Goal: Check status: Check status

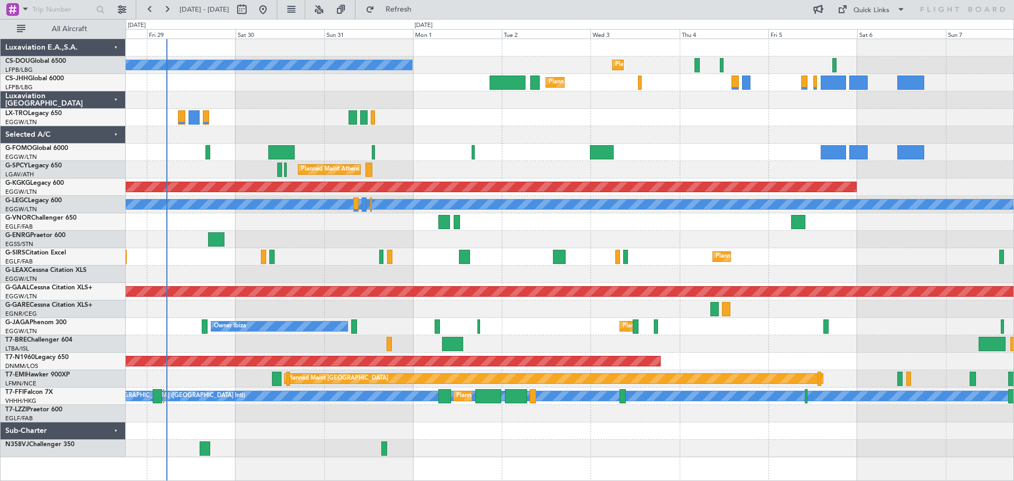
click at [524, 122] on div "Planned Maint [GEOGRAPHIC_DATA] ([GEOGRAPHIC_DATA]) No Crew Planned Maint [GEOG…" at bounding box center [569, 248] width 887 height 418
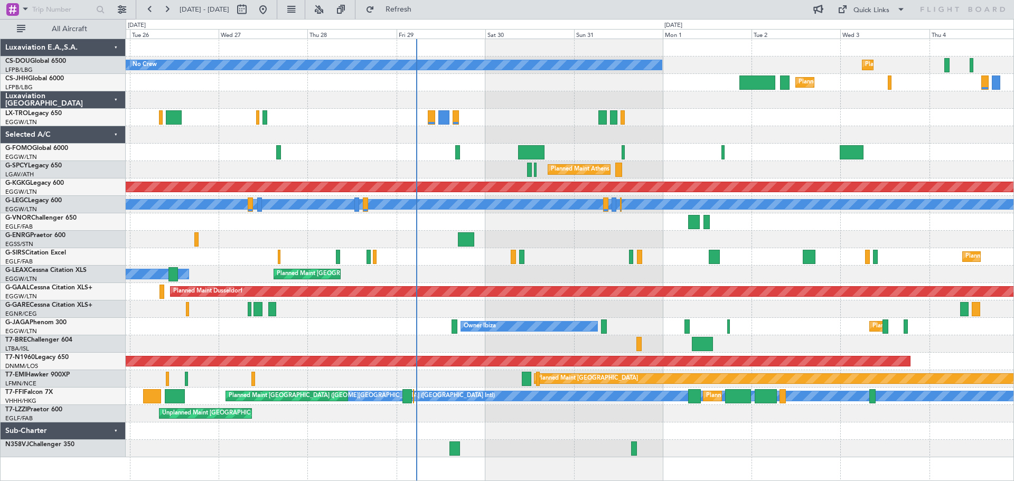
click at [793, 106] on div "Planned Maint [GEOGRAPHIC_DATA] ([GEOGRAPHIC_DATA]) No Crew Planned Maint [GEOG…" at bounding box center [569, 248] width 887 height 418
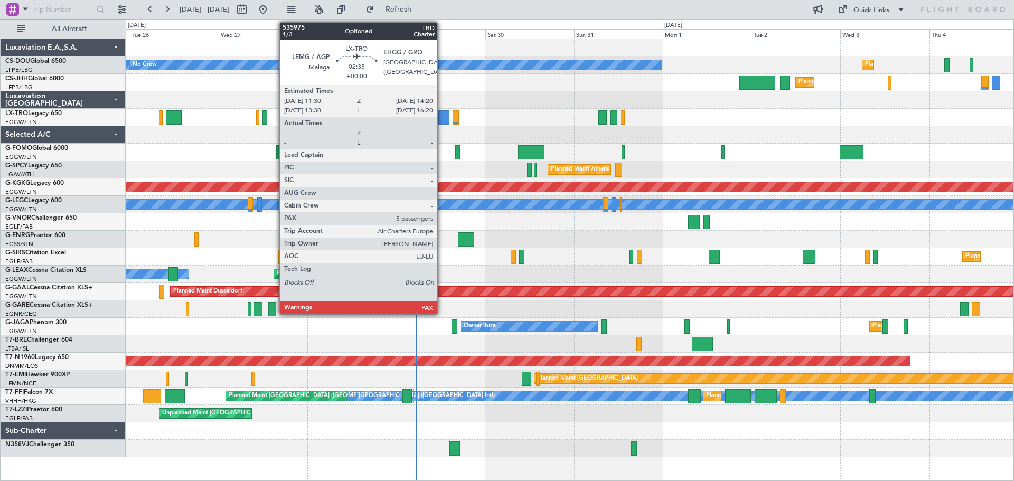
click at [442, 112] on div at bounding box center [443, 117] width 11 height 14
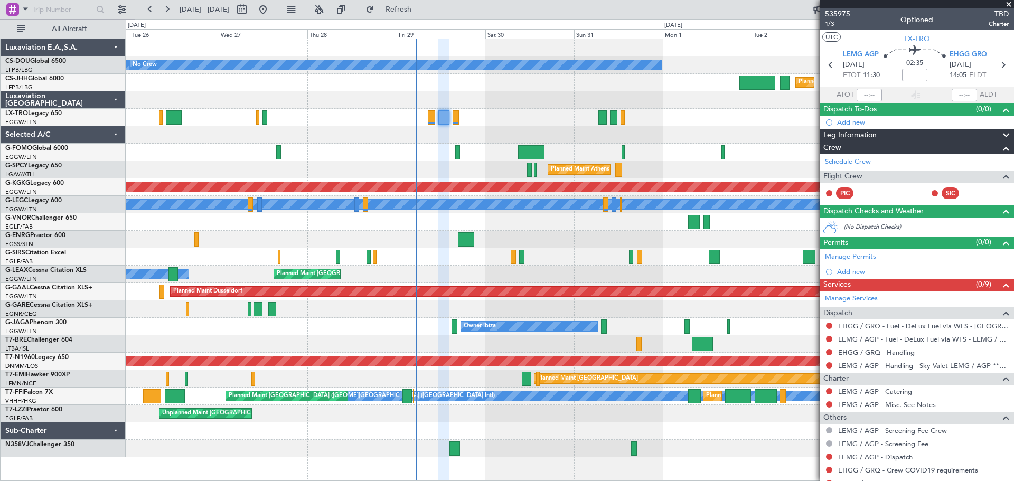
click at [1007, 5] on span at bounding box center [1008, 5] width 11 height 10
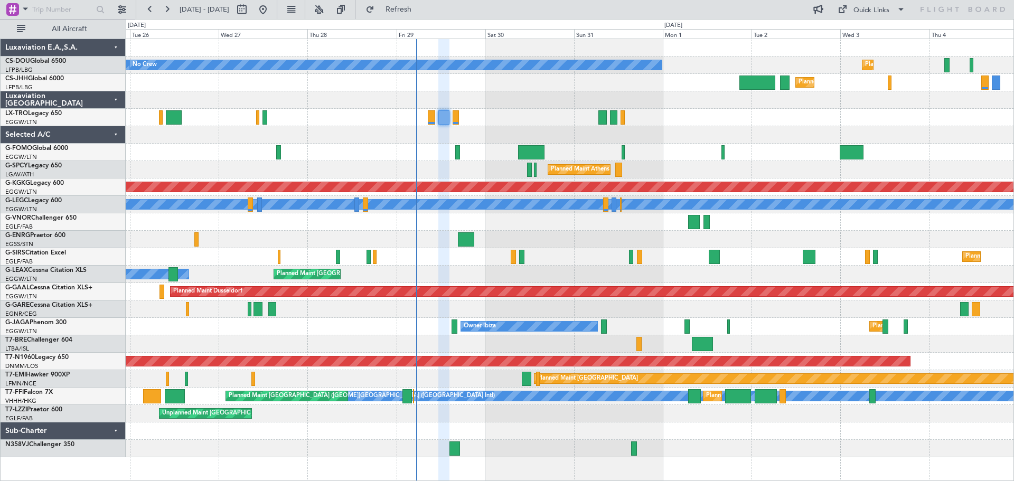
type input "0"
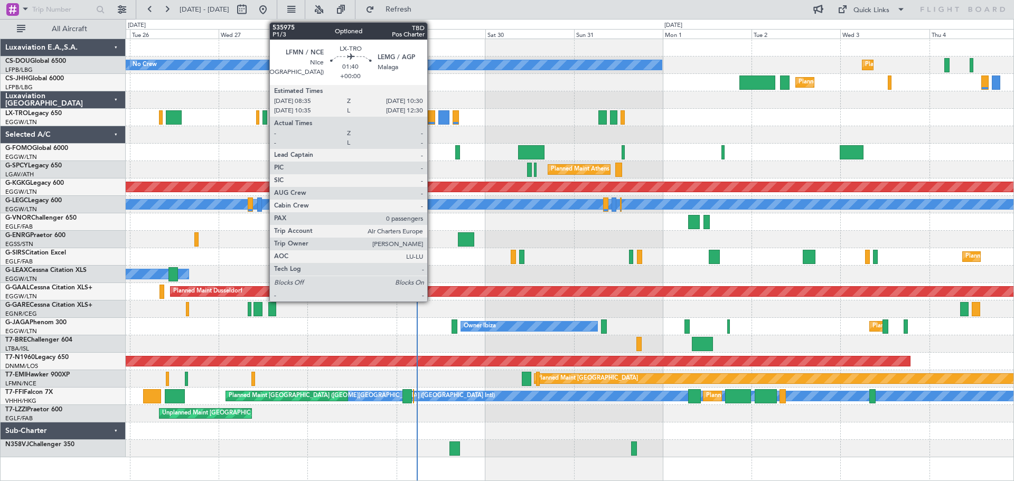
click at [432, 118] on div at bounding box center [431, 117] width 7 height 14
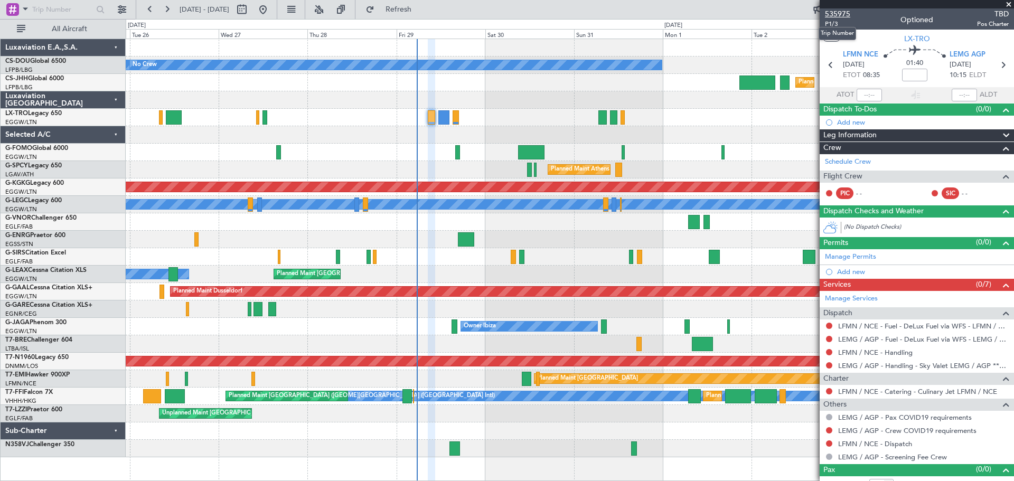
click at [837, 13] on span "535975" at bounding box center [837, 13] width 25 height 11
click at [1008, 4] on span at bounding box center [1008, 5] width 11 height 10
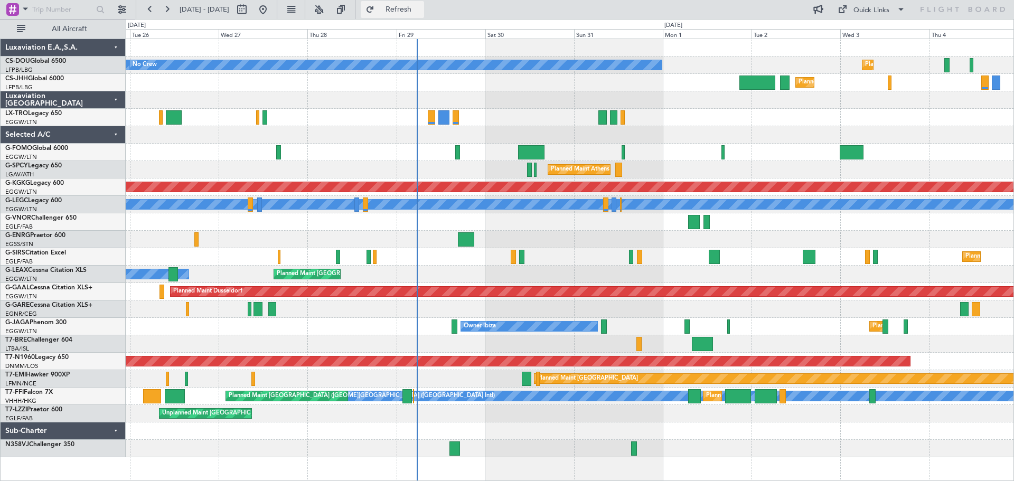
click at [421, 11] on span "Refresh" at bounding box center [398, 9] width 44 height 7
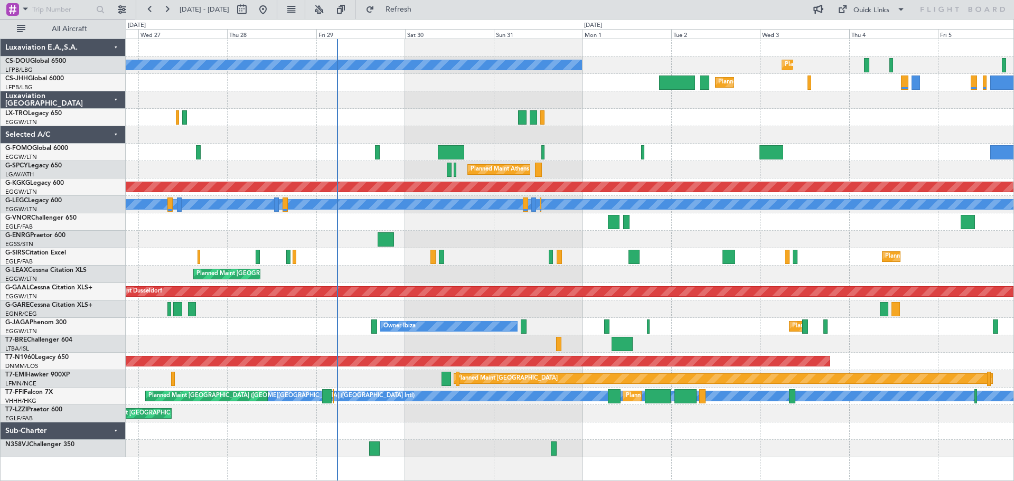
click at [656, 156] on div at bounding box center [569, 152] width 887 height 17
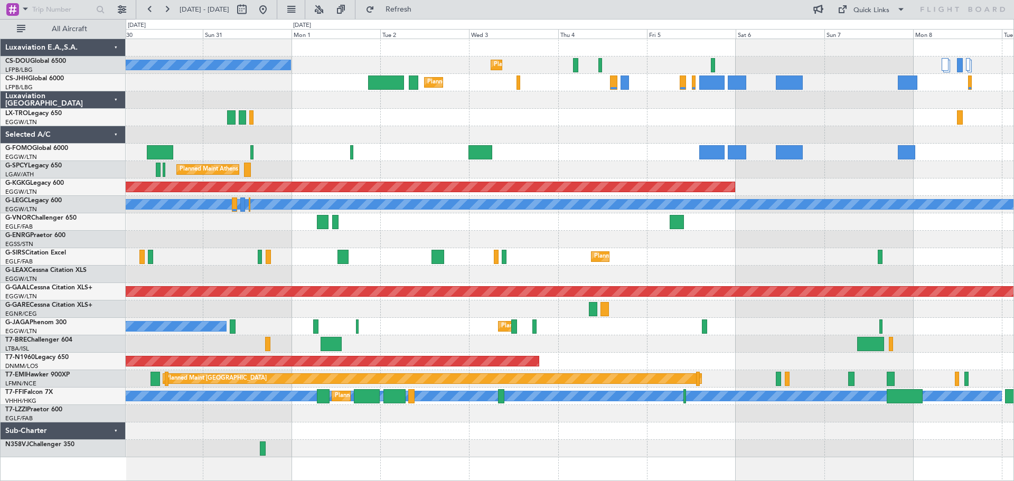
click at [513, 130] on div at bounding box center [569, 134] width 887 height 17
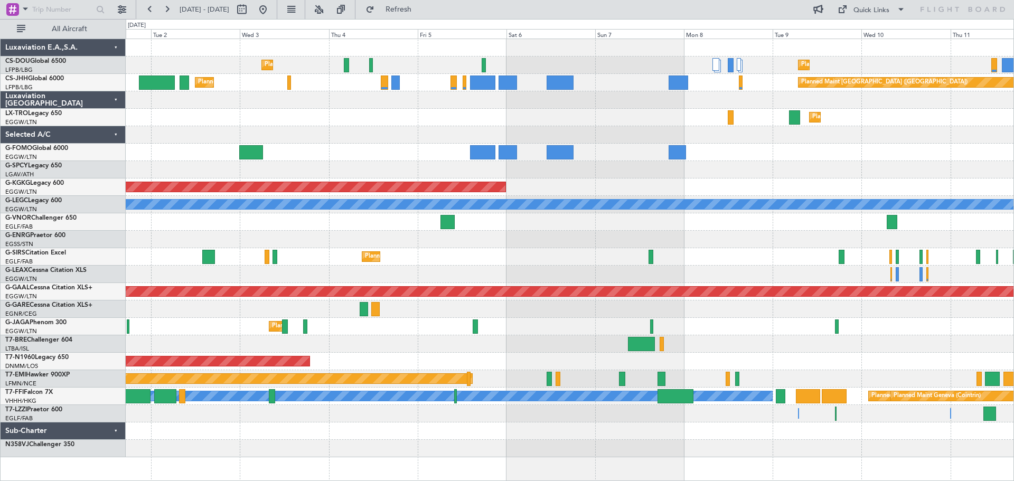
click at [555, 118] on div "Planned Maint Dusseldorf" at bounding box center [569, 117] width 887 height 17
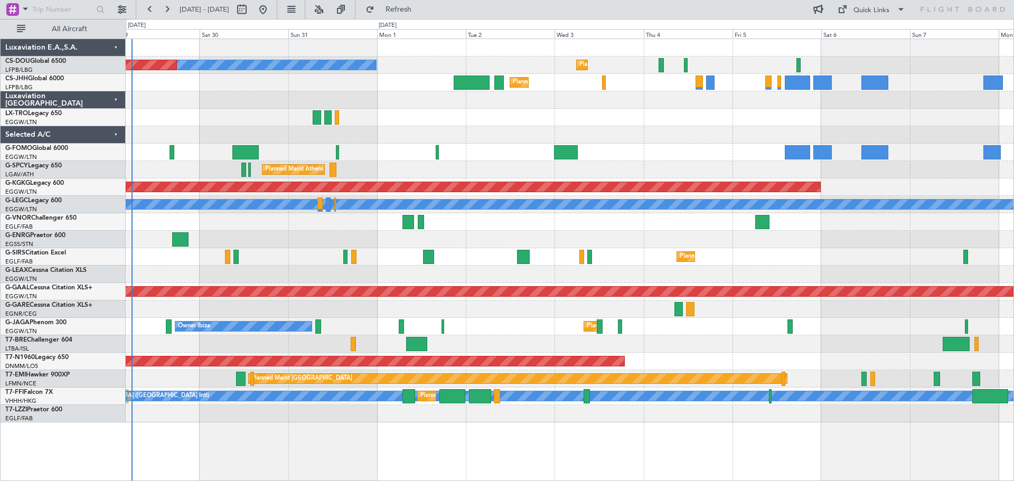
click at [718, 143] on div at bounding box center [569, 134] width 887 height 17
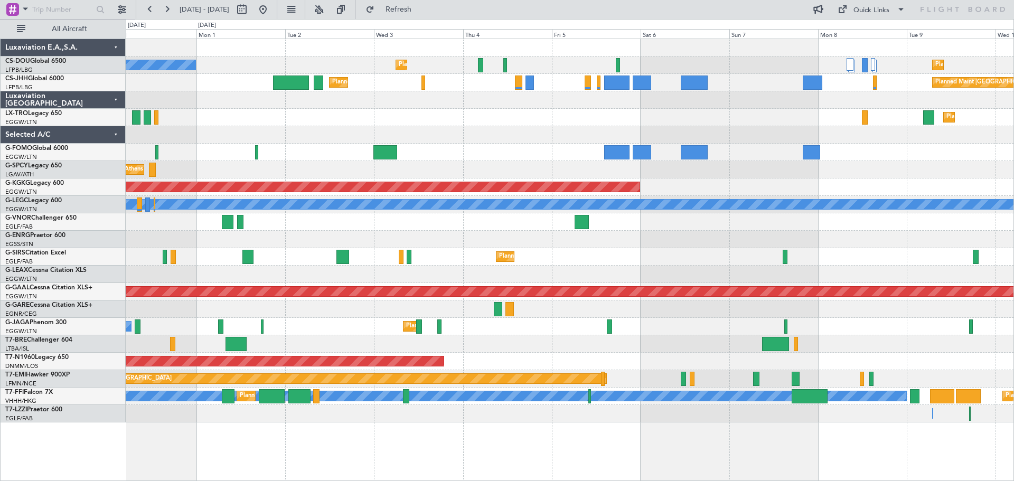
click at [713, 106] on div at bounding box center [569, 99] width 887 height 17
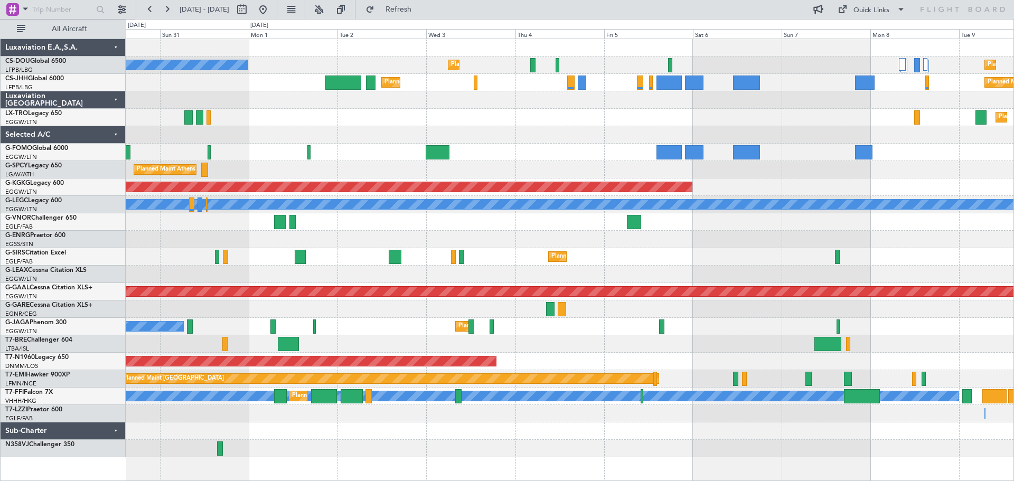
click at [790, 118] on div "Planned Maint Paris (Le Bourget) Planned Maint Paris (Le Bourget) No Crew Plann…" at bounding box center [569, 248] width 887 height 418
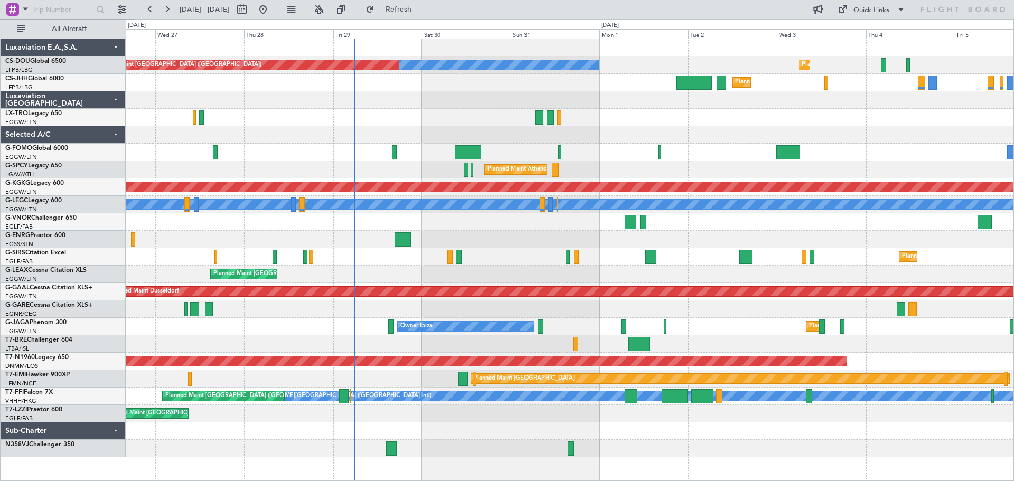
click at [604, 272] on div "Planned Maint London (Luton) Owner" at bounding box center [569, 274] width 887 height 17
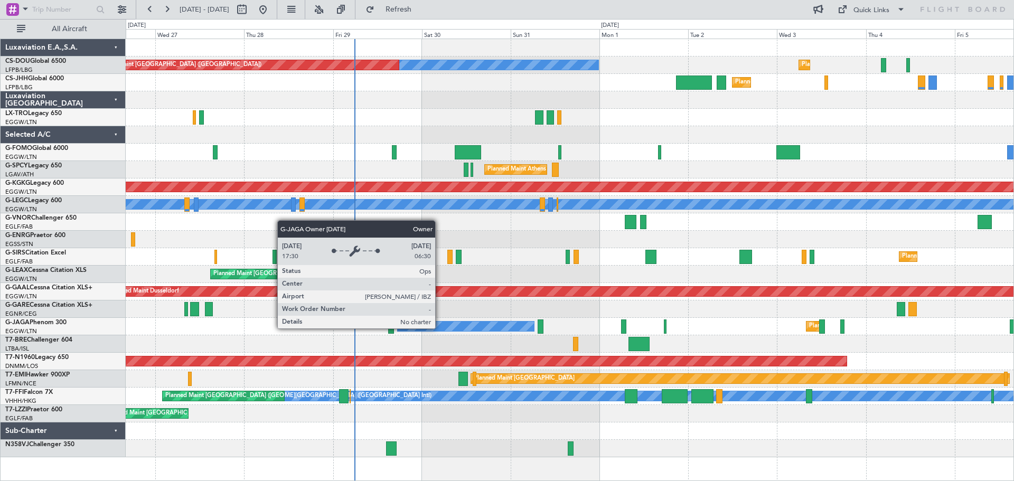
click at [440, 328] on div "Owner Ibiza" at bounding box center [465, 326] width 136 height 10
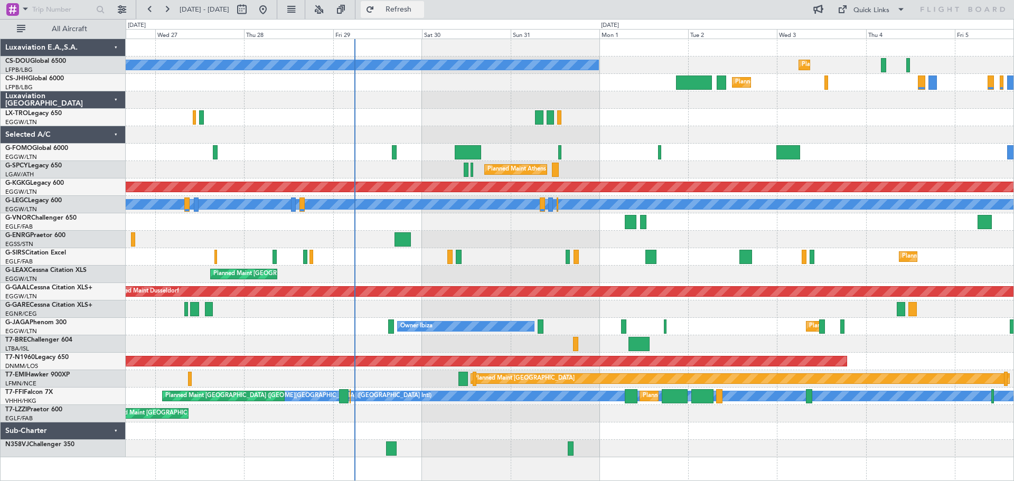
click at [421, 6] on span "Refresh" at bounding box center [398, 9] width 44 height 7
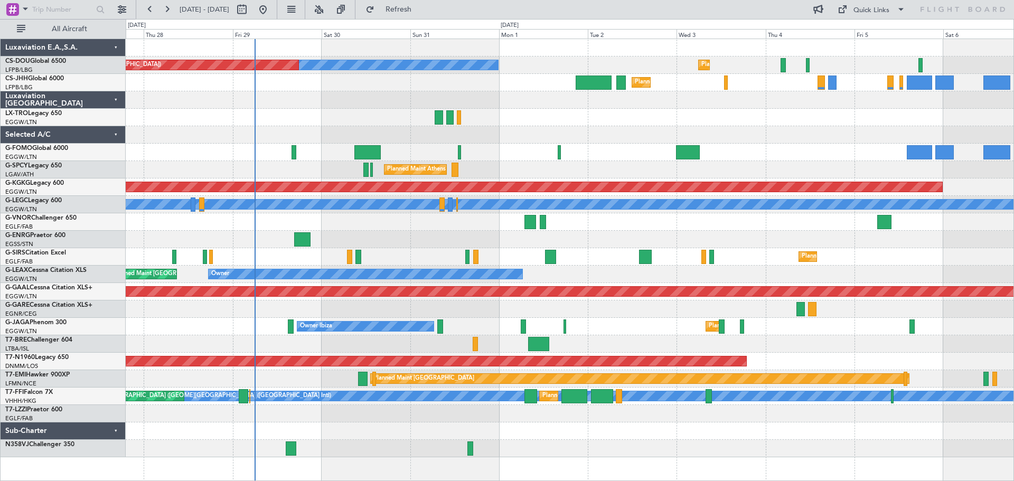
click at [530, 115] on div at bounding box center [569, 117] width 887 height 17
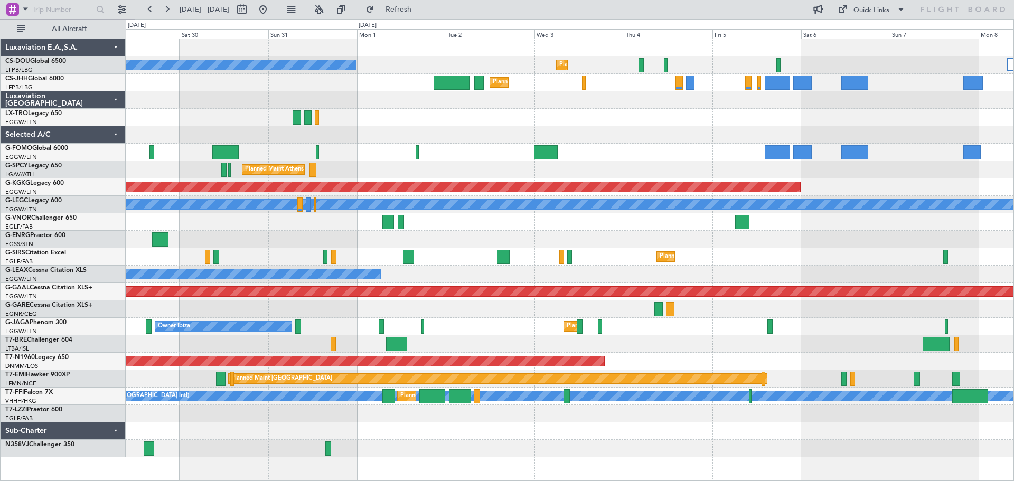
click at [730, 253] on div "Planned Maint [GEOGRAPHIC_DATA] ([GEOGRAPHIC_DATA])" at bounding box center [569, 256] width 887 height 17
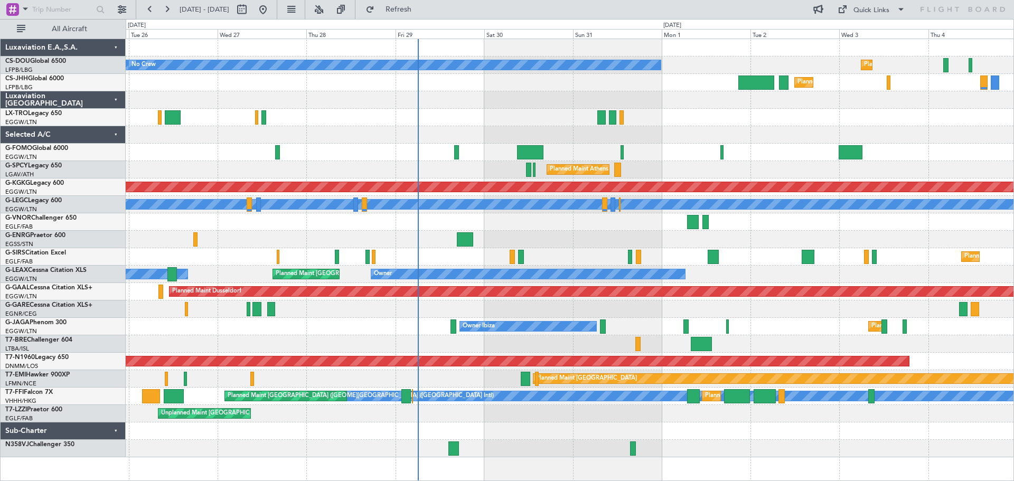
click at [593, 222] on div at bounding box center [569, 221] width 887 height 17
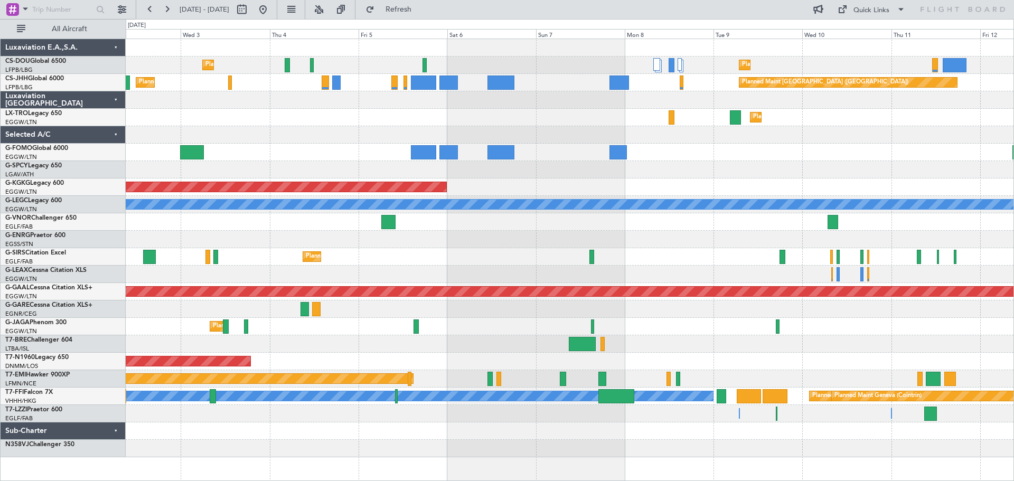
click at [223, 155] on div "Planned Maint Paris (Le Bourget) Planned Maint Paris (Le Bourget) No Crew Plann…" at bounding box center [569, 248] width 887 height 418
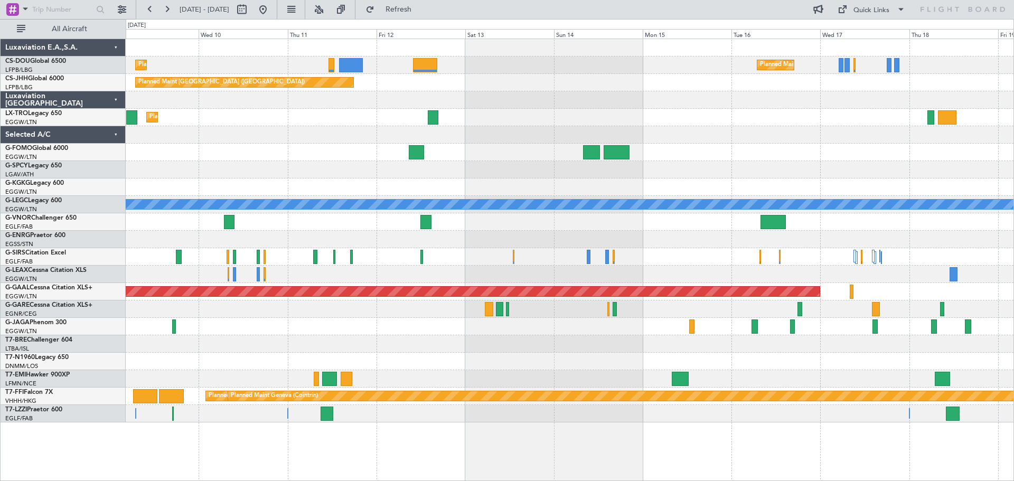
click at [256, 139] on div "Planned Maint Paris (Le Bourget) Planned Maint Paris (Le Bourget) Planned Maint…" at bounding box center [569, 230] width 887 height 383
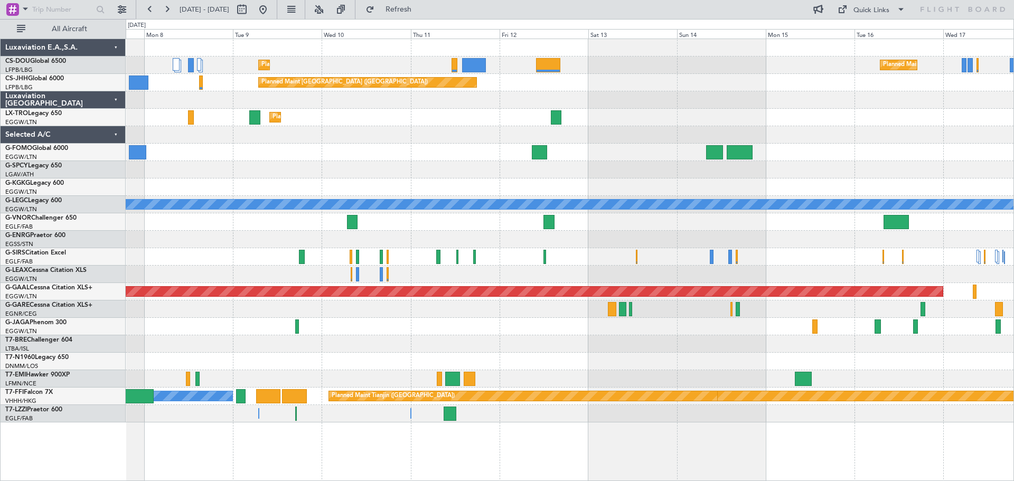
click at [875, 115] on div "Planned Maint Paris (Le Bourget) Planned Maint Paris (Le Bourget) Planned Maint…" at bounding box center [569, 230] width 887 height 383
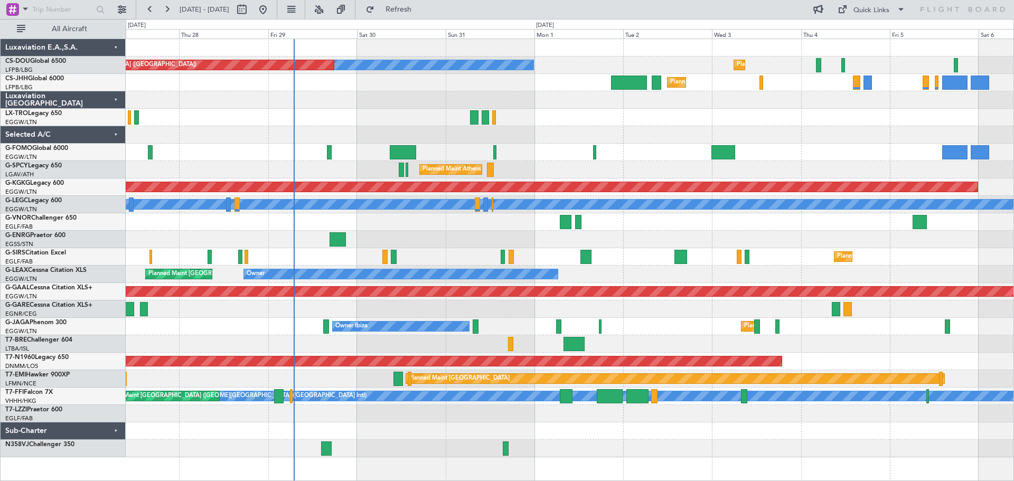
click at [735, 128] on div "Planned Maint Paris (Le Bourget) No Crew Planned Maint Paris (Le Bourget) A/C U…" at bounding box center [569, 248] width 887 height 418
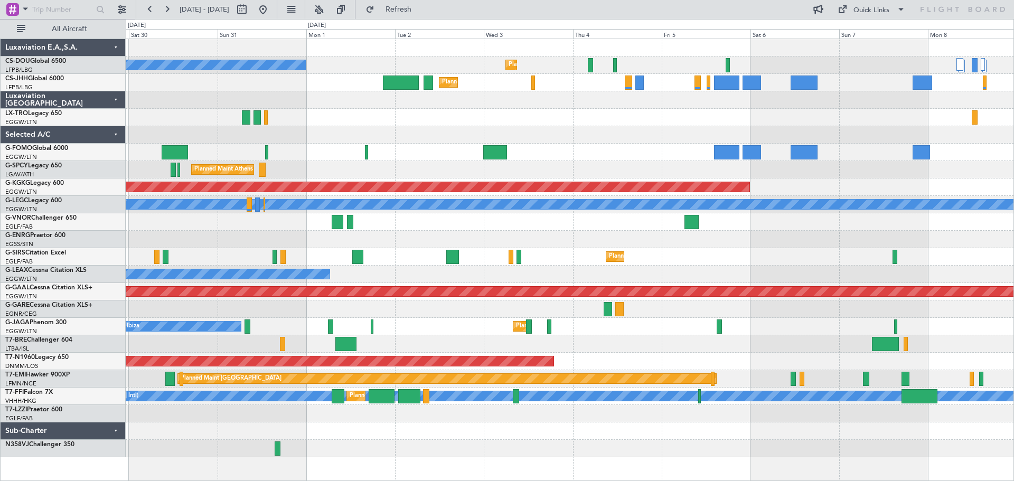
click at [645, 153] on div at bounding box center [569, 152] width 887 height 17
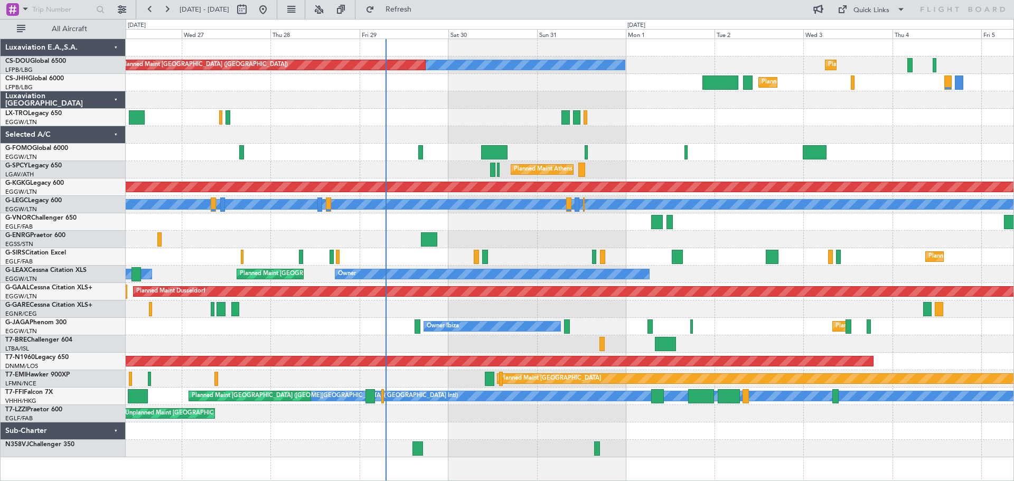
click at [684, 101] on div at bounding box center [569, 99] width 887 height 17
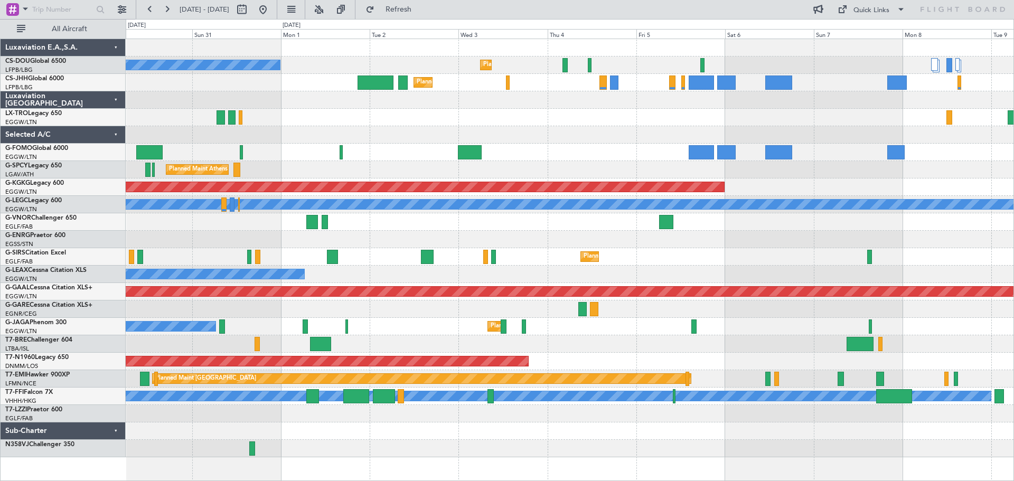
click at [543, 141] on div at bounding box center [569, 134] width 887 height 17
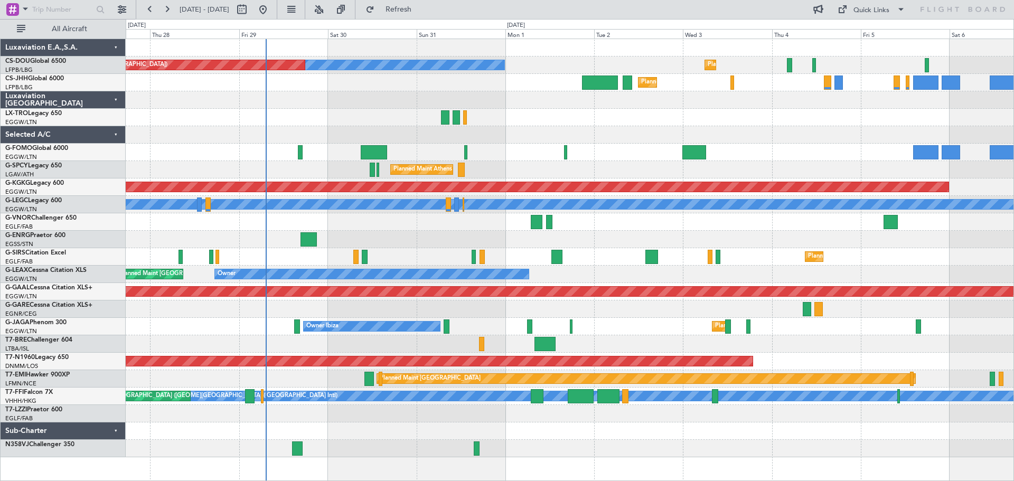
click at [627, 128] on div at bounding box center [569, 134] width 887 height 17
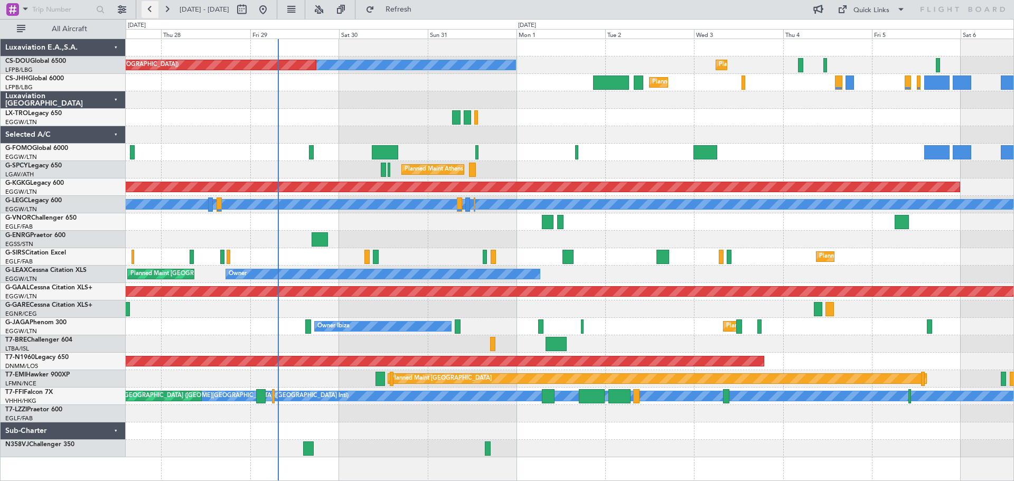
click at [154, 12] on button at bounding box center [149, 9] width 17 height 17
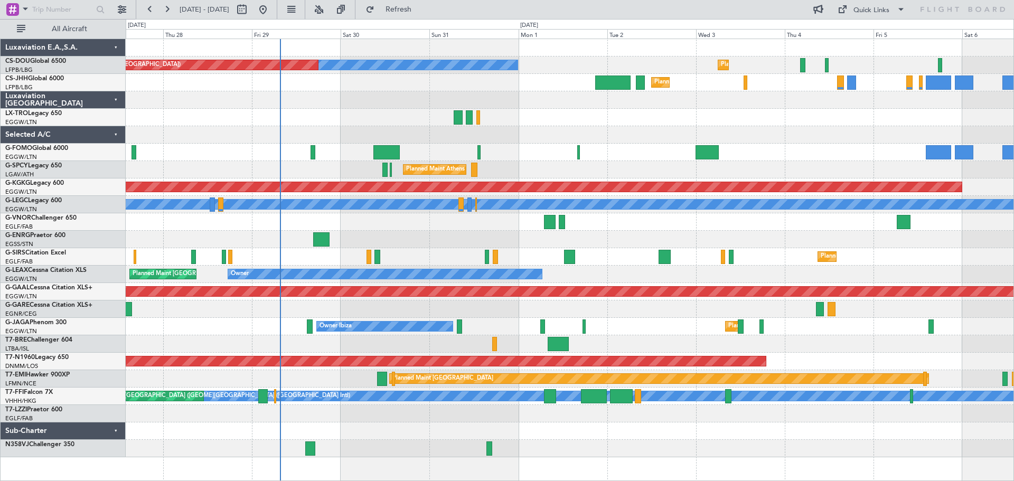
click at [643, 117] on div at bounding box center [569, 117] width 887 height 17
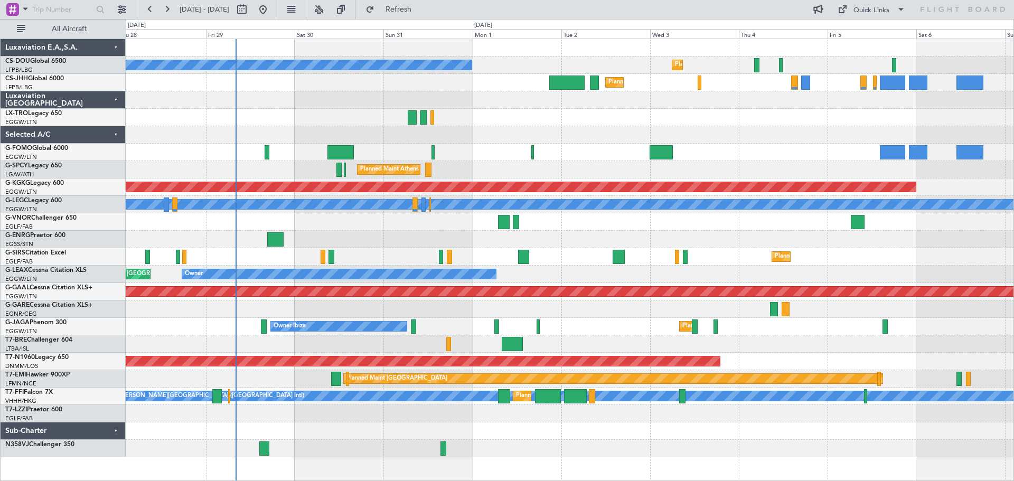
click at [712, 133] on div at bounding box center [569, 134] width 887 height 17
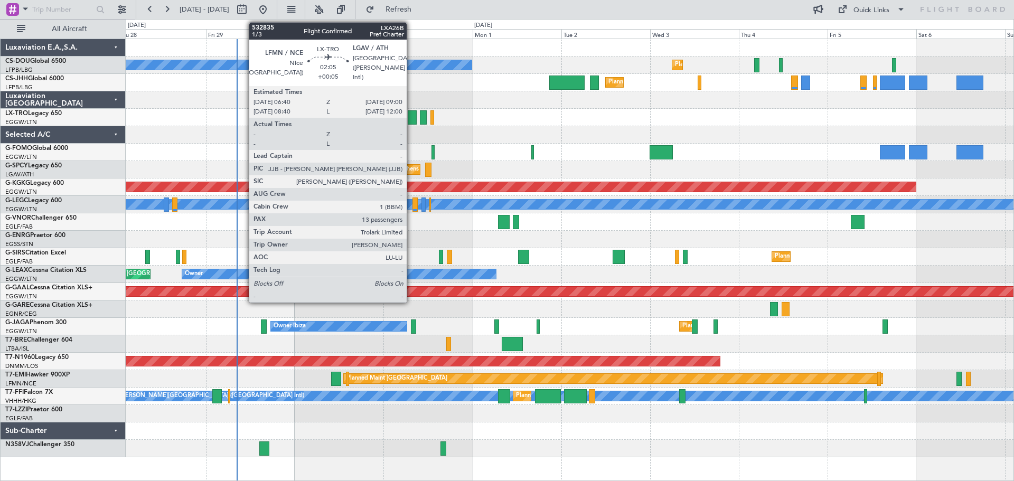
click at [411, 118] on div at bounding box center [412, 117] width 9 height 14
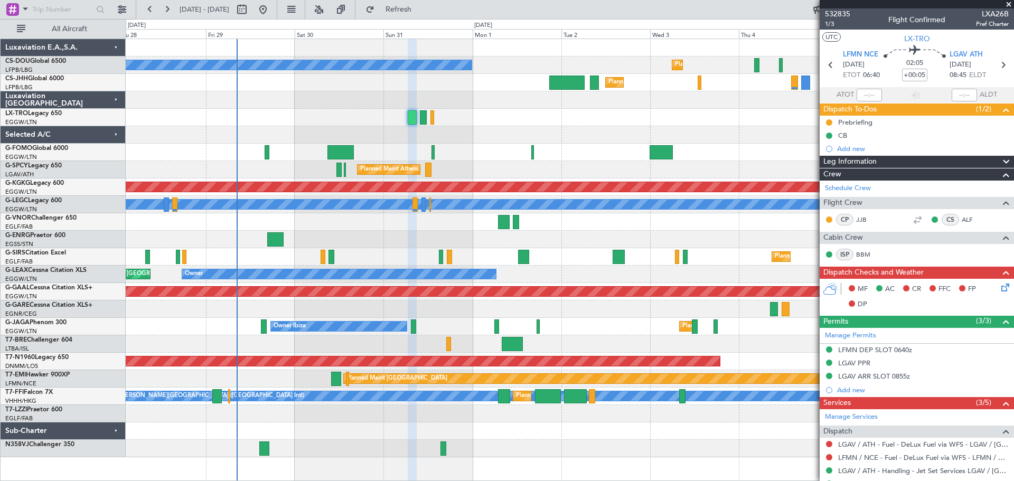
click at [1010, 5] on span at bounding box center [1008, 5] width 11 height 10
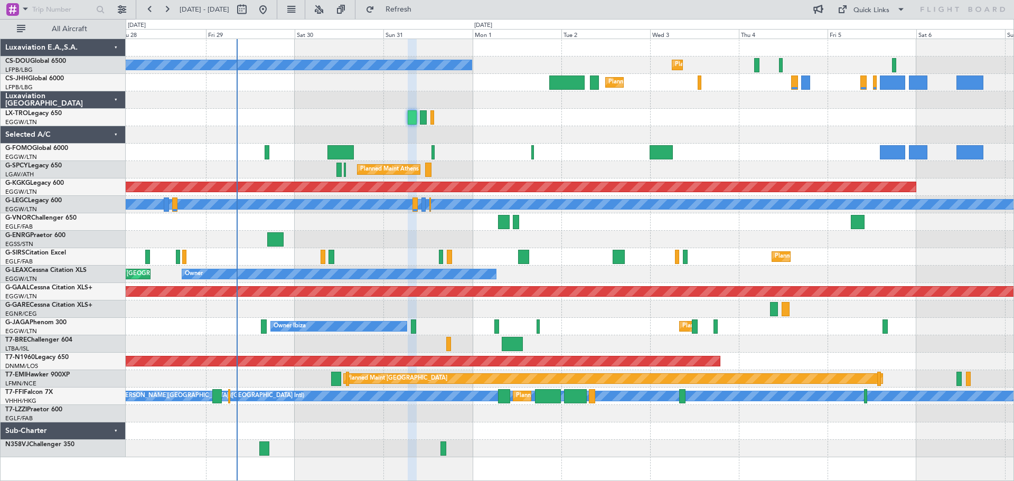
type input "0"
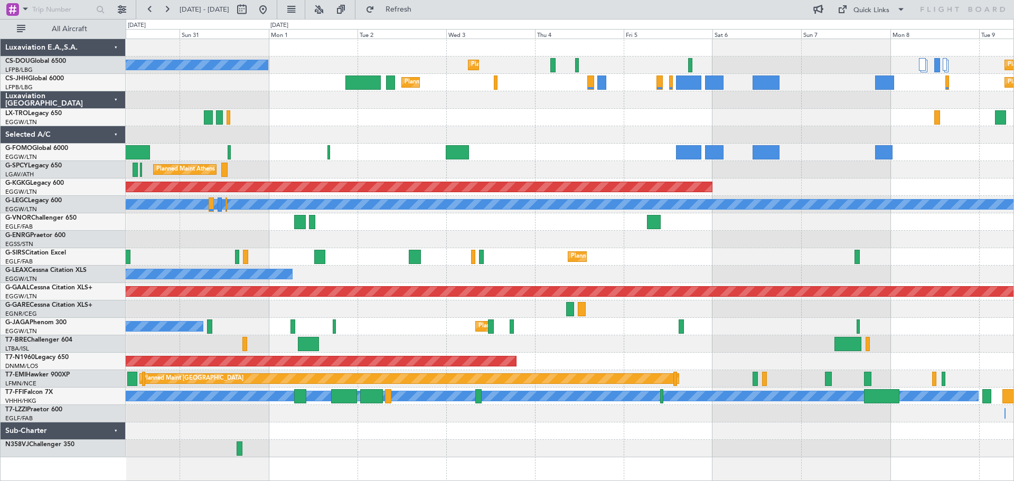
click at [702, 122] on div "Planned Maint Dusseldorf" at bounding box center [569, 117] width 887 height 17
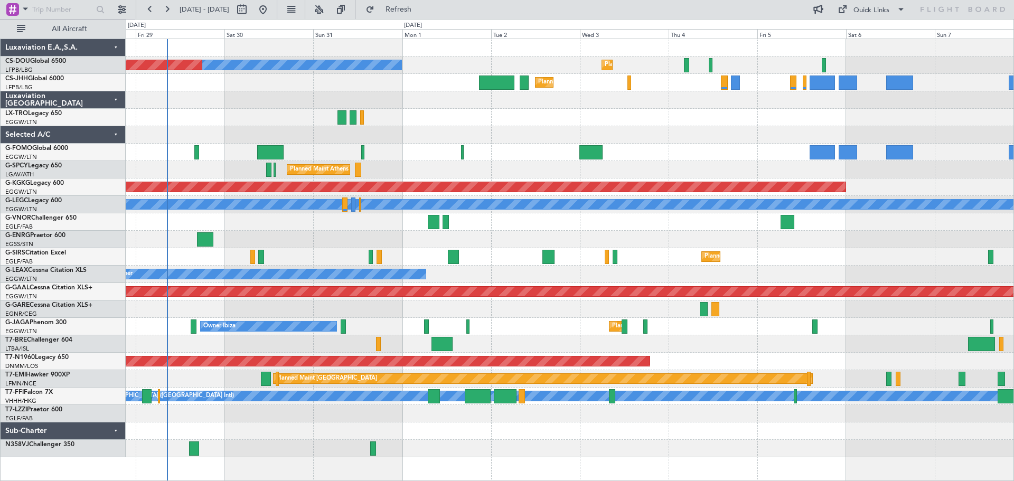
click at [449, 113] on div "Planned Maint Dusseldorf" at bounding box center [569, 117] width 887 height 17
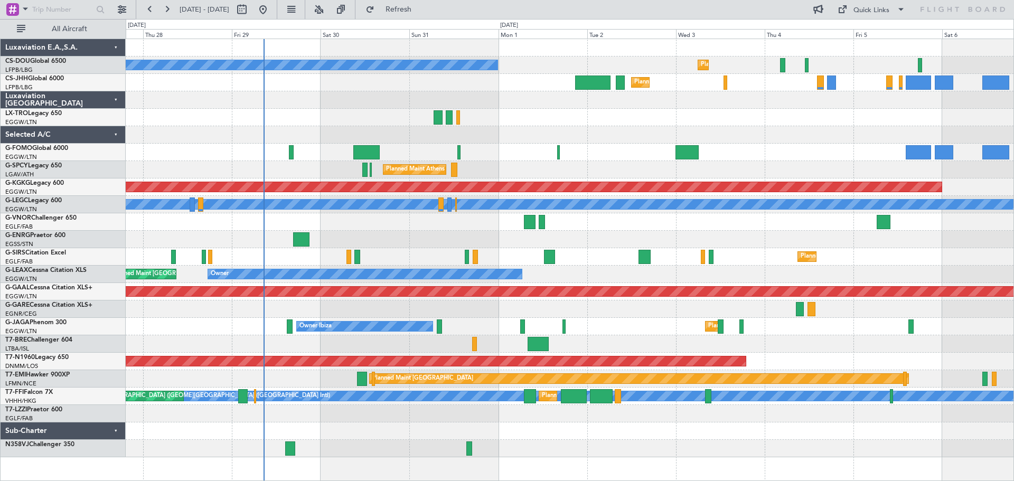
click at [318, 305] on div at bounding box center [569, 308] width 887 height 17
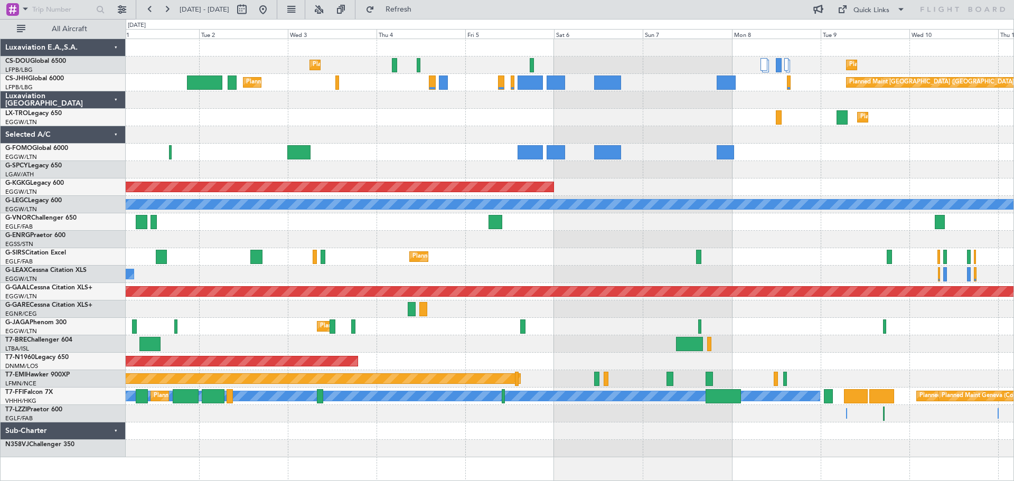
click at [524, 130] on div "Planned Maint Paris (Le Bourget) Planned Maint Paris (Le Bourget) No Crew Plann…" at bounding box center [569, 248] width 887 height 418
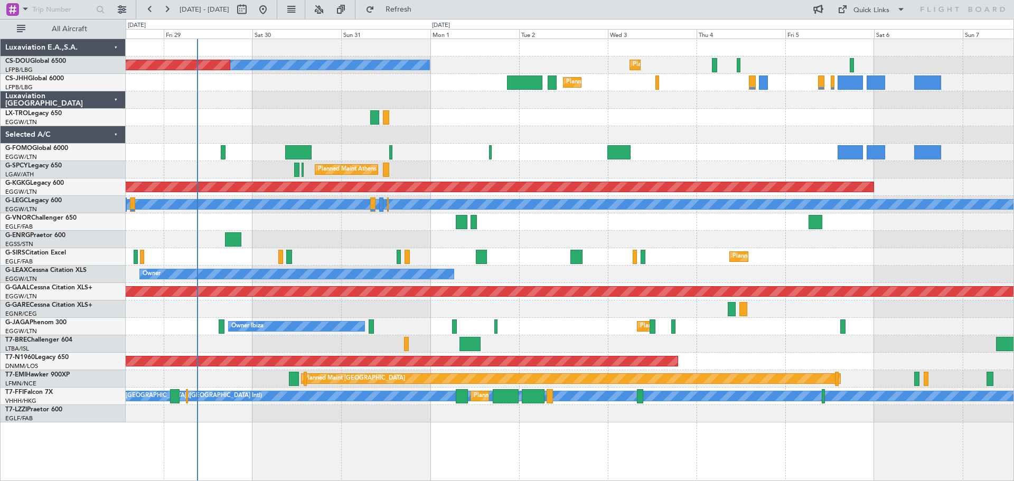
click at [753, 150] on div "Planned Maint Paris (Le Bourget) No Crew Planned Maint Paris (Le Bourget) Plann…" at bounding box center [569, 230] width 887 height 383
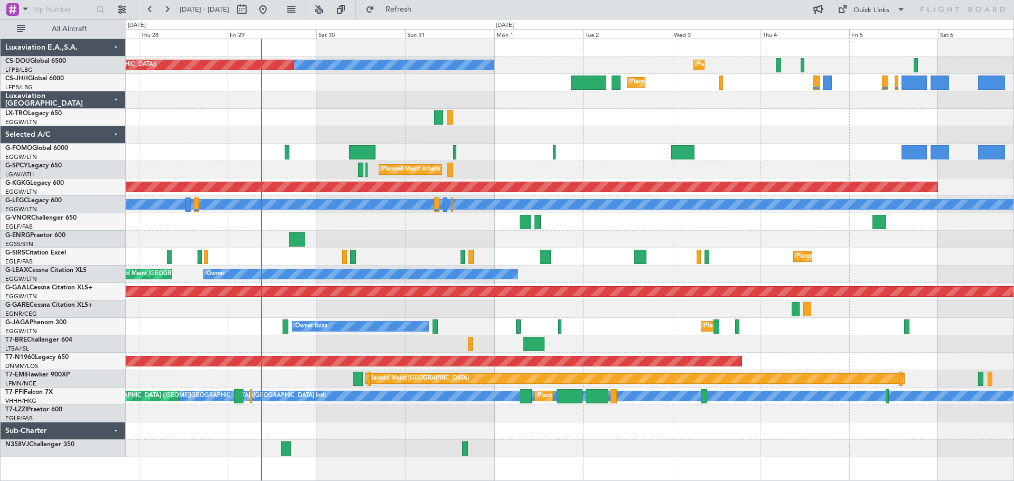
click at [554, 134] on div at bounding box center [569, 134] width 887 height 17
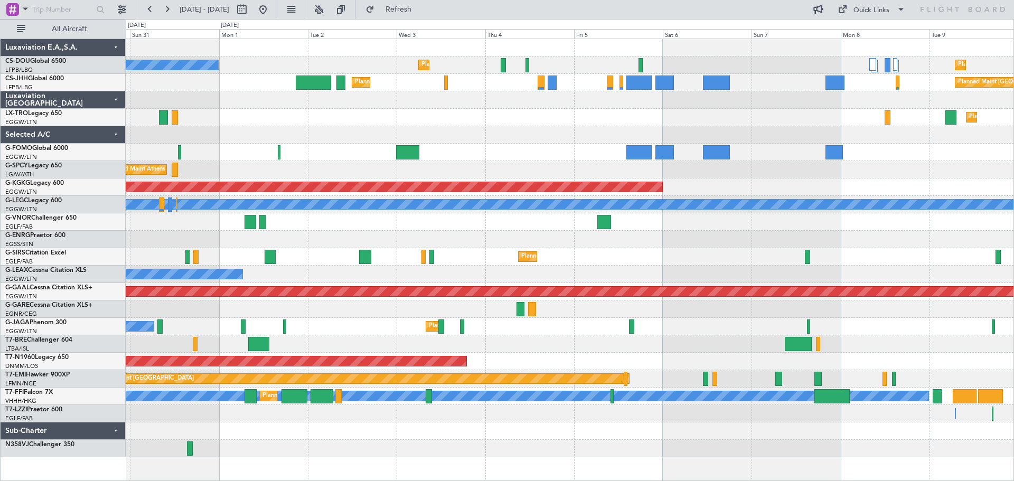
click at [482, 164] on div "Planned Maint Paris (Le Bourget) No Crew Planned Maint Paris (Le Bourget) Plann…" at bounding box center [569, 248] width 887 height 418
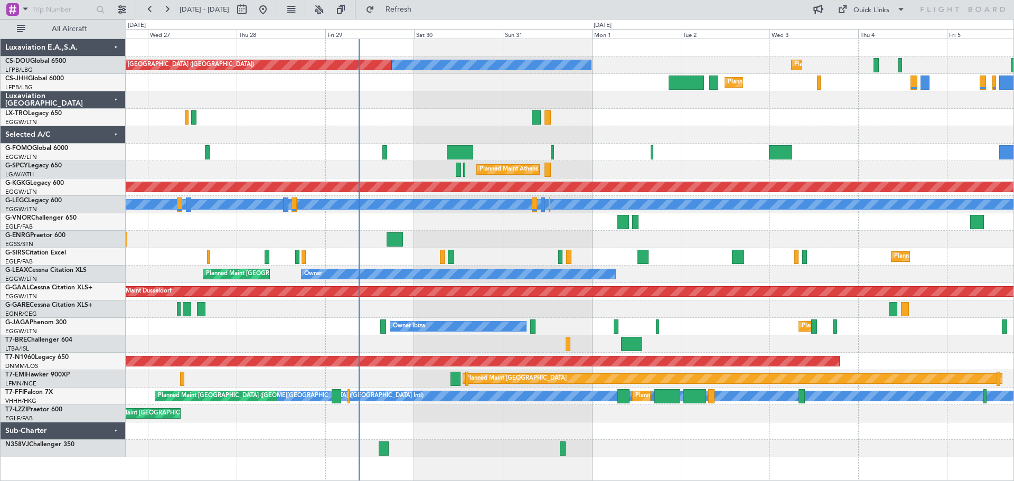
click at [611, 132] on div at bounding box center [569, 134] width 887 height 17
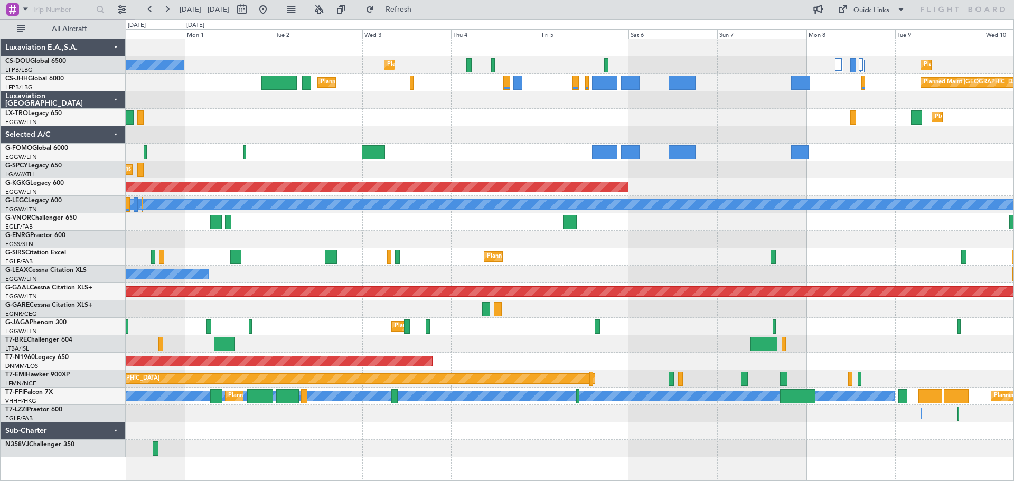
click at [595, 129] on div "Planned Maint Paris (Le Bourget) No Crew Planned Maint Paris (Le Bourget) Plann…" at bounding box center [569, 248] width 887 height 418
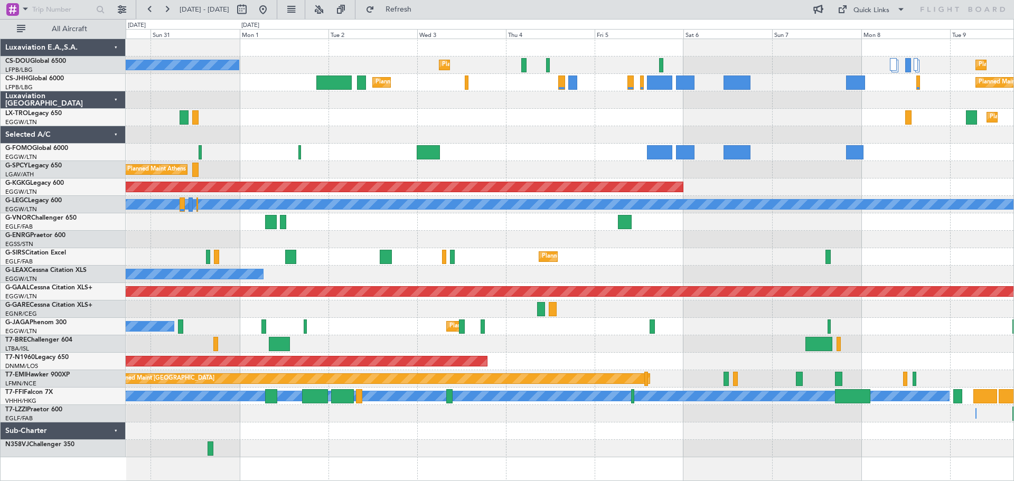
click at [597, 121] on div "Planned Maint Dusseldorf" at bounding box center [569, 117] width 887 height 17
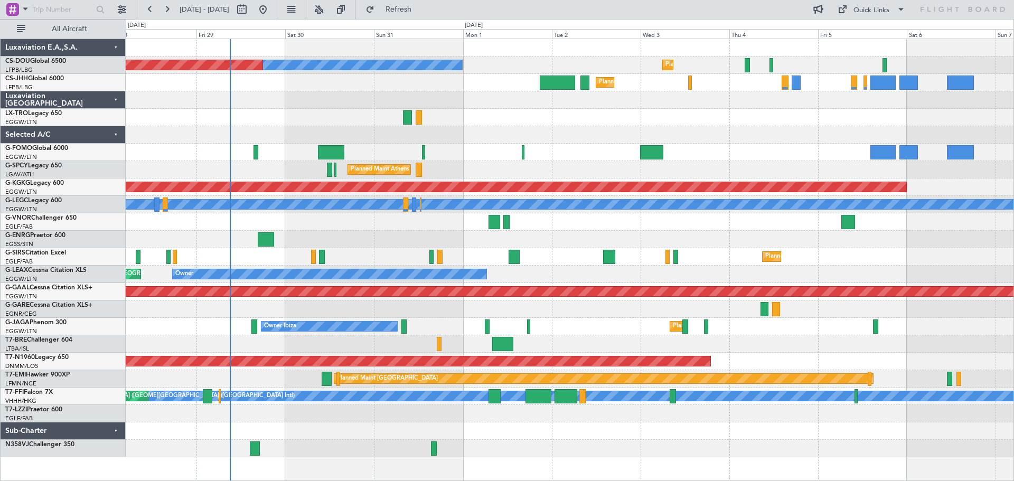
click at [607, 127] on div "Planned Maint Paris (Le Bourget) No Crew Planned Maint Paris (Le Bourget) Plann…" at bounding box center [569, 248] width 887 height 418
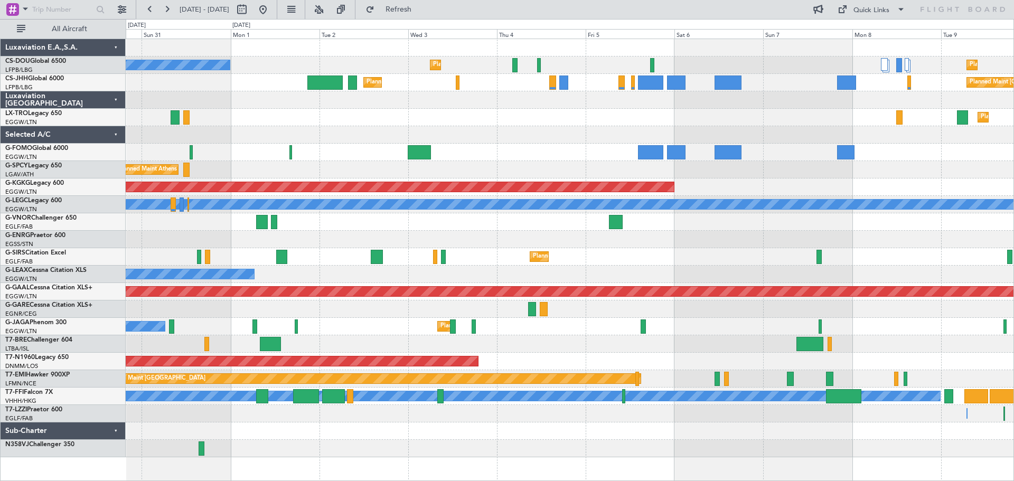
click at [544, 123] on div "Planned Maint Dusseldorf" at bounding box center [569, 117] width 887 height 17
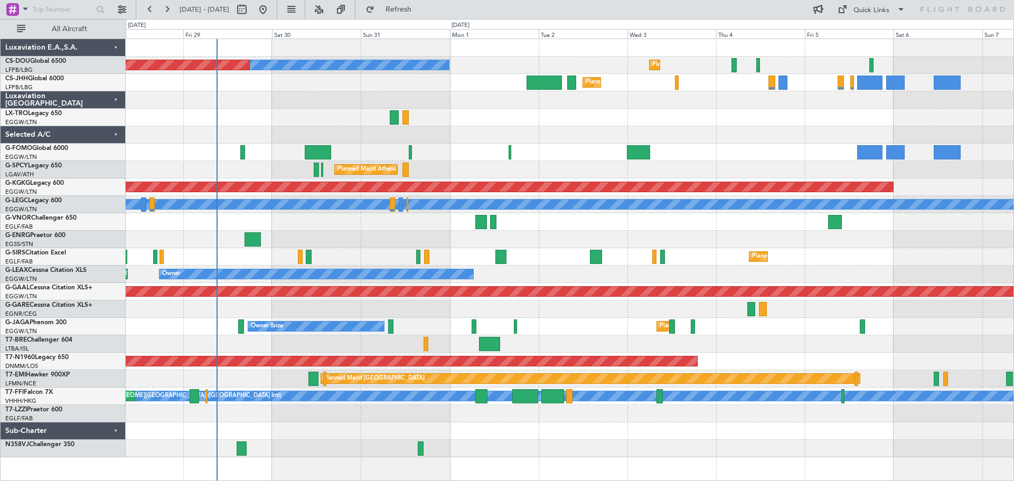
click at [697, 131] on div at bounding box center [569, 134] width 887 height 17
click at [421, 8] on span "Refresh" at bounding box center [398, 9] width 44 height 7
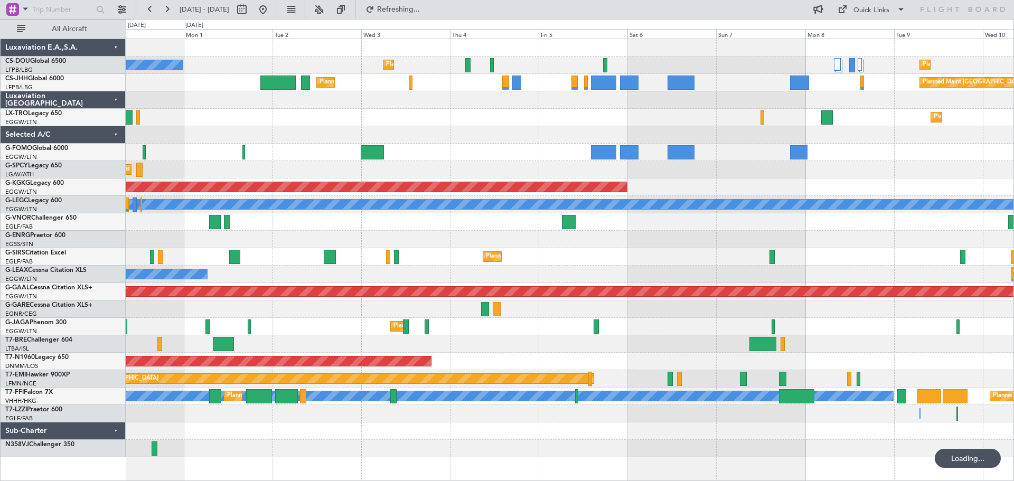
click at [656, 122] on div "Planned Maint Dusseldorf" at bounding box center [569, 117] width 887 height 17
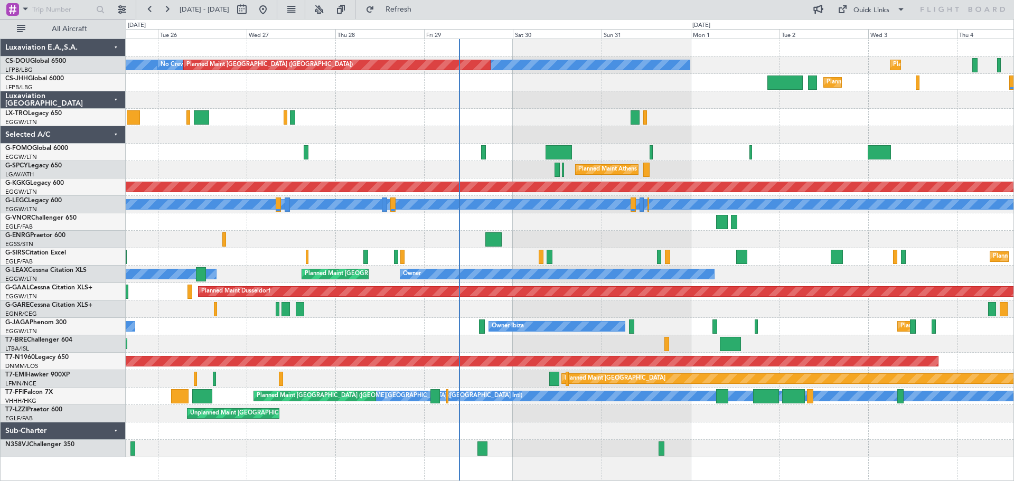
click at [779, 127] on div at bounding box center [569, 134] width 887 height 17
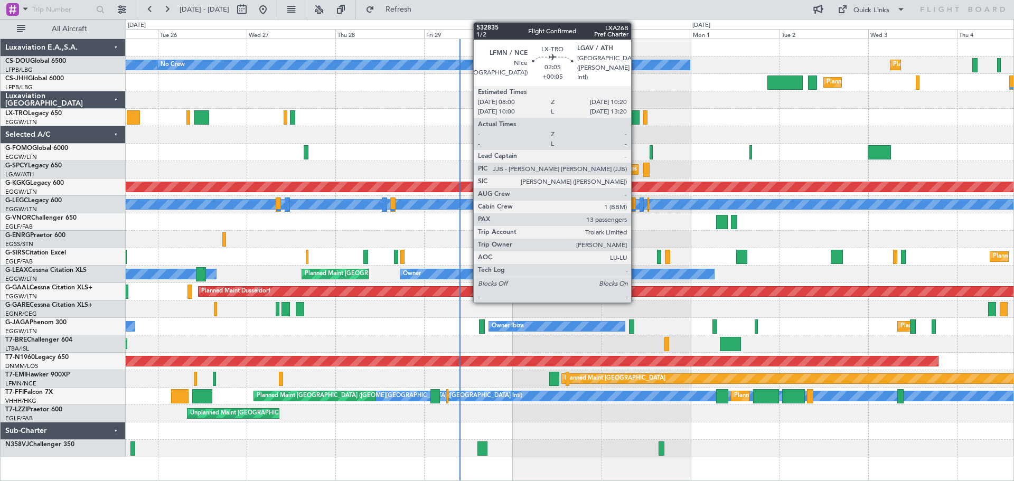
click at [636, 116] on div at bounding box center [634, 117] width 9 height 14
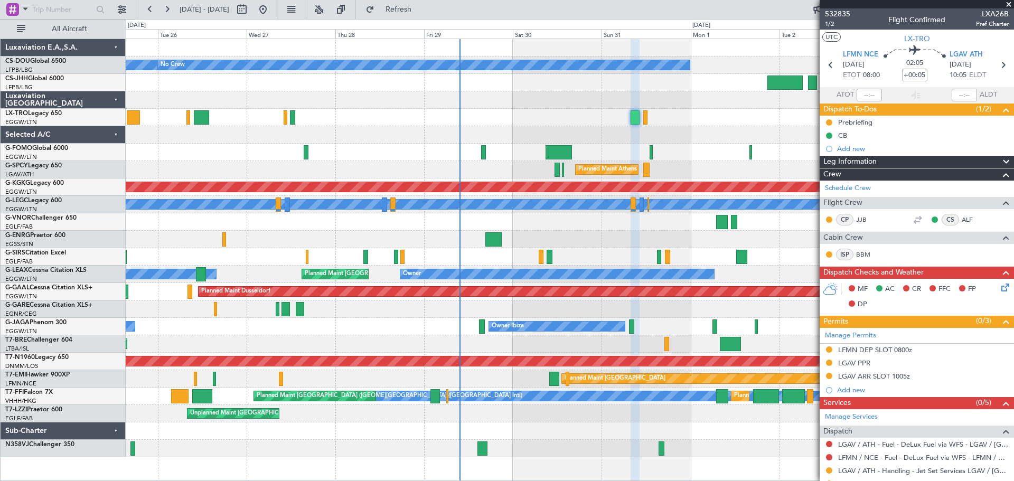
click at [1008, 3] on span at bounding box center [1008, 5] width 11 height 10
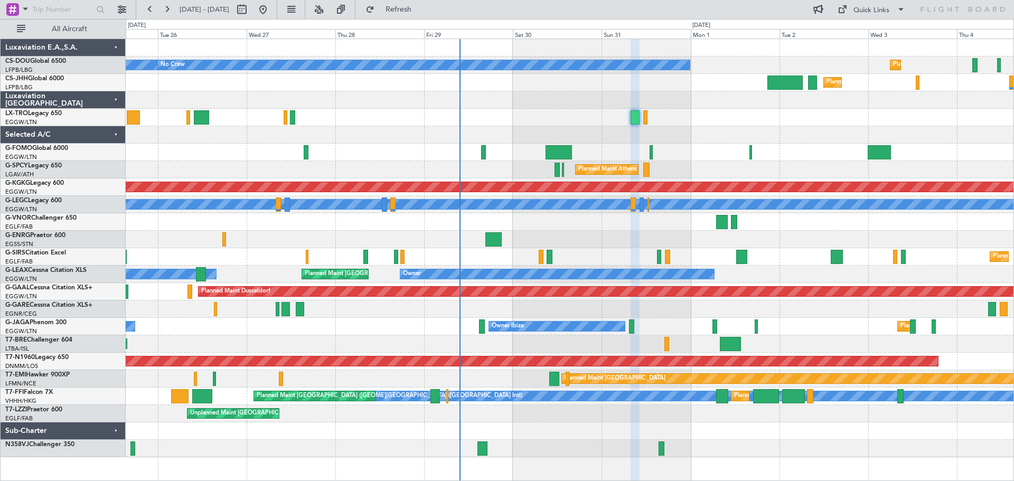
type input "0"
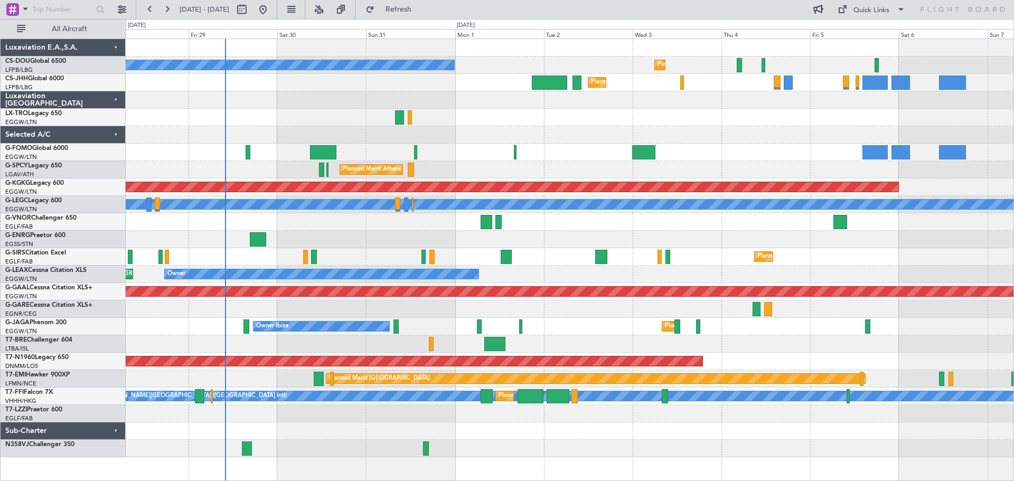
click at [148, 125] on div "Planned Maint Paris (Le Bourget) No Crew Planned Maint Paris (Le Bourget) Plann…" at bounding box center [569, 248] width 887 height 418
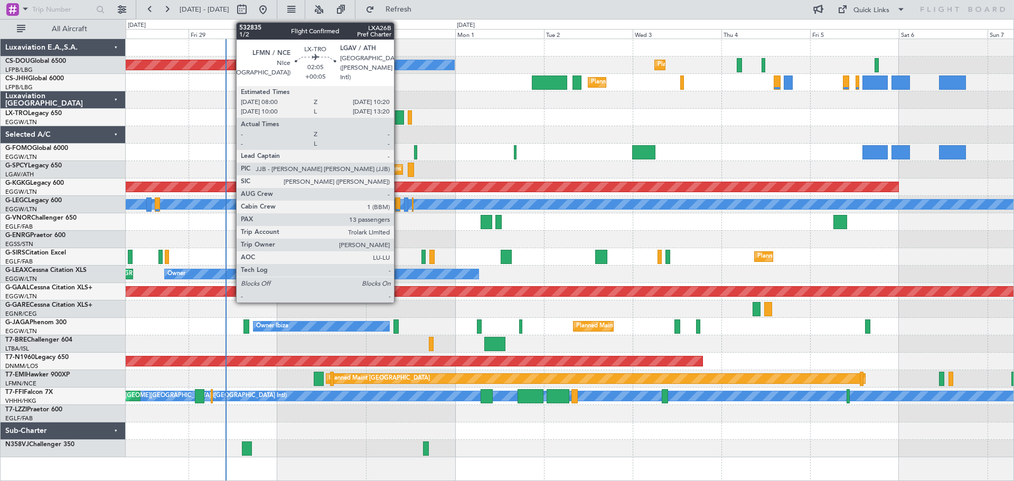
click at [399, 118] on div at bounding box center [399, 117] width 9 height 14
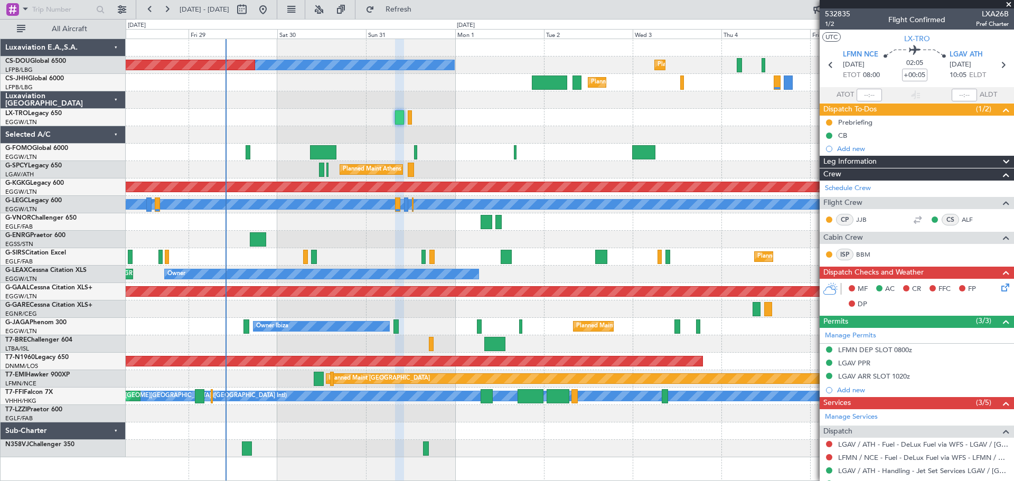
click at [1009, 5] on span at bounding box center [1008, 5] width 11 height 10
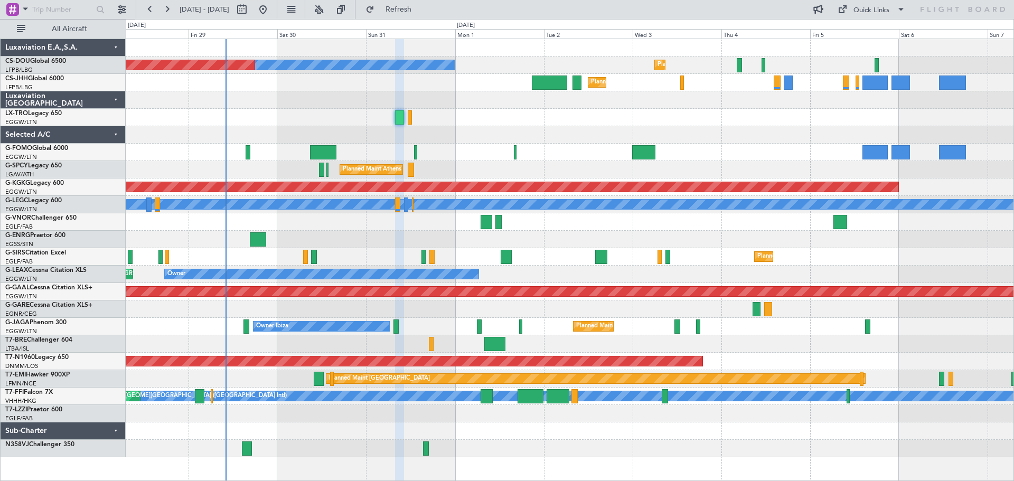
type input "0"
click at [421, 11] on span "Refresh" at bounding box center [398, 9] width 44 height 7
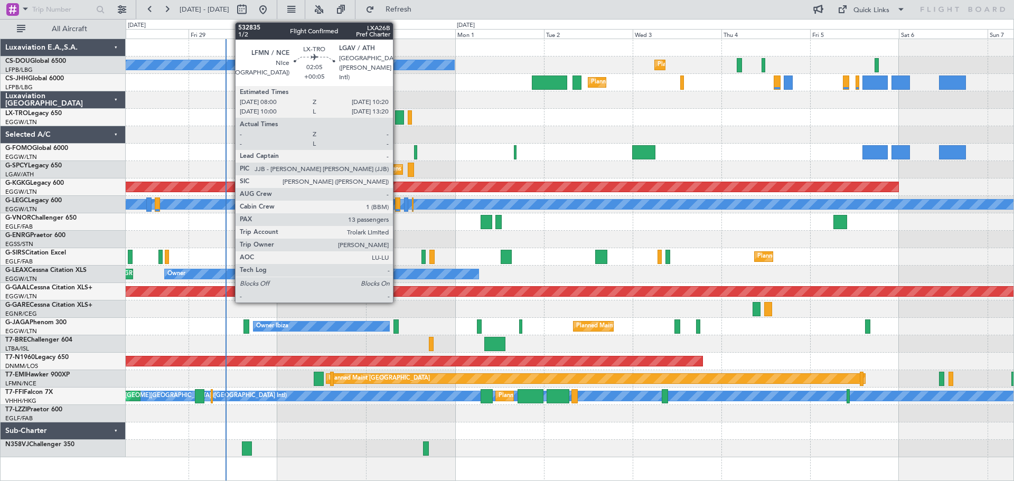
click at [397, 117] on div at bounding box center [399, 117] width 9 height 14
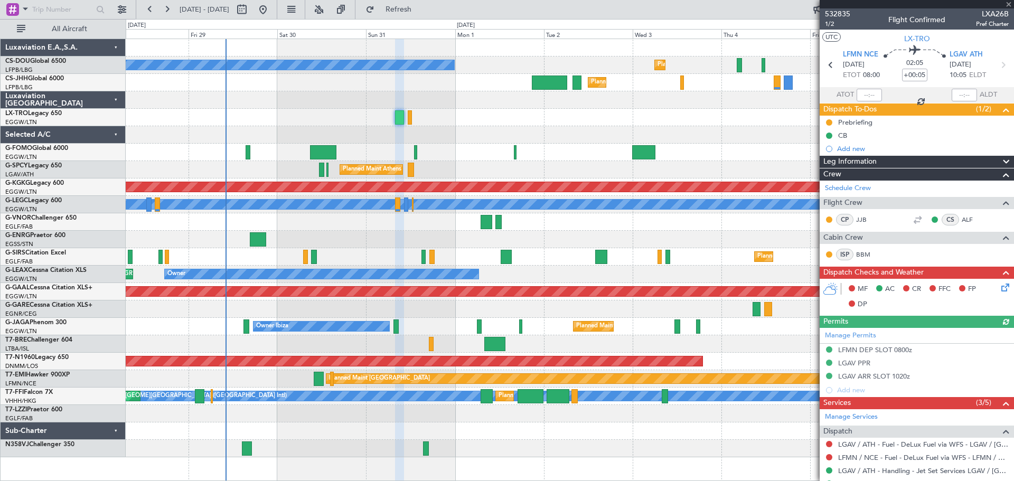
click at [1008, 4] on div at bounding box center [916, 4] width 194 height 8
click at [1008, 4] on span at bounding box center [1008, 5] width 11 height 10
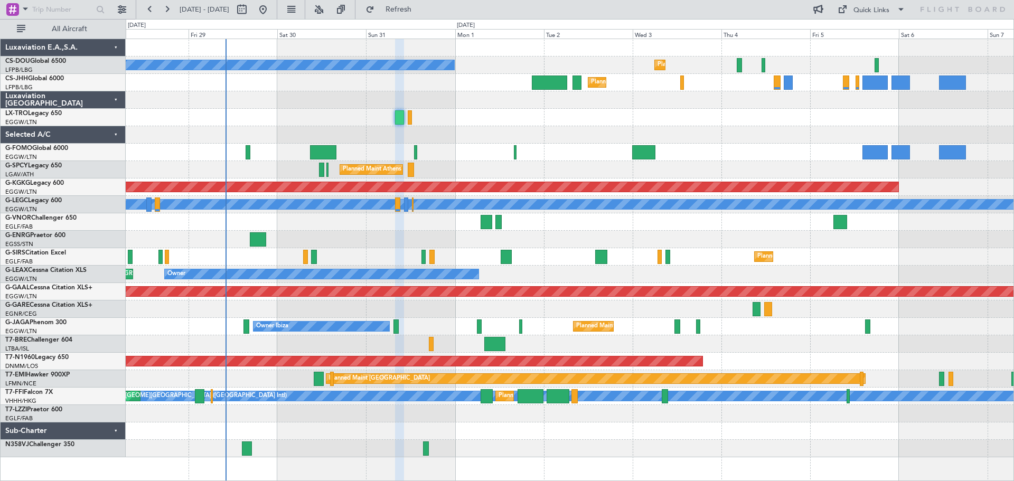
type input "0"
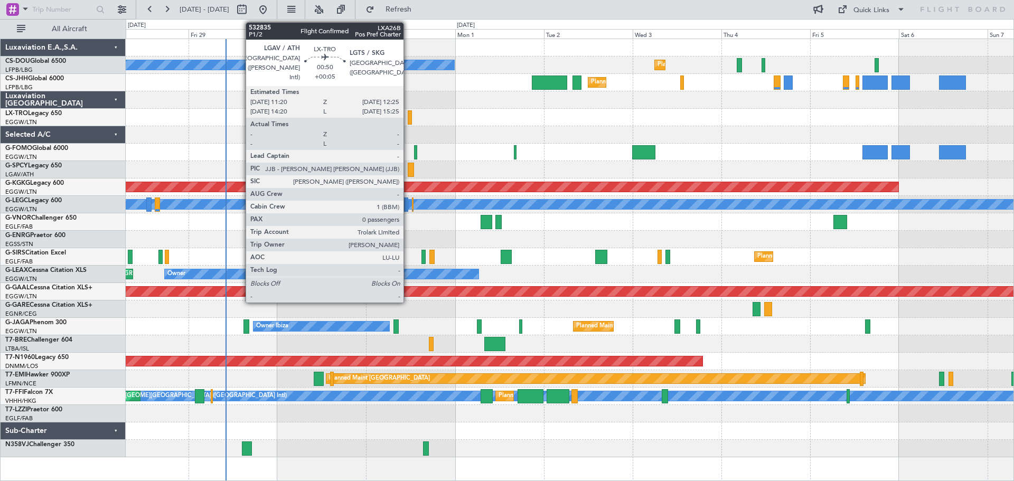
click at [408, 120] on div at bounding box center [410, 117] width 4 height 14
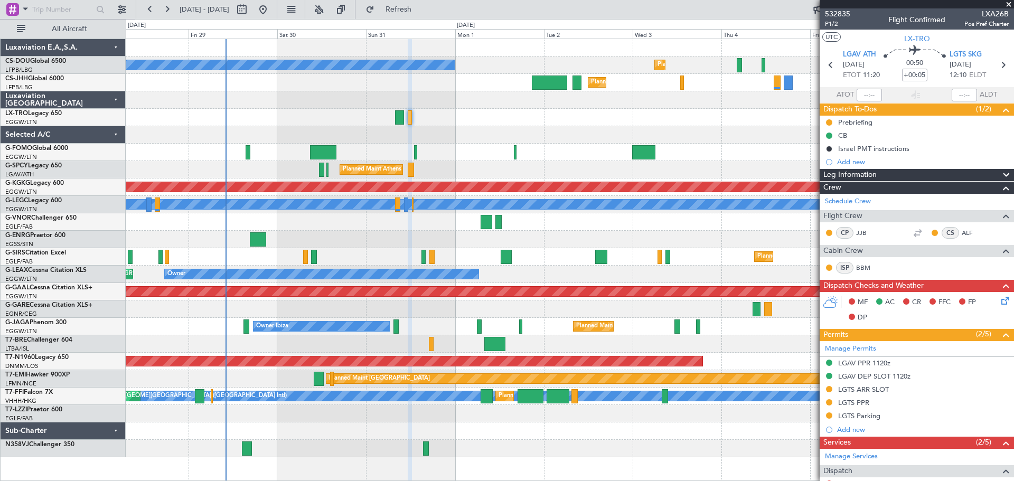
click at [1009, 3] on span at bounding box center [1008, 5] width 11 height 10
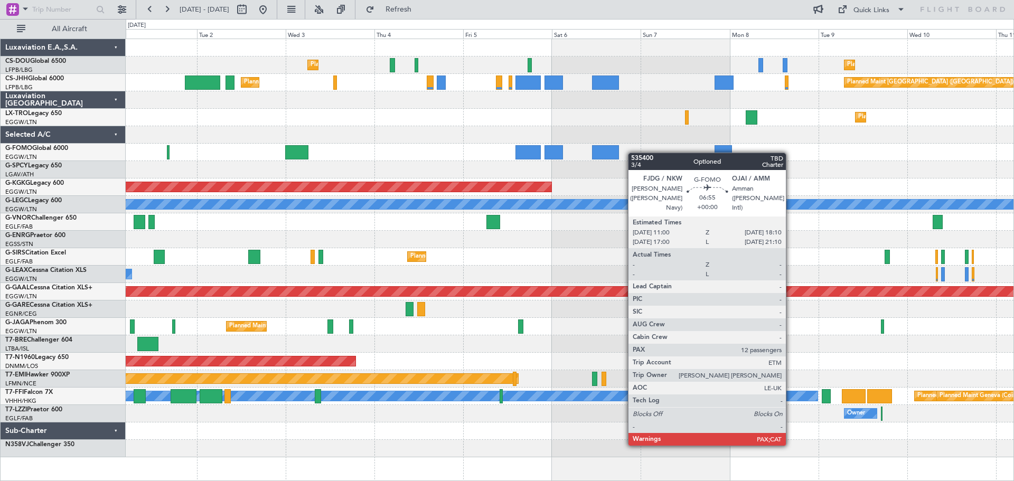
click at [609, 152] on div "Planned Maint Paris (Le Bourget) Planned Maint Paris (Le Bourget) Planned Maint…" at bounding box center [569, 248] width 887 height 418
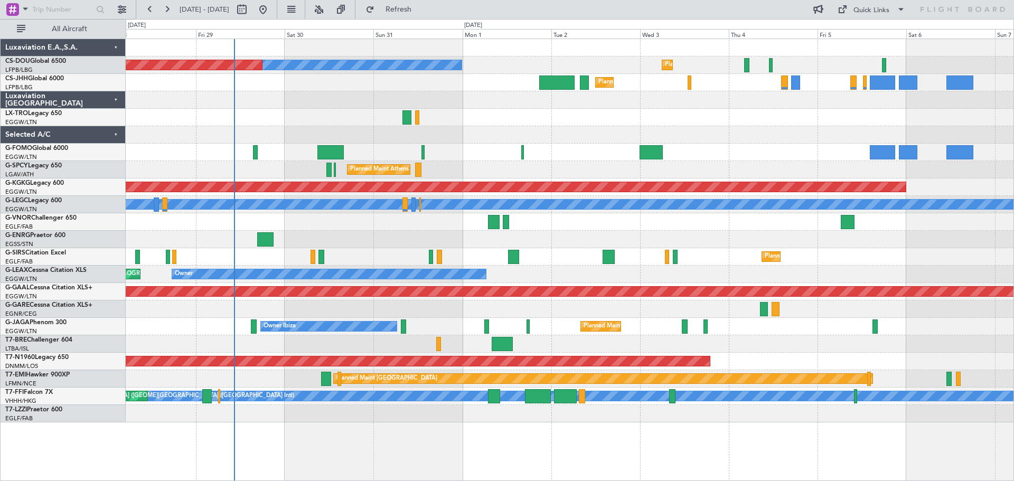
click at [722, 131] on div "Planned Maint Paris (Le Bourget) No Crew Planned Maint Paris (Le Bourget) Plann…" at bounding box center [569, 230] width 887 height 383
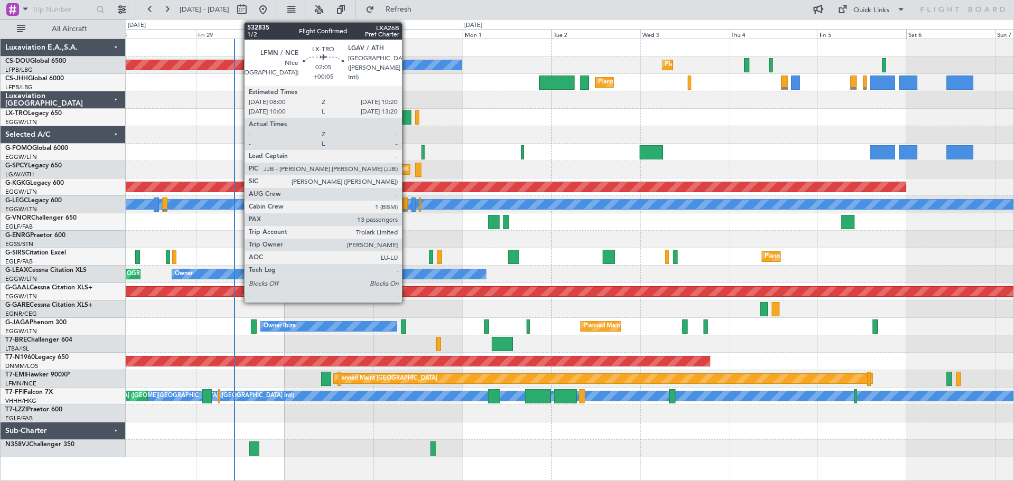
click at [406, 117] on div at bounding box center [406, 117] width 9 height 14
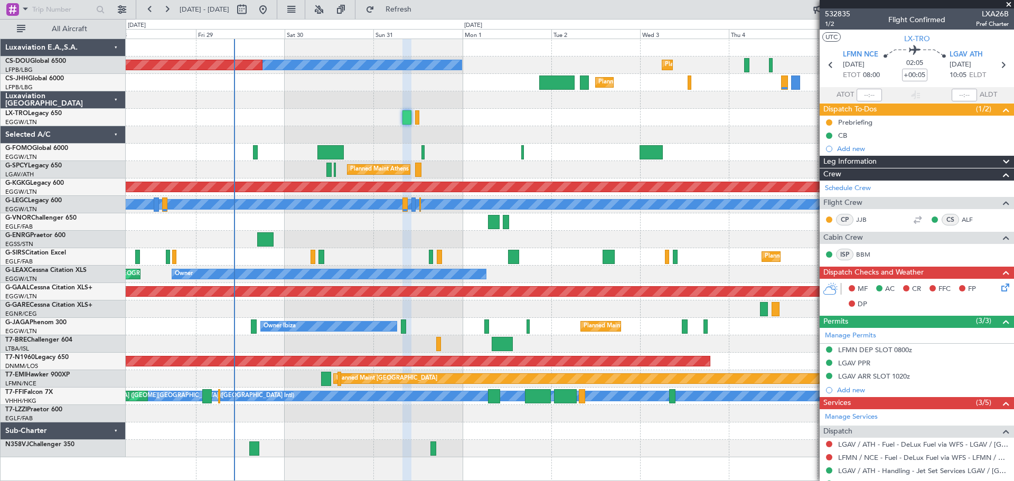
click at [1008, 5] on span at bounding box center [1008, 5] width 11 height 10
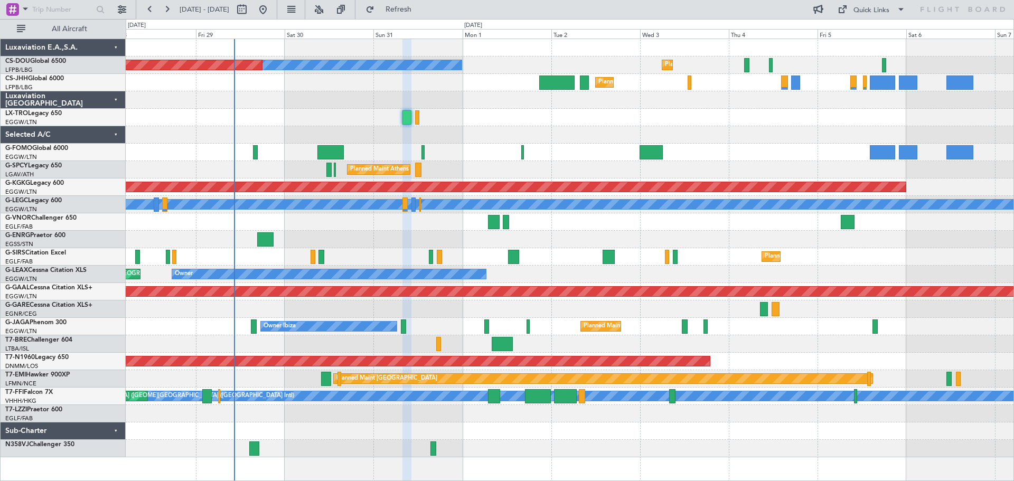
type input "0"
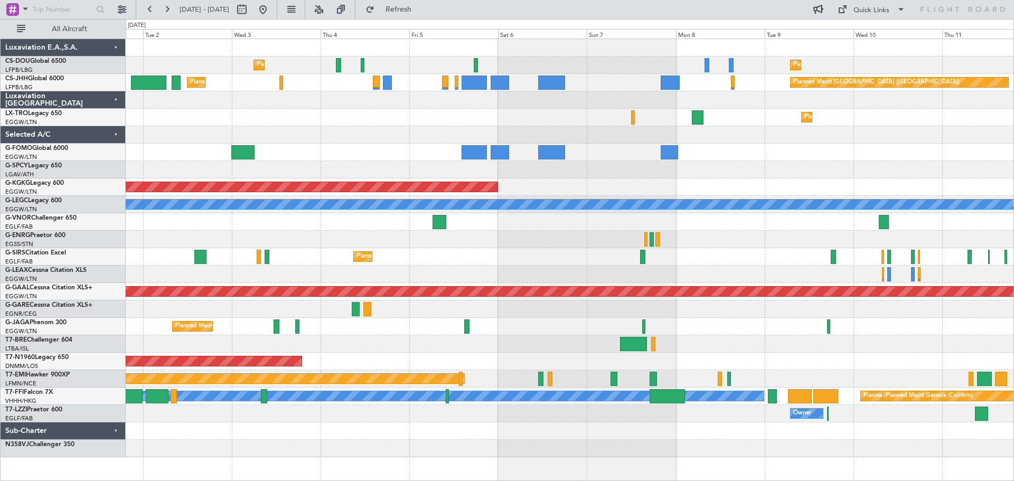
click at [451, 130] on div "Planned Maint Paris (Le Bourget) Planned Maint Paris (Le Bourget) No Crew Plann…" at bounding box center [569, 248] width 887 height 418
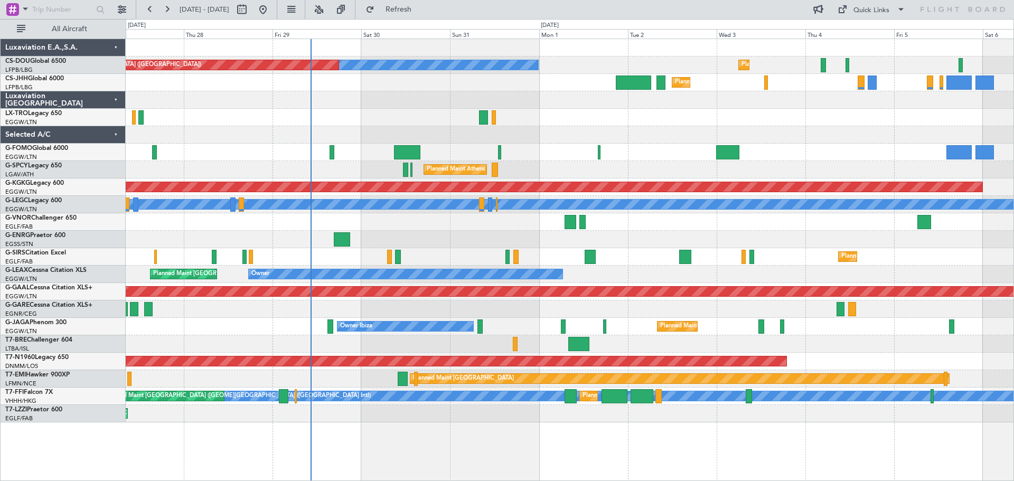
click at [835, 124] on div "Planned Maint Paris (Le Bourget) No Crew Planned Maint Paris (Le Bourget) A/C U…" at bounding box center [569, 230] width 887 height 383
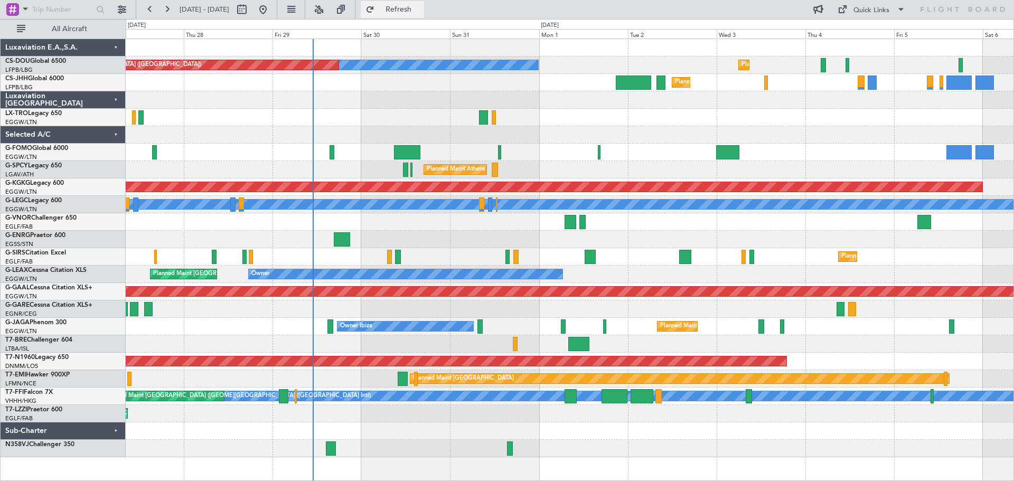
click at [424, 3] on button "Refresh" at bounding box center [392, 9] width 63 height 17
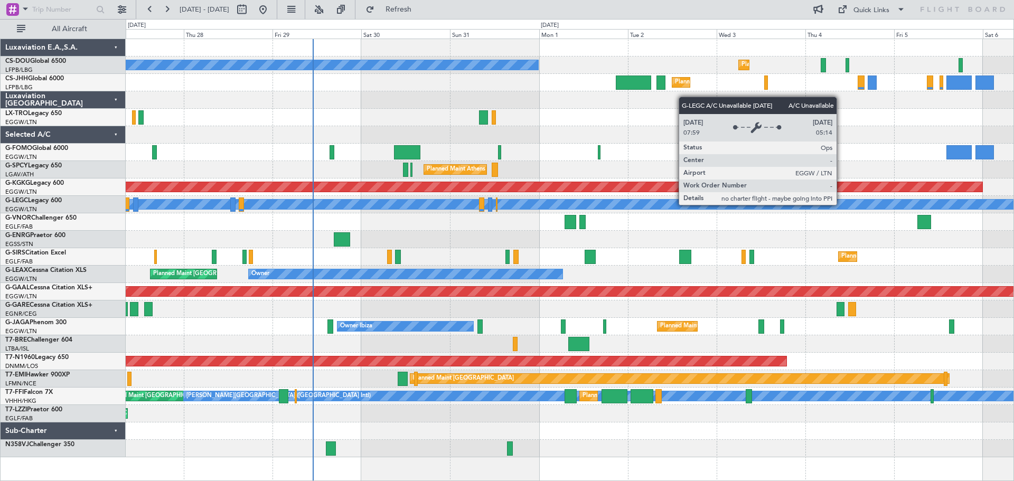
click at [841, 204] on div "A/C Unavailable [GEOGRAPHIC_DATA] ([GEOGRAPHIC_DATA])" at bounding box center [790, 205] width 2219 height 10
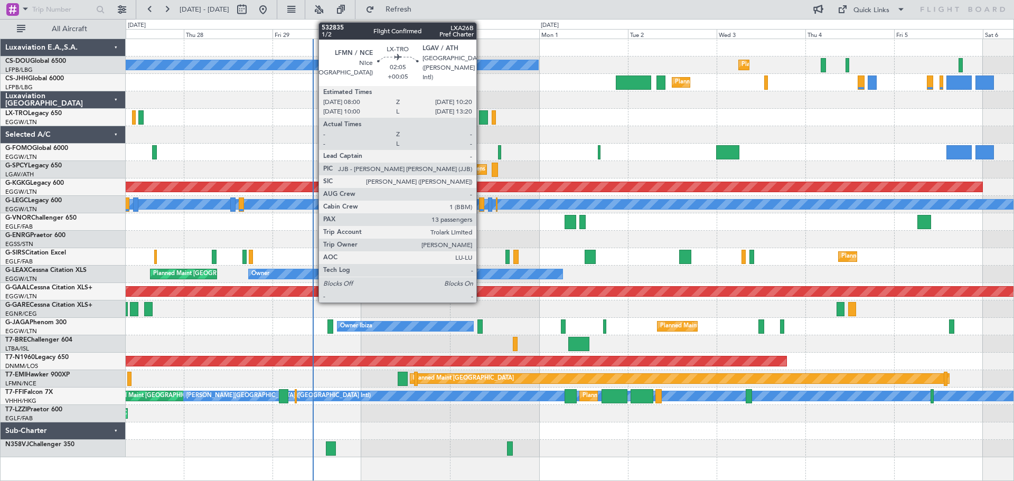
click at [481, 119] on div at bounding box center [483, 117] width 9 height 14
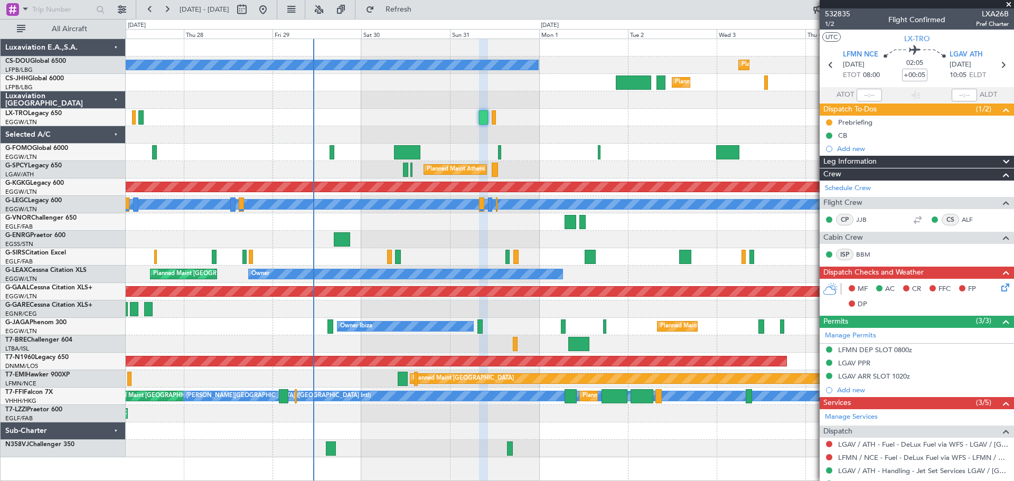
click at [1007, 4] on span at bounding box center [1008, 5] width 11 height 10
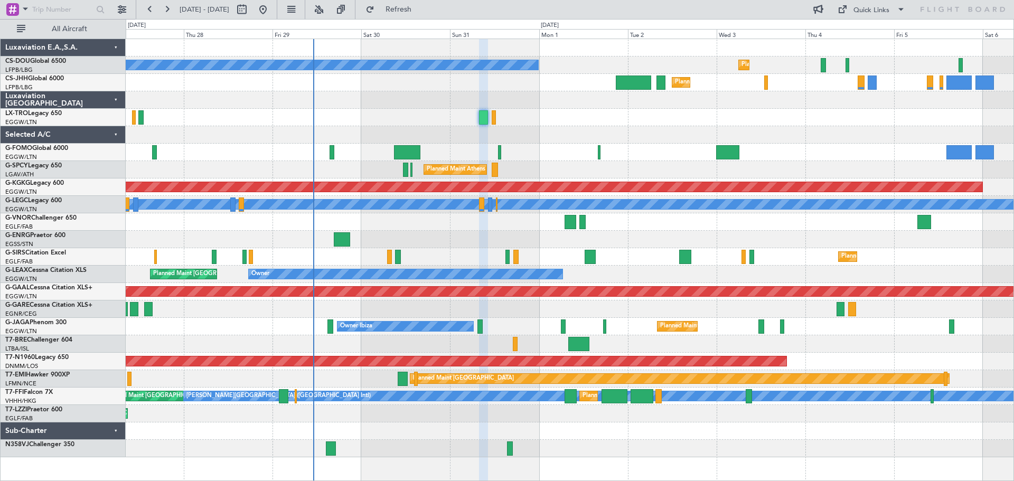
type input "0"
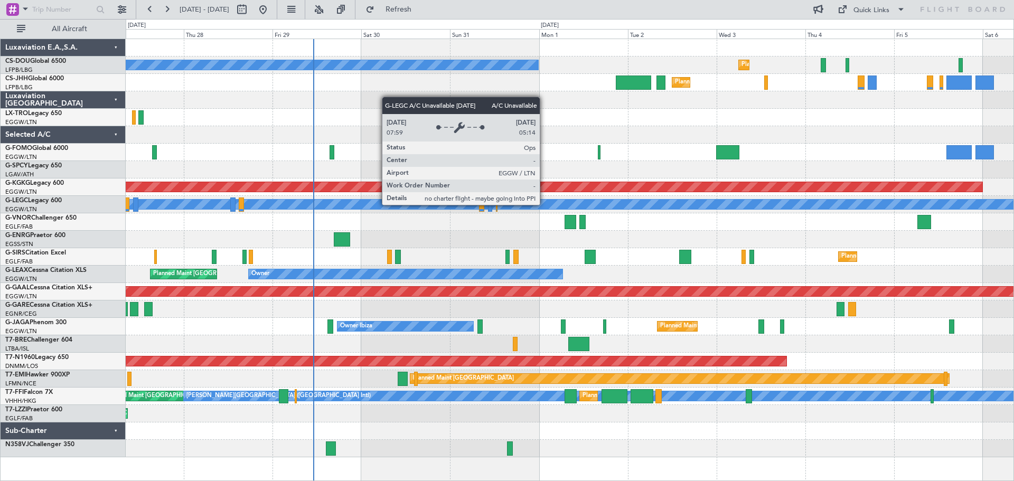
click at [544, 204] on div "A/C Unavailable [GEOGRAPHIC_DATA] ([GEOGRAPHIC_DATA])" at bounding box center [790, 205] width 2219 height 10
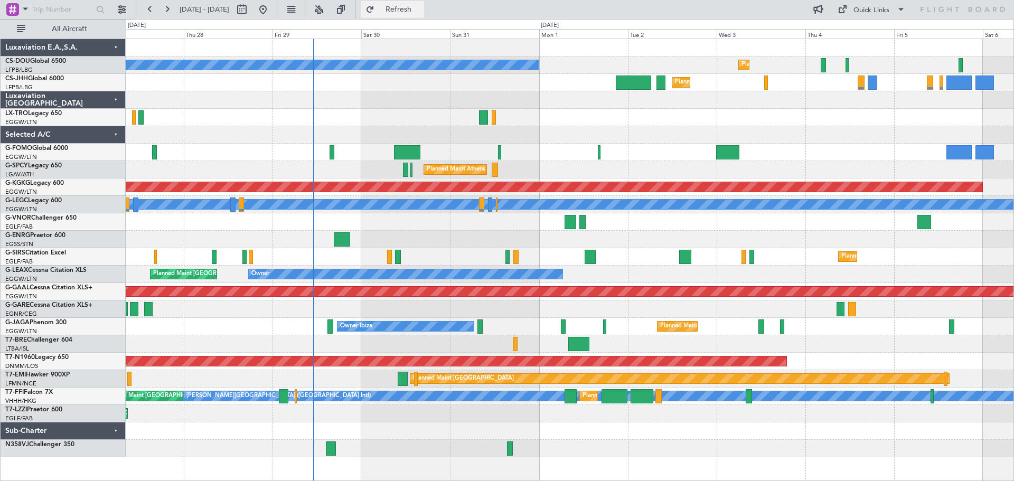
click at [421, 6] on span "Refresh" at bounding box center [398, 9] width 44 height 7
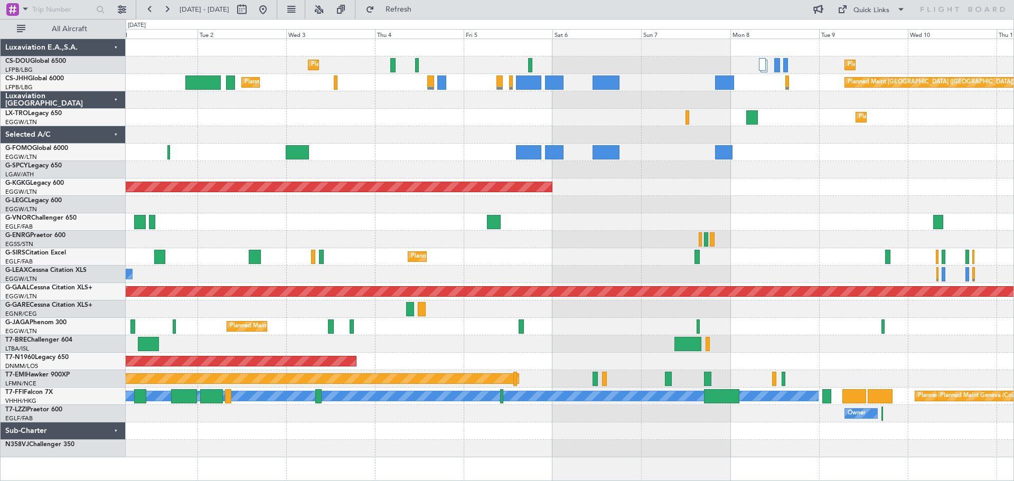
click at [374, 147] on div "Planned Maint Paris (Le Bourget) Planned Maint Paris (Le Bourget) No Crew Plann…" at bounding box center [569, 248] width 887 height 418
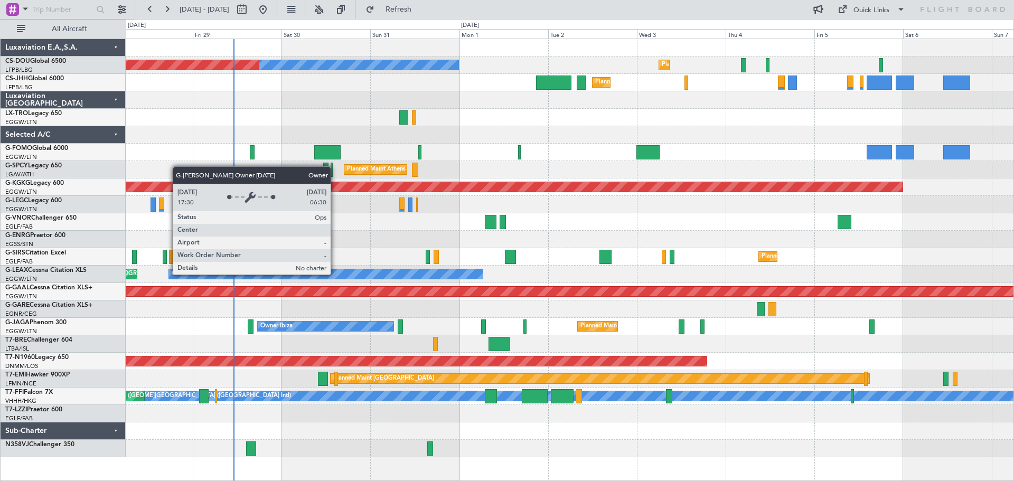
click at [335, 274] on div "Owner" at bounding box center [326, 274] width 314 height 10
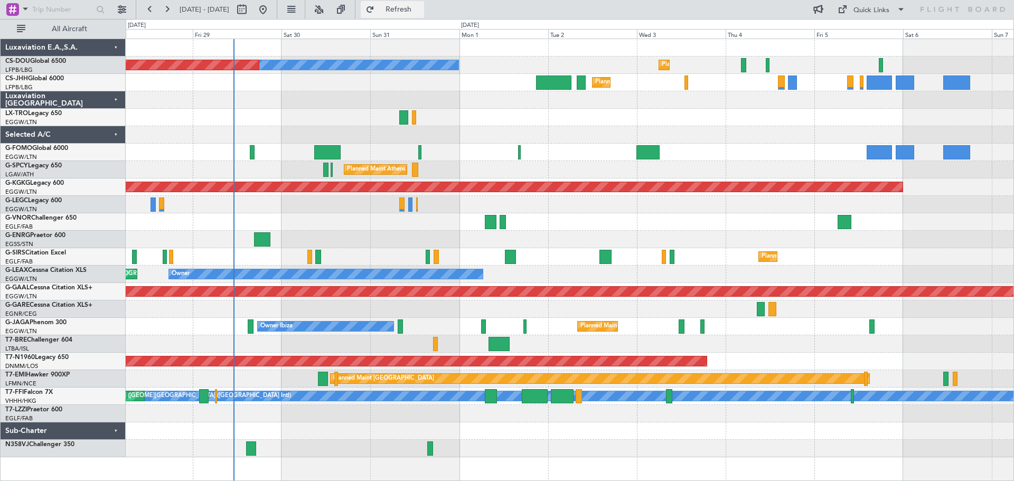
click at [421, 8] on span "Refresh" at bounding box center [398, 9] width 44 height 7
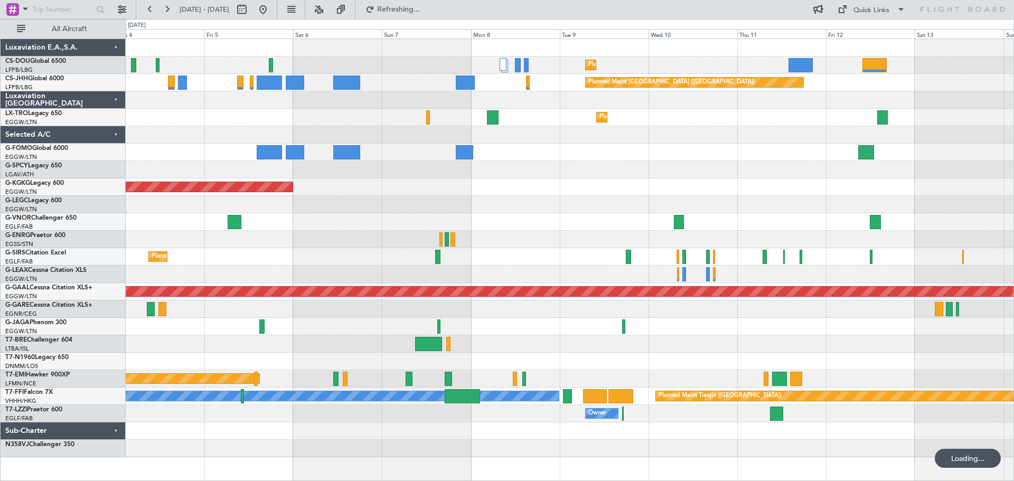
click at [380, 172] on div "Planned Maint Paris (Le Bourget) Planned Maint Paris (Le Bourget) Planned Maint…" at bounding box center [569, 248] width 887 height 418
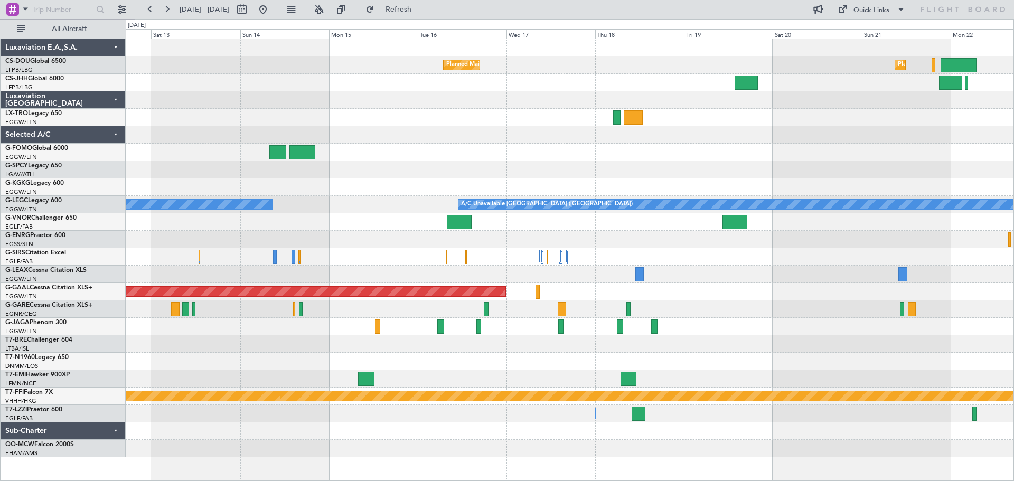
click at [509, 150] on div at bounding box center [569, 152] width 887 height 17
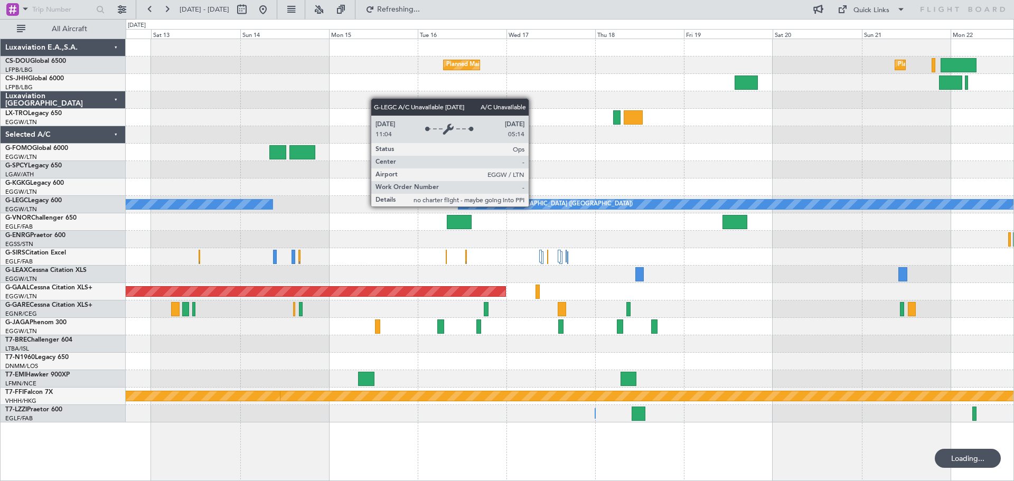
click at [533, 206] on div "A/C Unavailable [GEOGRAPHIC_DATA] ([GEOGRAPHIC_DATA])" at bounding box center [547, 204] width 172 height 16
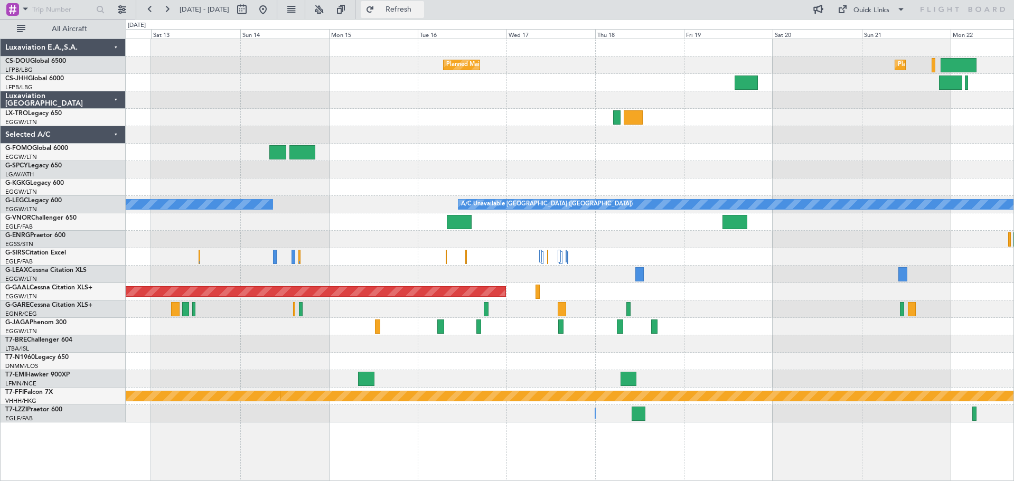
click at [421, 12] on span "Refresh" at bounding box center [398, 9] width 44 height 7
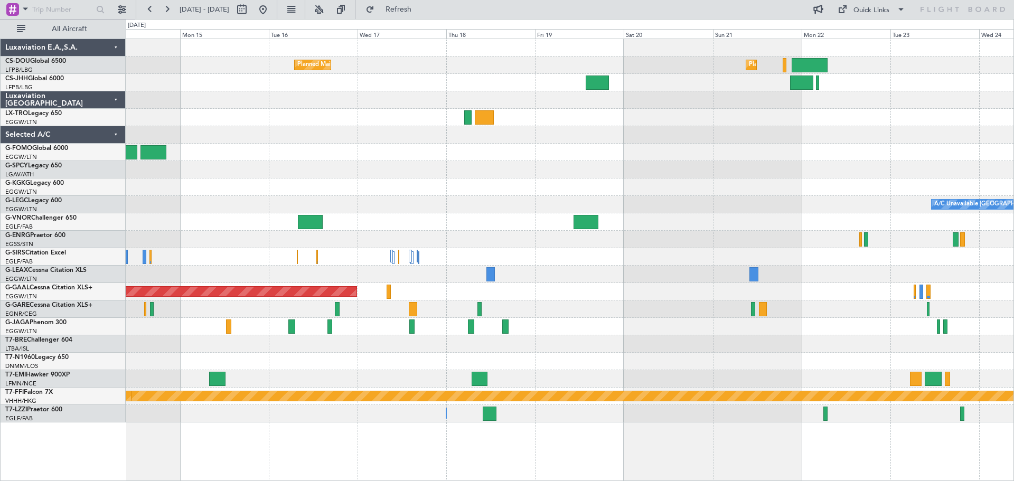
click at [153, 174] on div at bounding box center [569, 169] width 887 height 17
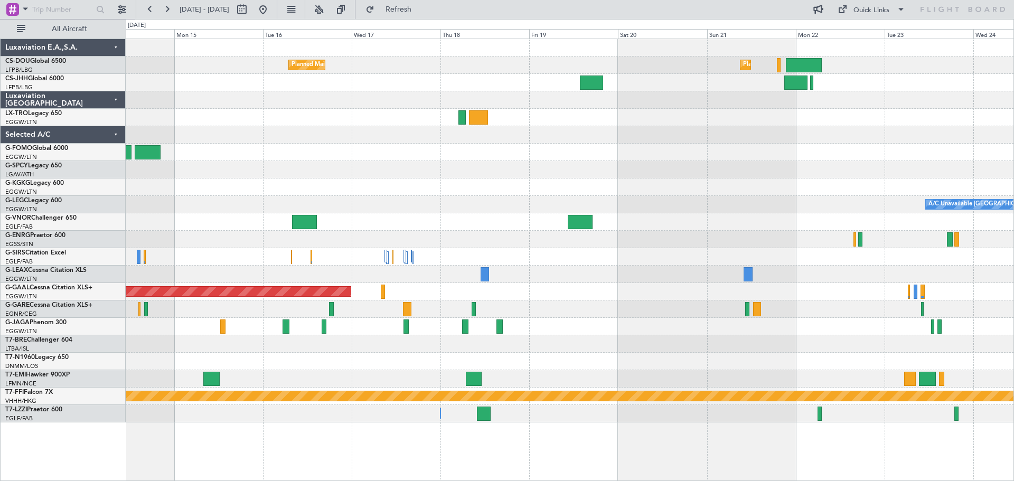
click at [859, 182] on div at bounding box center [569, 186] width 887 height 17
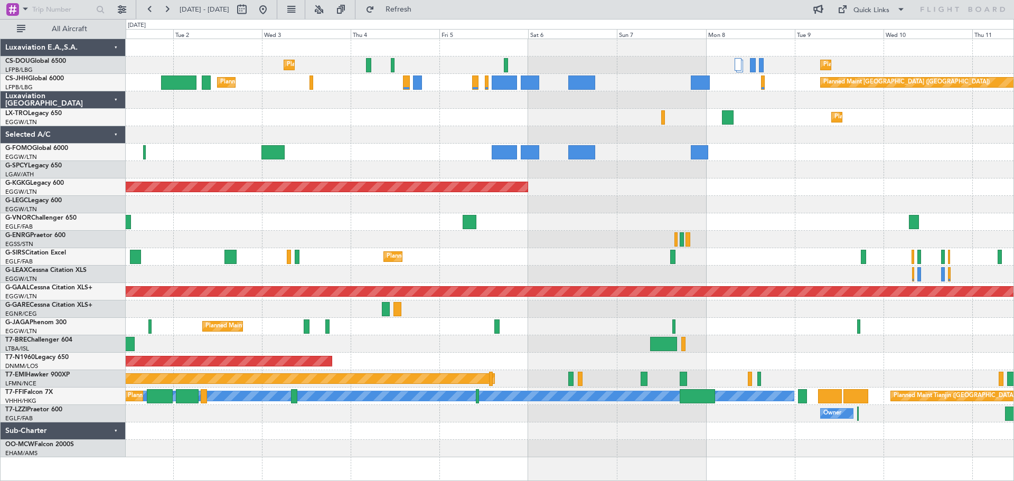
click at [795, 164] on div "Planned Maint Paris (Le Bourget) Planned Maint Paris (Le Bourget) No Crew Plann…" at bounding box center [569, 248] width 887 height 418
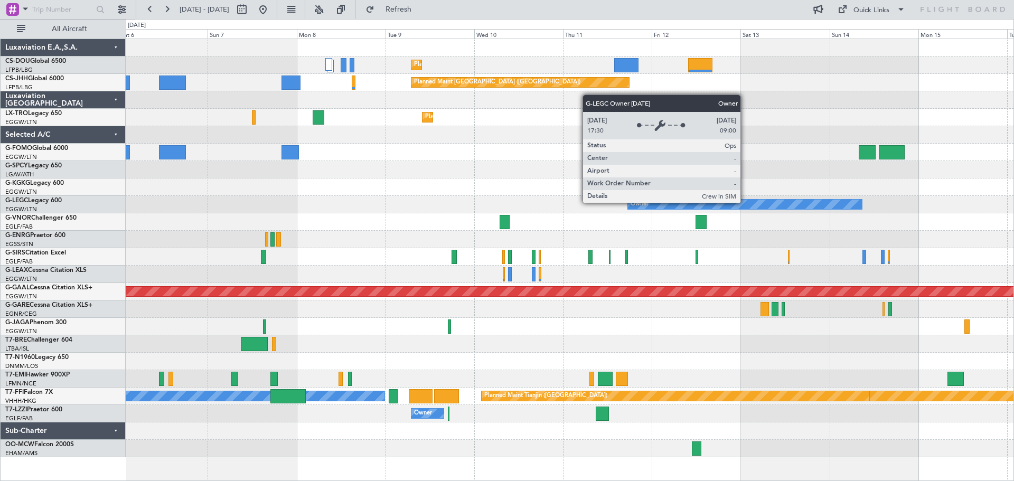
click at [745, 202] on div "Owner" at bounding box center [745, 205] width 234 height 10
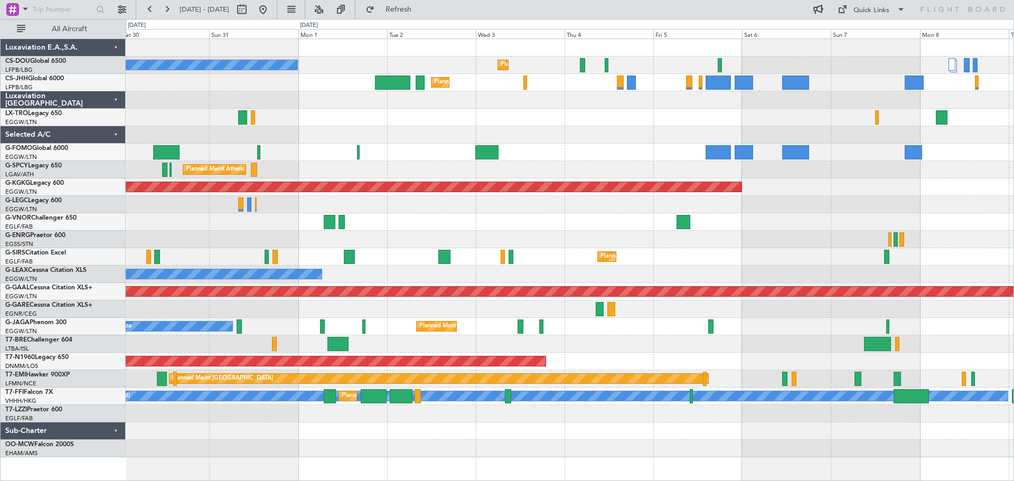
click at [823, 193] on div "Planned Maint Paris (Le Bourget) No Crew Planned Maint Paris (Le Bourget) Plann…" at bounding box center [569, 248] width 887 height 418
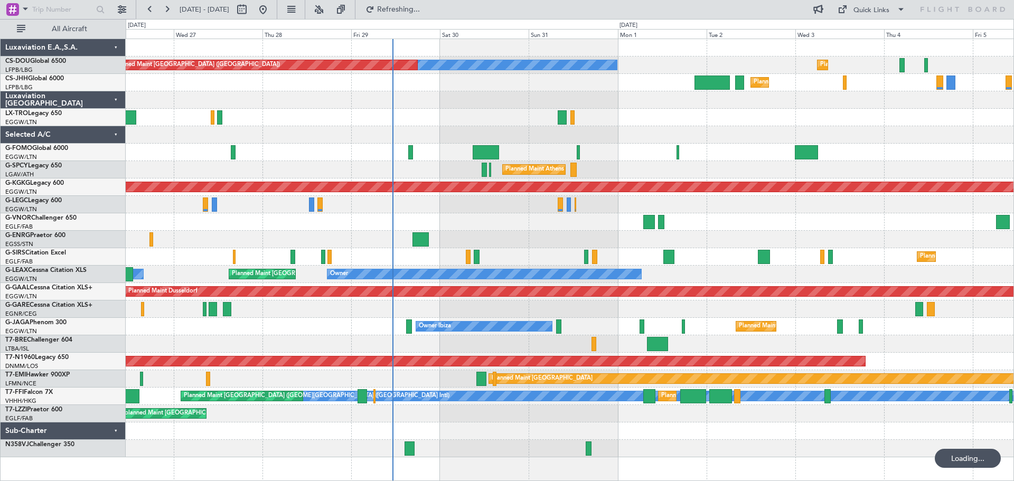
click at [782, 205] on div at bounding box center [569, 204] width 887 height 17
click at [421, 6] on span "Refresh" at bounding box center [398, 9] width 44 height 7
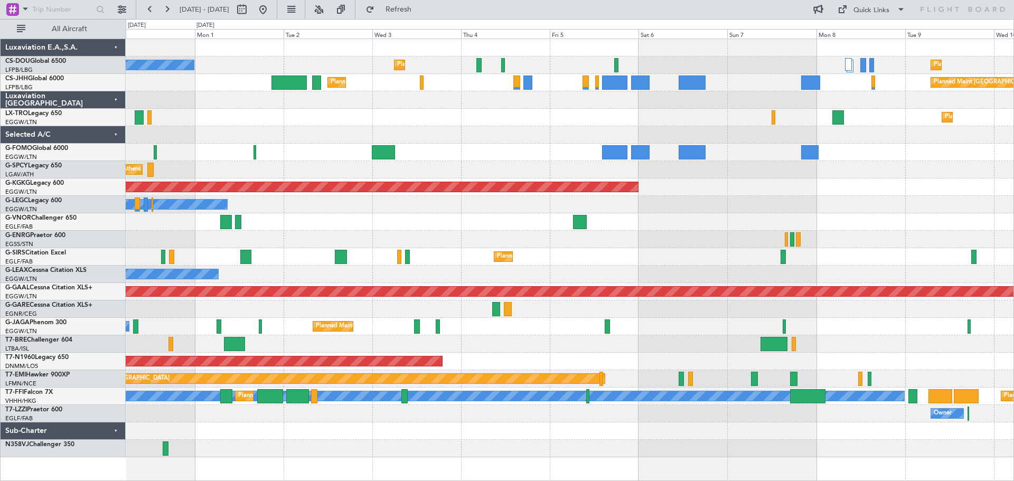
click at [417, 213] on div "No Crew Planned Maint Paris (Le Bourget) Planned Maint Paris (Le Bourget) Plann…" at bounding box center [569, 248] width 887 height 418
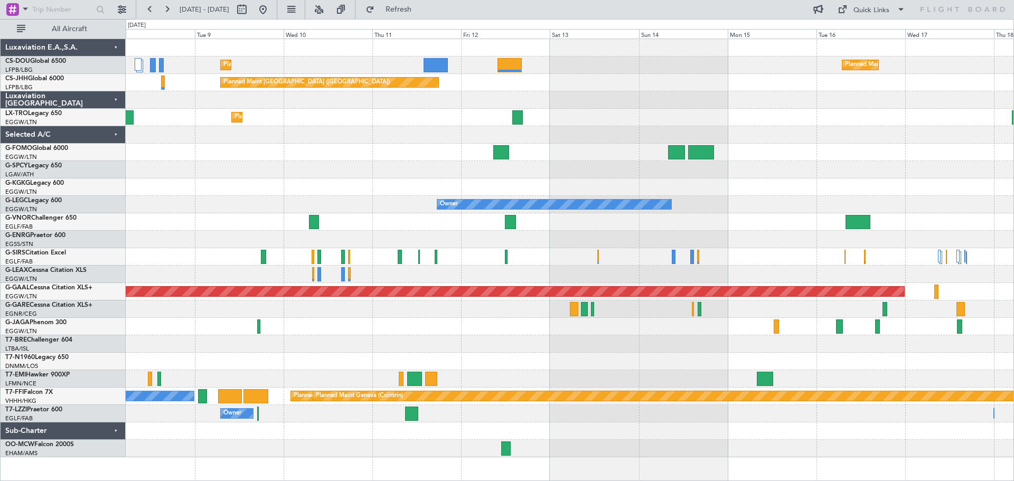
click at [292, 193] on div "Planned Maint Paris (Le Bourget) Planned Maint Paris (Le Bourget) Planned Maint…" at bounding box center [569, 248] width 887 height 418
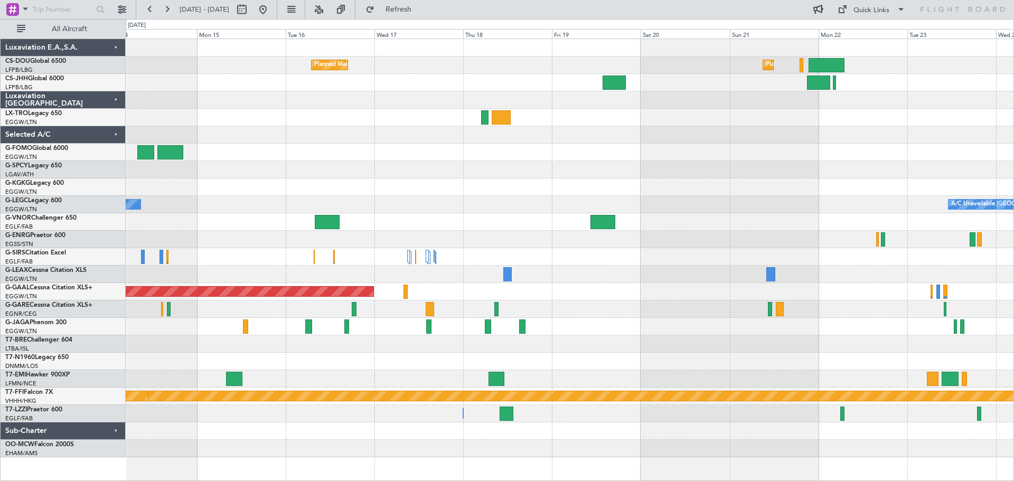
click at [214, 167] on div "Planned Maint [GEOGRAPHIC_DATA] ([GEOGRAPHIC_DATA]) Planned Maint [GEOGRAPHIC_D…" at bounding box center [569, 248] width 887 height 418
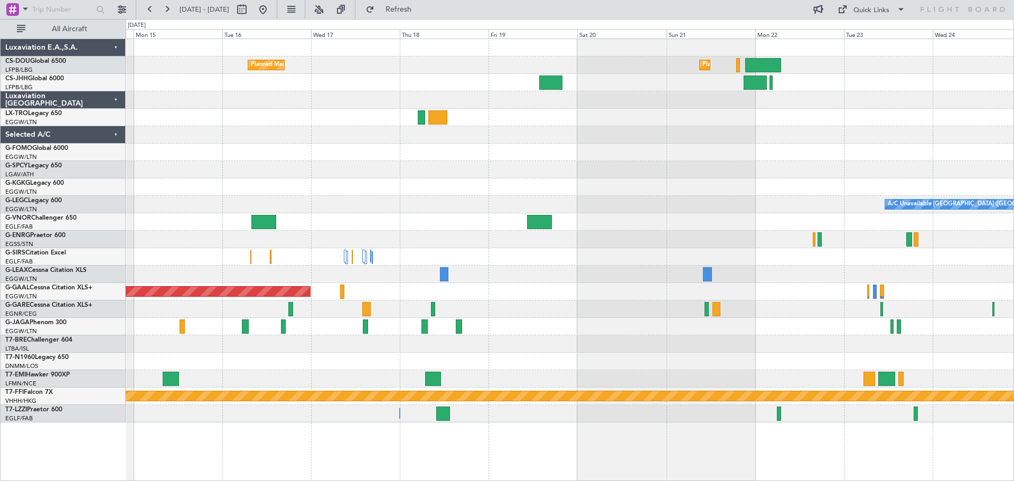
click at [845, 173] on div "Planned Maint Paris (Le Bourget) Planned Maint Paris (Le Bourget) A/C Unavailab…" at bounding box center [569, 230] width 887 height 383
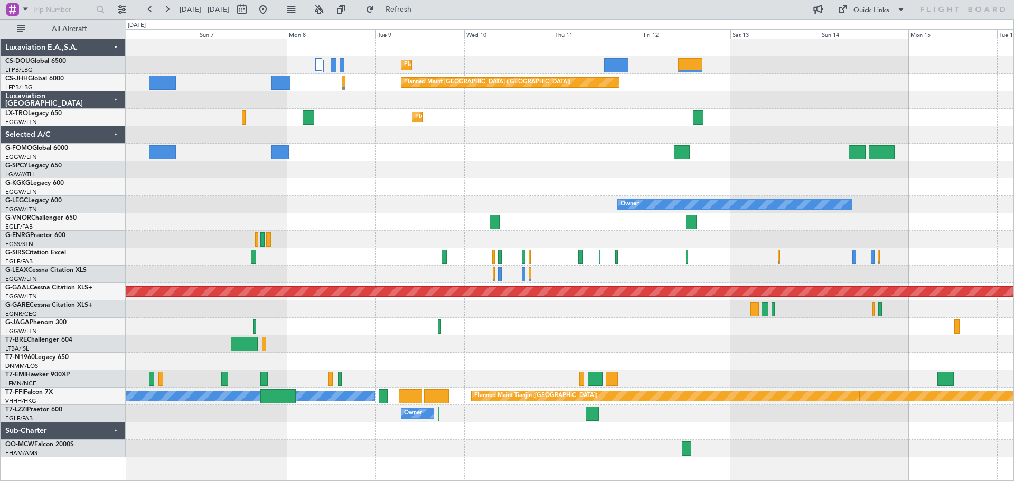
click at [795, 191] on div "AOG Maint [GEOGRAPHIC_DATA] (Ataturk)" at bounding box center [569, 186] width 887 height 17
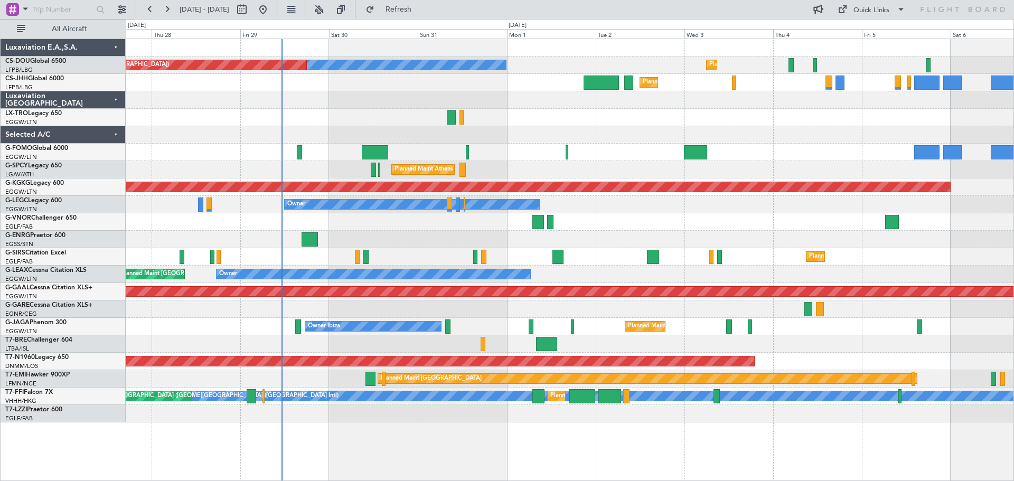
click at [748, 221] on div at bounding box center [569, 221] width 887 height 17
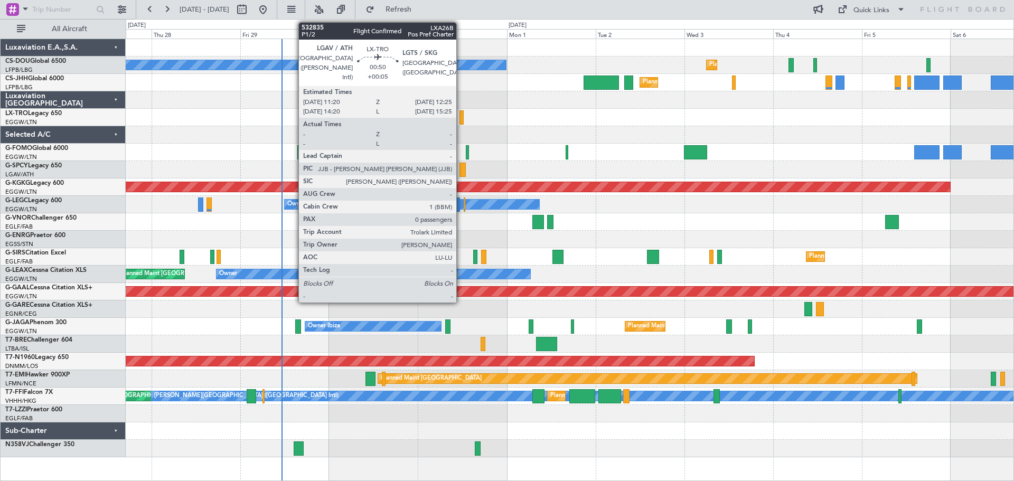
click at [461, 117] on div at bounding box center [461, 117] width 4 height 14
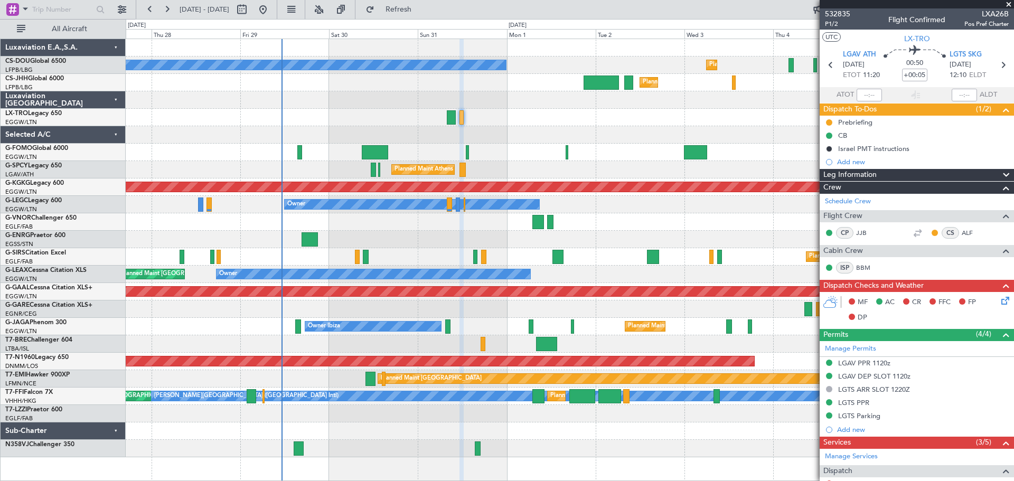
click at [1007, 5] on span at bounding box center [1008, 5] width 11 height 10
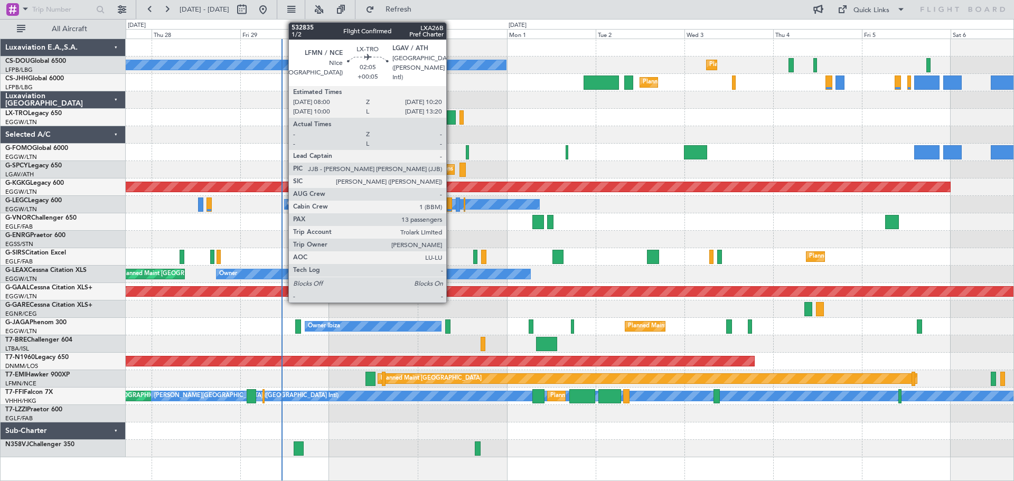
click at [451, 117] on div at bounding box center [451, 117] width 9 height 14
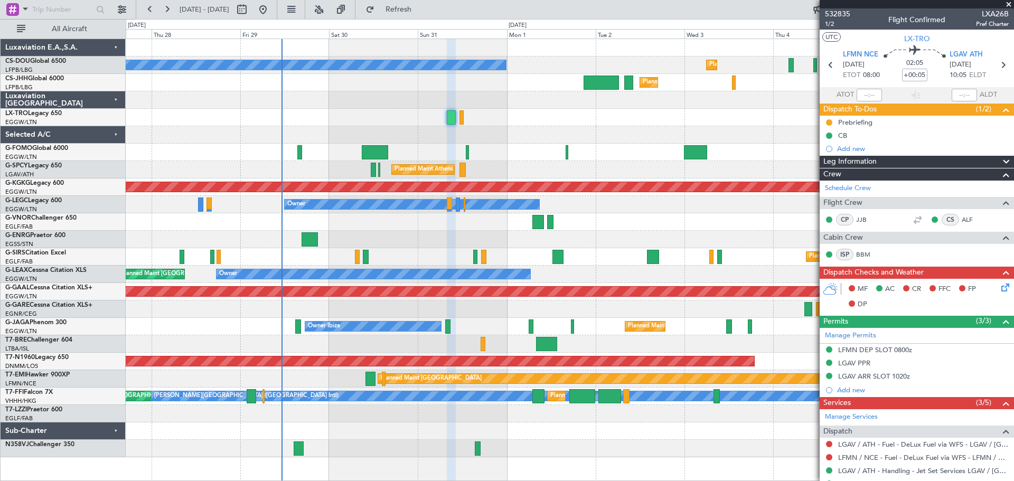
click at [1010, 4] on span at bounding box center [1008, 5] width 11 height 10
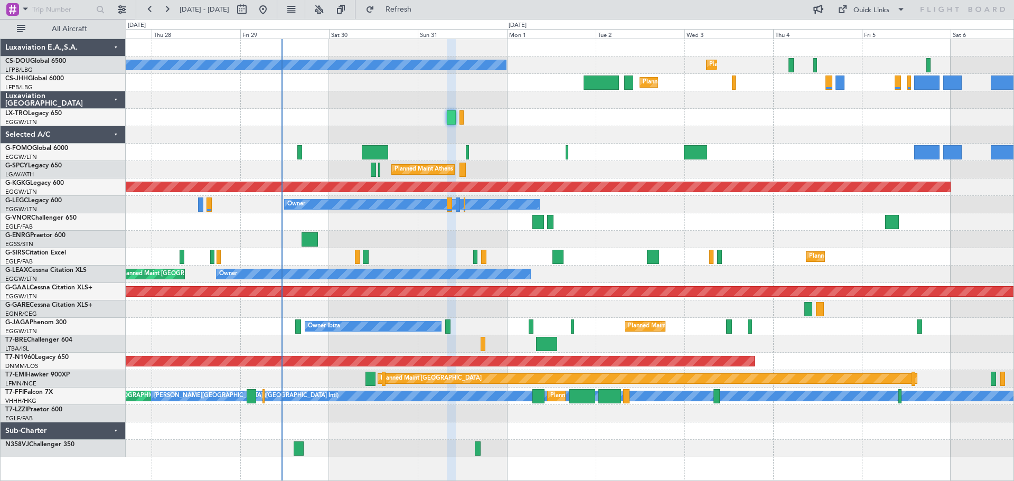
type input "0"
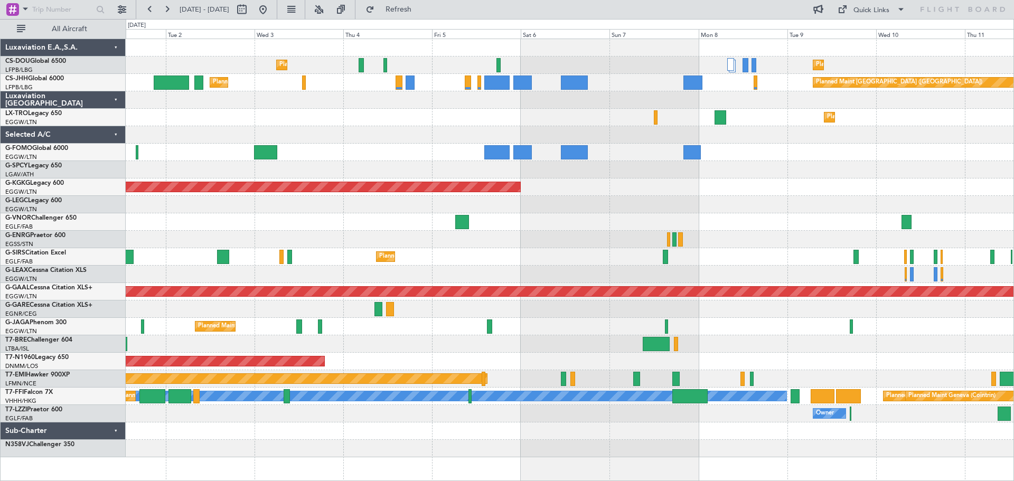
click at [548, 231] on div at bounding box center [569, 239] width 887 height 17
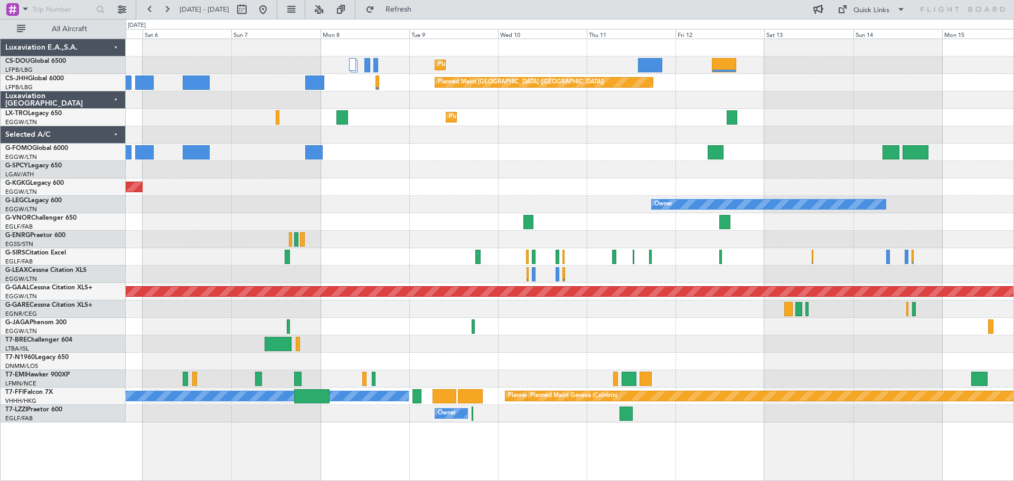
click at [415, 211] on div "Planned Maint Paris (Le Bourget) Planned Maint Paris (Le Bourget) Planned Maint…" at bounding box center [569, 230] width 887 height 383
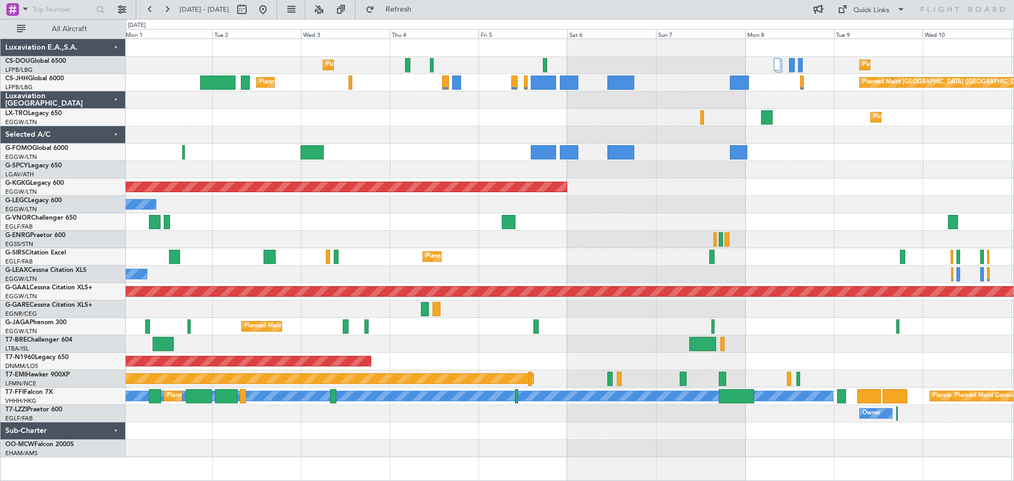
click at [779, 209] on div "Owner Owner" at bounding box center [569, 204] width 887 height 17
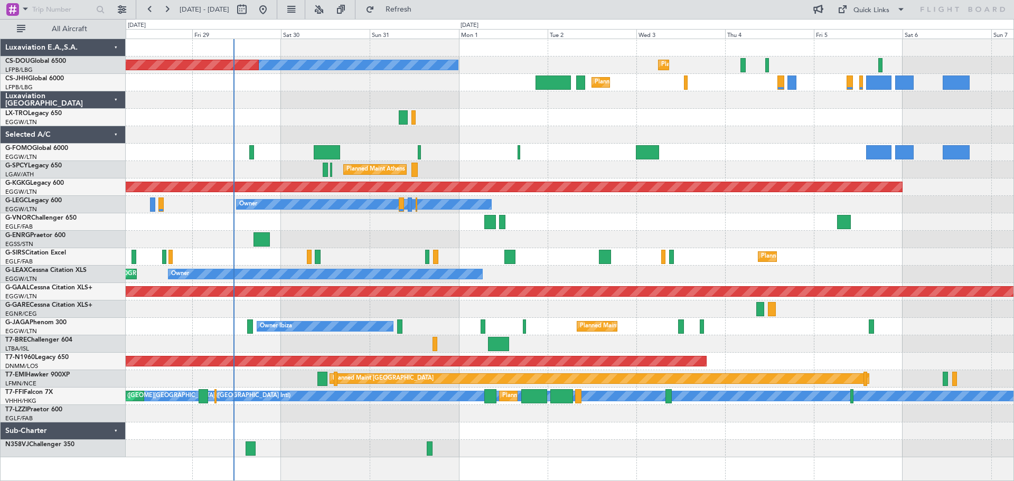
click at [726, 196] on div "Owner" at bounding box center [569, 204] width 887 height 17
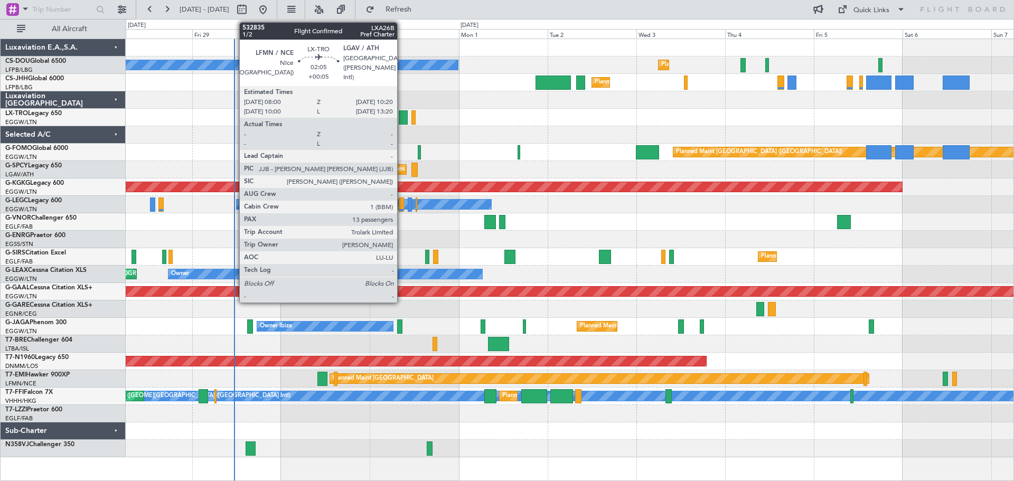
click at [402, 118] on div at bounding box center [403, 117] width 9 height 14
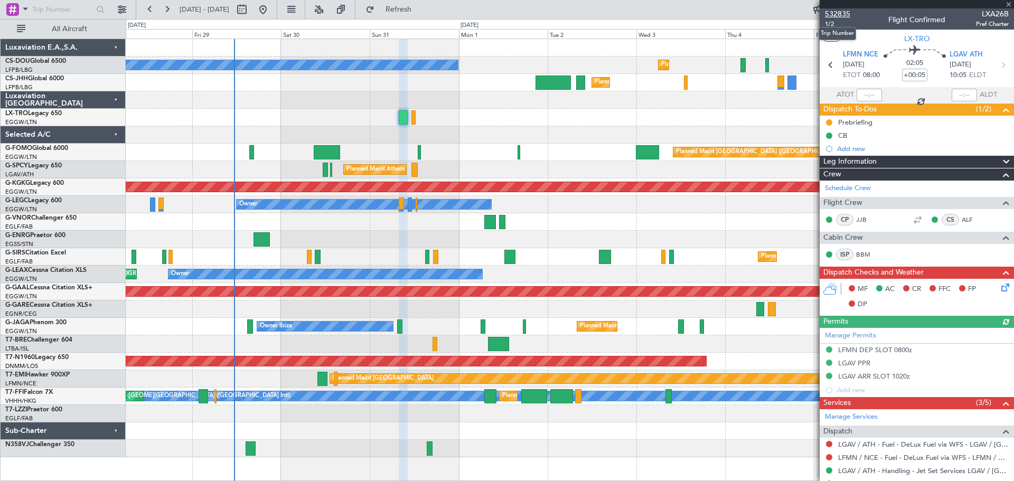
click at [837, 14] on span "532835" at bounding box center [837, 13] width 25 height 11
click at [1010, 4] on div at bounding box center [916, 4] width 194 height 8
click at [1009, 4] on div at bounding box center [916, 4] width 194 height 8
click at [1007, 4] on span at bounding box center [1008, 5] width 11 height 10
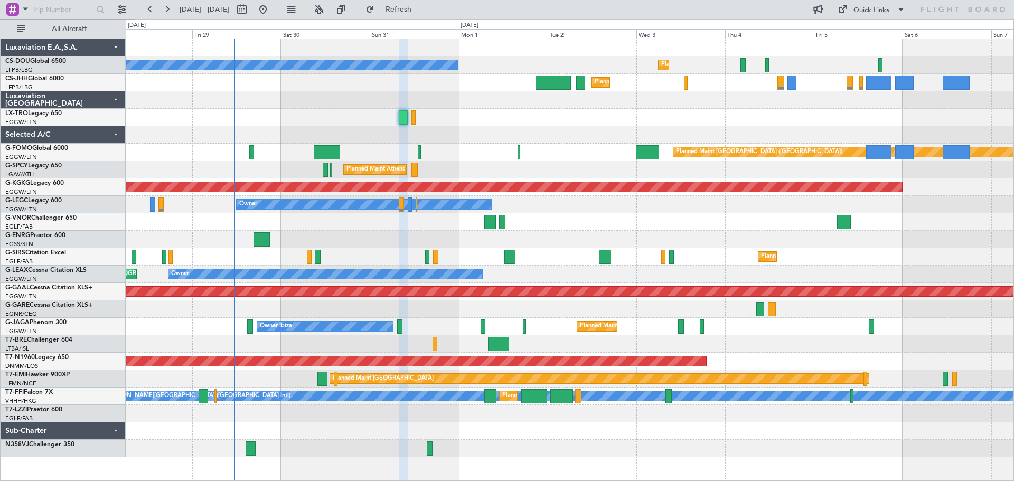
type input "0"
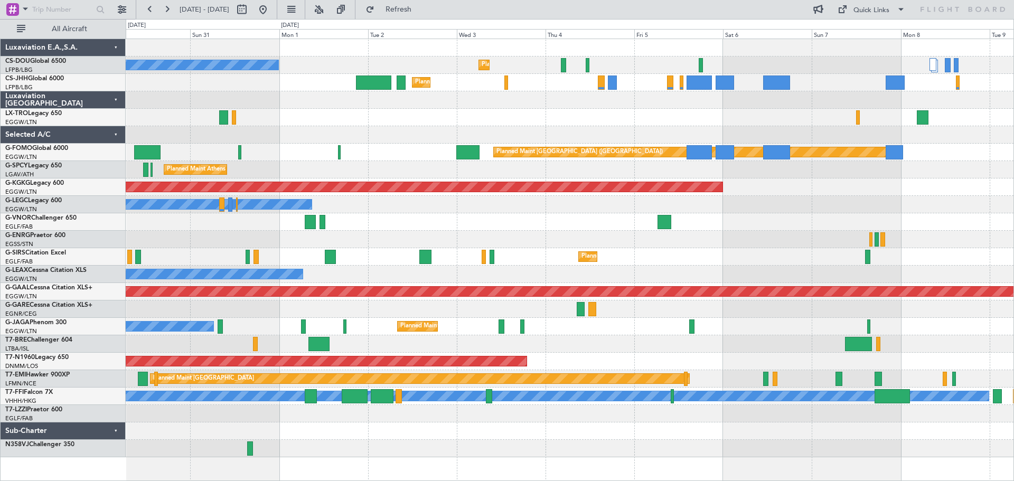
click at [653, 113] on div "Planned Maint Dusseldorf" at bounding box center [569, 117] width 887 height 17
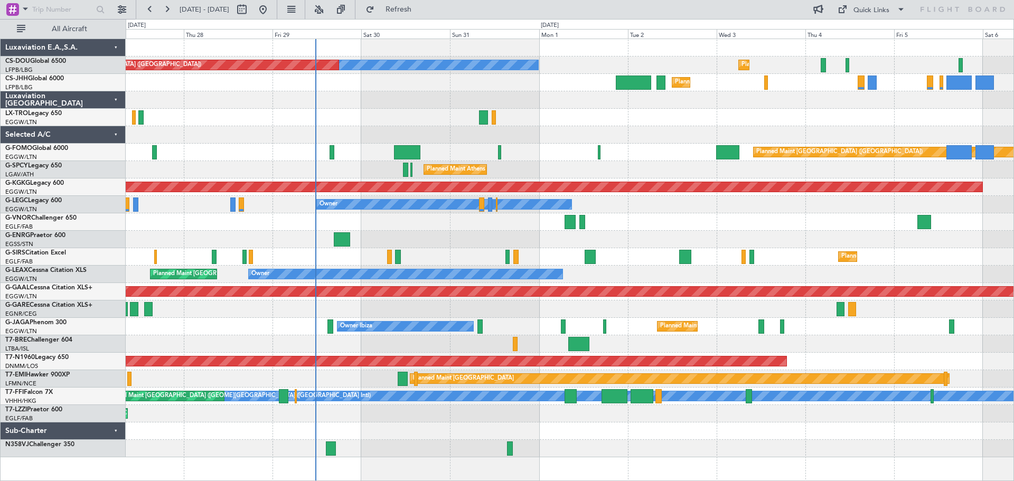
click at [699, 126] on div "Planned Maint [GEOGRAPHIC_DATA] ([GEOGRAPHIC_DATA]) No Crew Planned Maint [GEOG…" at bounding box center [569, 248] width 887 height 418
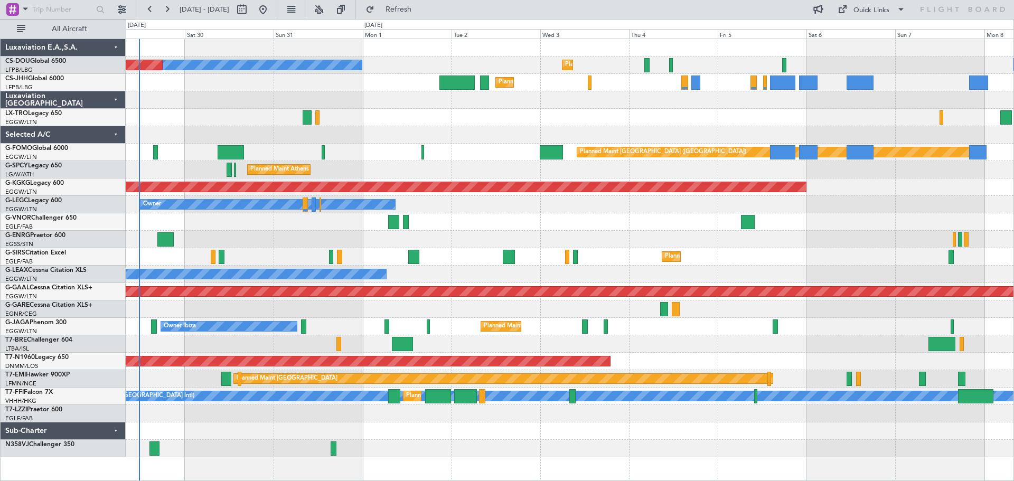
click at [659, 220] on div "Planned Maint [GEOGRAPHIC_DATA] ([GEOGRAPHIC_DATA]) No Crew Planned Maint [GEOG…" at bounding box center [569, 248] width 887 height 418
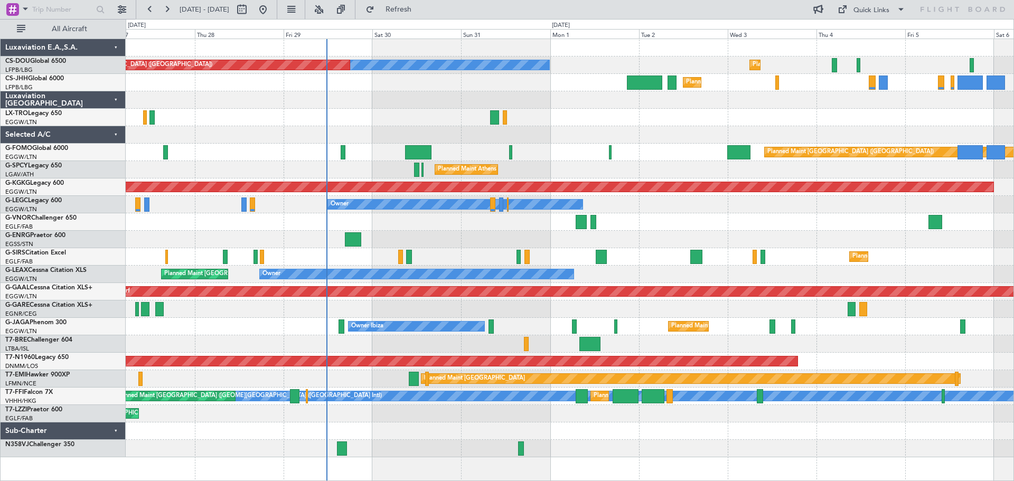
click at [652, 216] on div at bounding box center [569, 221] width 887 height 17
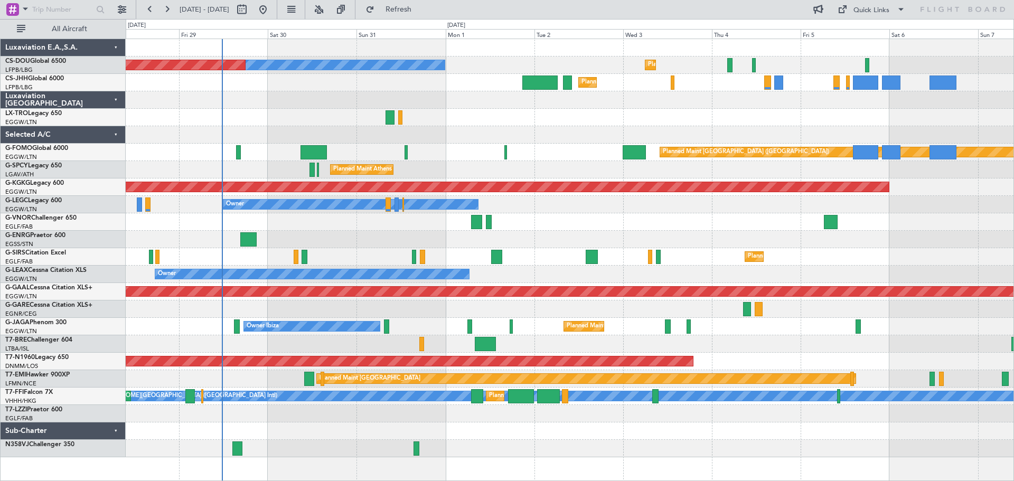
click at [640, 223] on div at bounding box center [569, 221] width 887 height 17
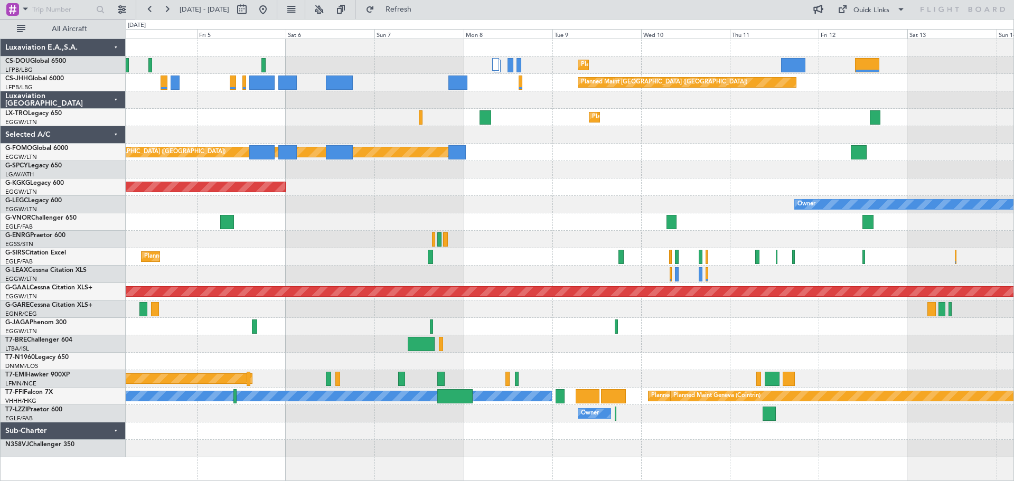
click at [277, 209] on div "Owner" at bounding box center [569, 204] width 887 height 17
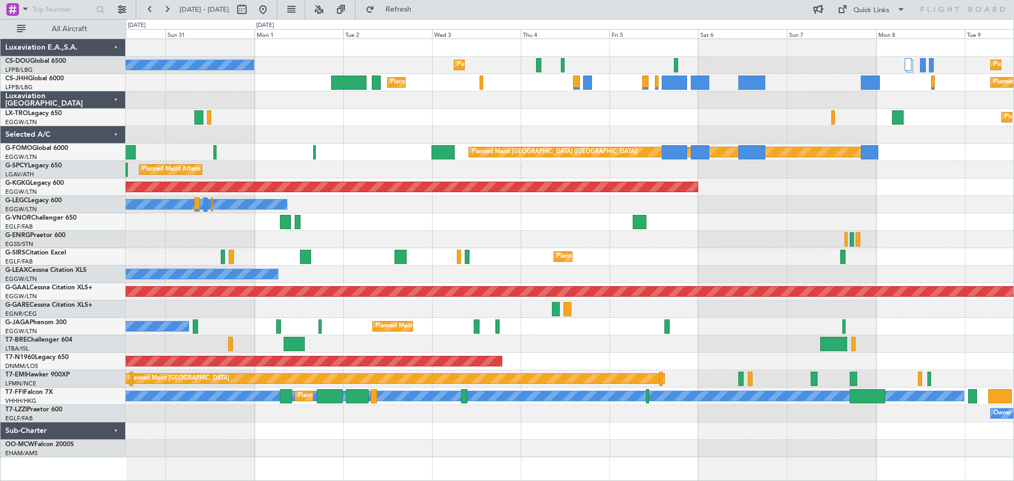
click at [768, 202] on div "Owner Owner" at bounding box center [569, 204] width 887 height 17
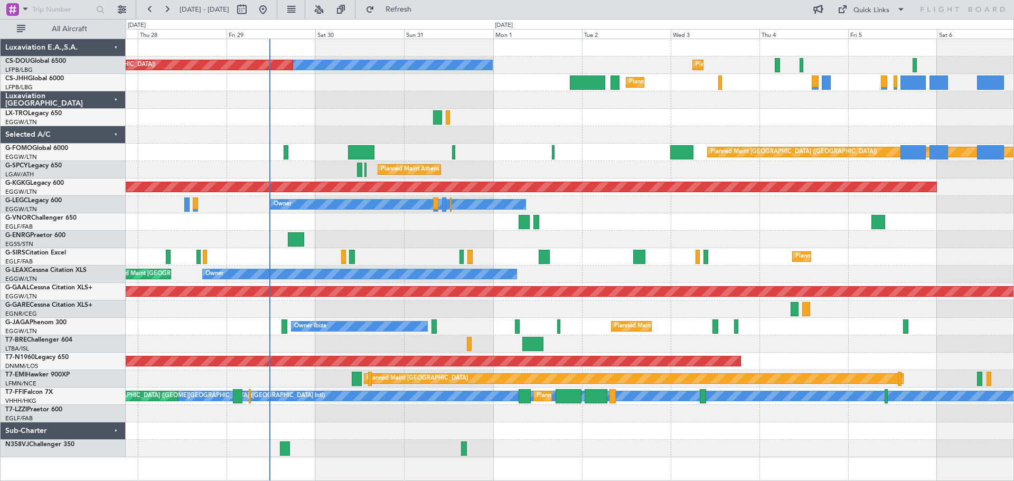
click at [576, 129] on div at bounding box center [569, 134] width 887 height 17
click at [421, 6] on span "Refresh" at bounding box center [398, 9] width 44 height 7
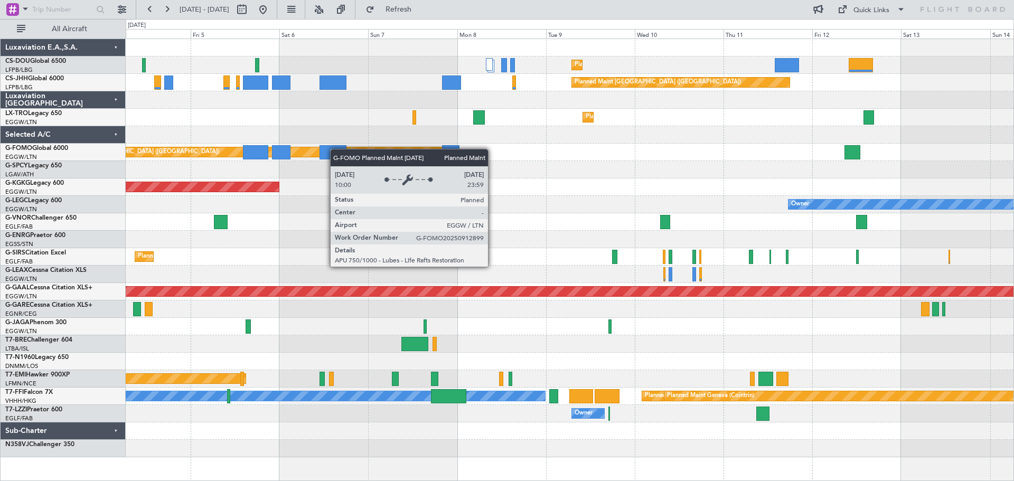
click at [312, 149] on div "Planned Maint [GEOGRAPHIC_DATA] ([GEOGRAPHIC_DATA]) Planned Maint [GEOGRAPHIC_D…" at bounding box center [569, 248] width 887 height 418
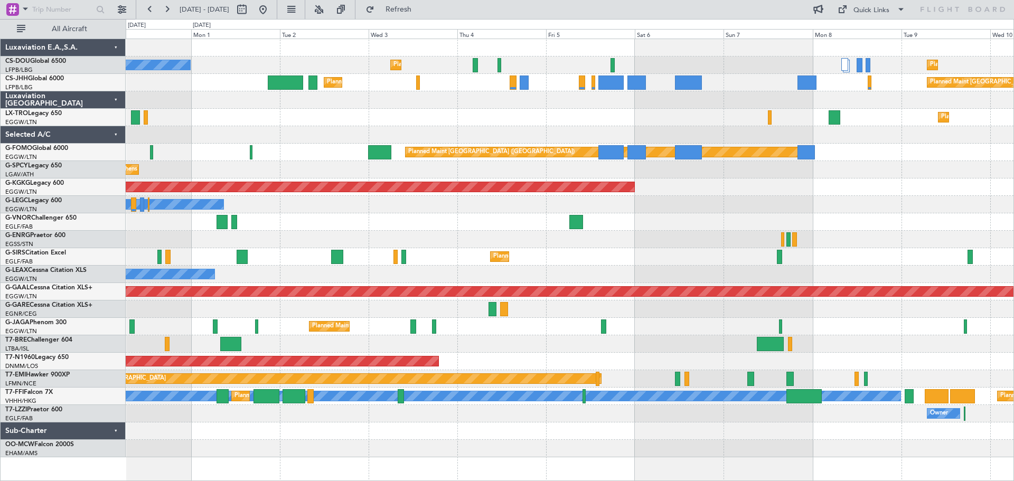
click at [708, 136] on div at bounding box center [569, 134] width 887 height 17
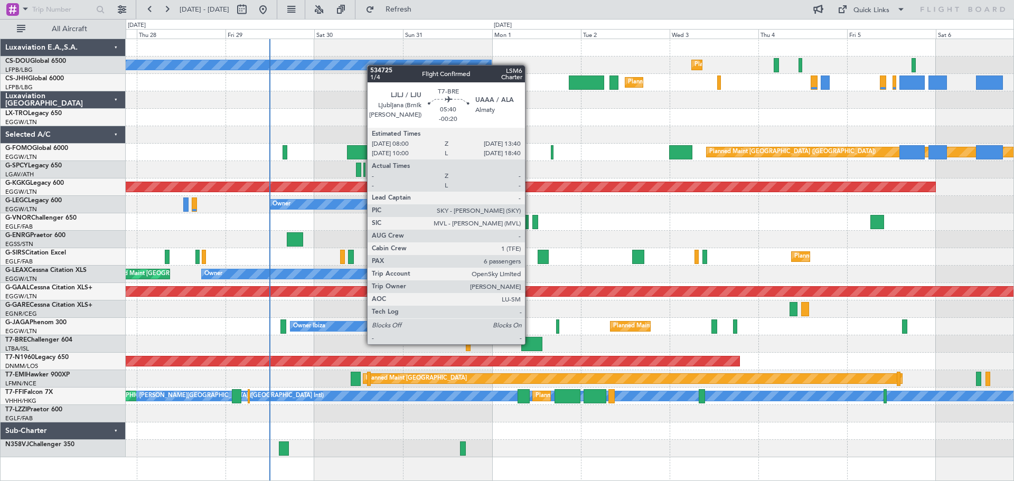
click at [529, 343] on div at bounding box center [531, 344] width 21 height 14
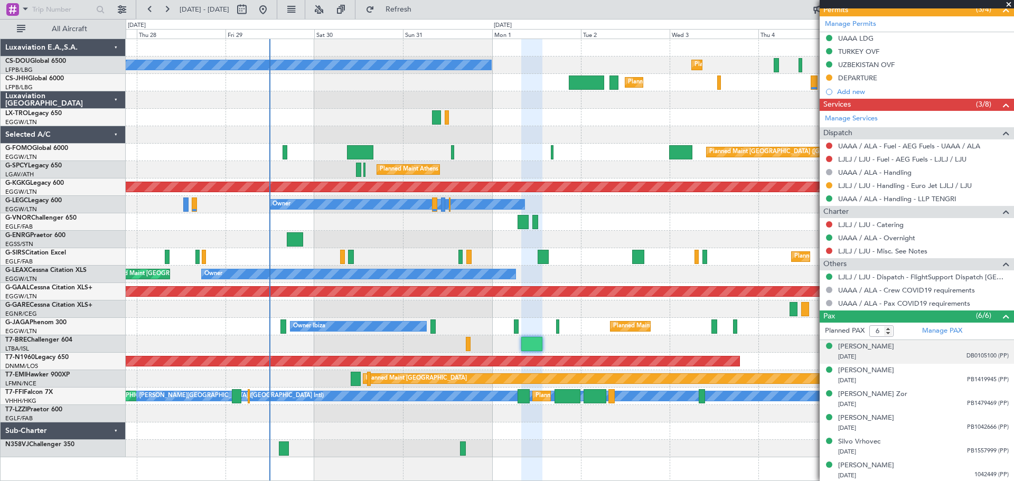
scroll to position [270, 0]
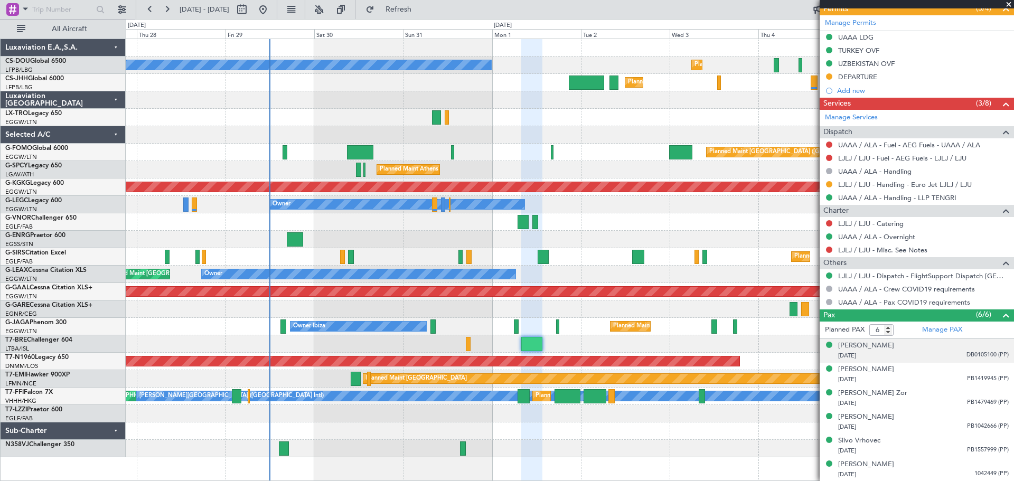
click at [973, 355] on span "DB0105100 (PP)" at bounding box center [987, 355] width 42 height 9
click at [999, 368] on img at bounding box center [1004, 368] width 10 height 10
click at [977, 473] on span "1042449 (PP)" at bounding box center [991, 473] width 34 height 9
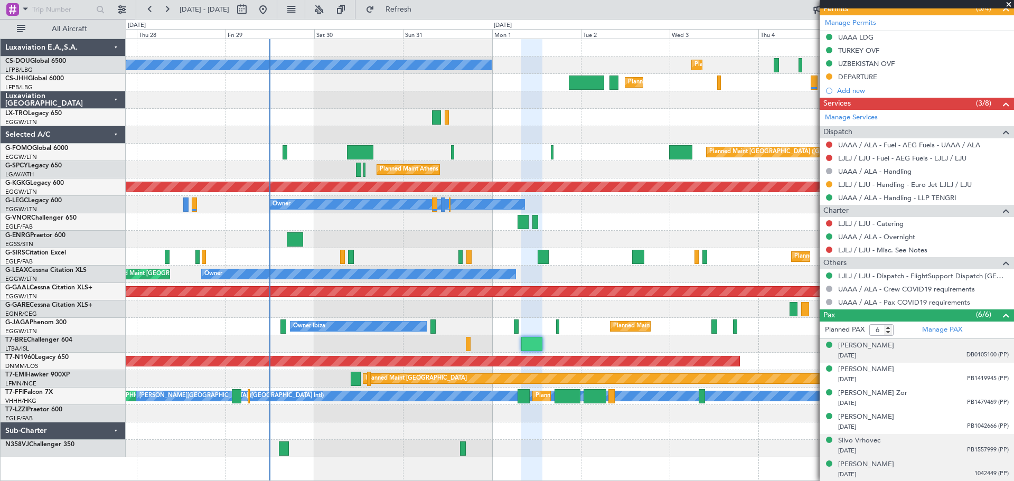
scroll to position [296, 0]
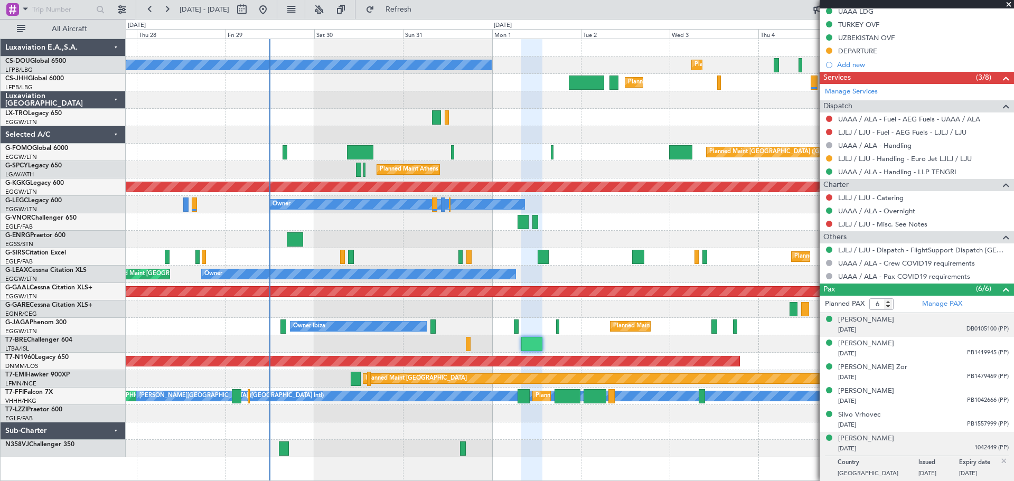
click at [999, 461] on img at bounding box center [1004, 461] width 10 height 10
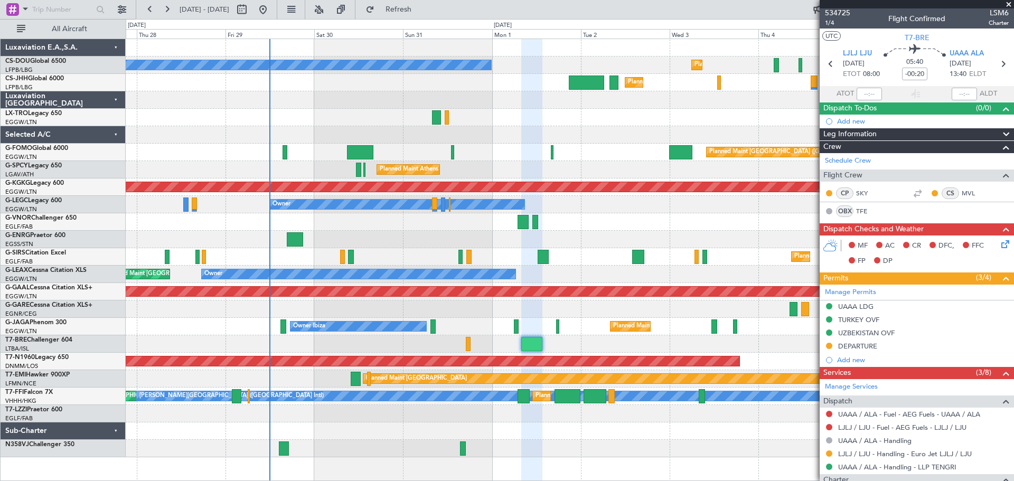
scroll to position [0, 0]
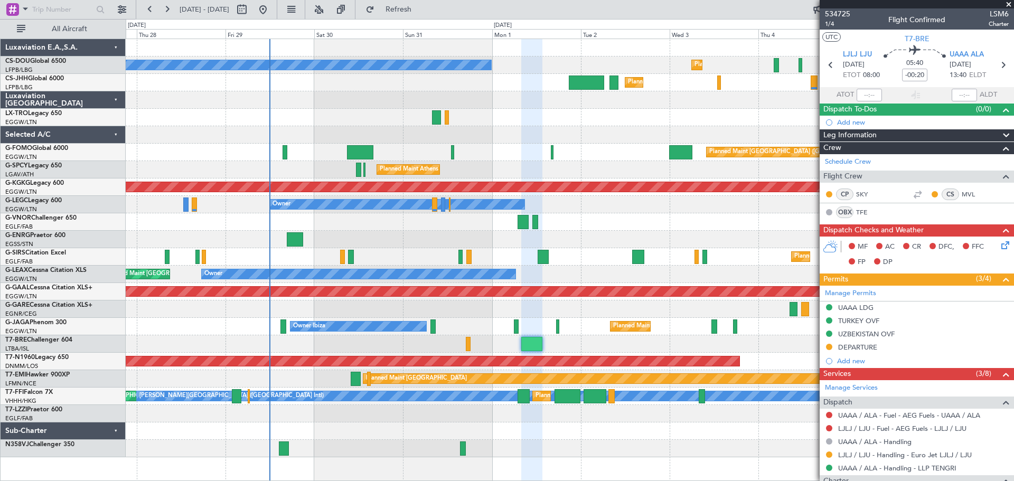
click at [1008, 4] on span at bounding box center [1008, 5] width 11 height 10
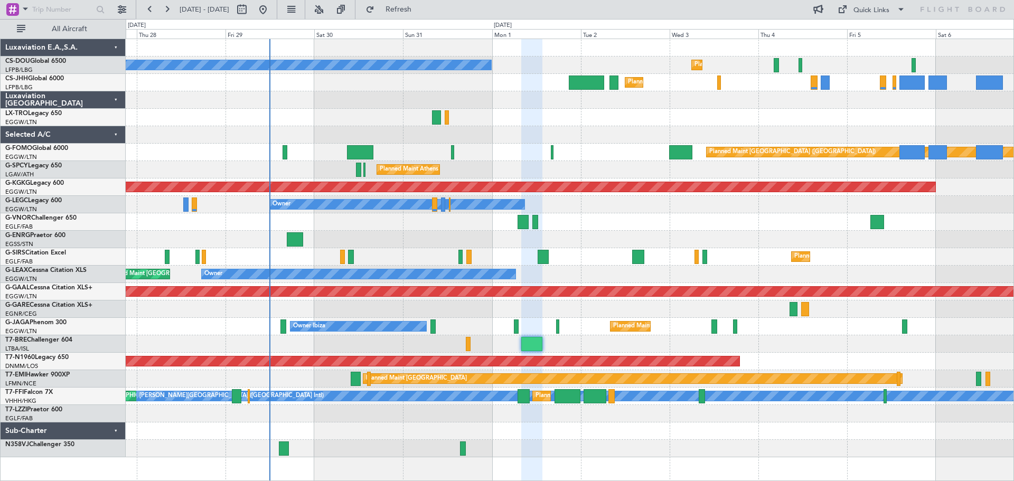
type input "0"
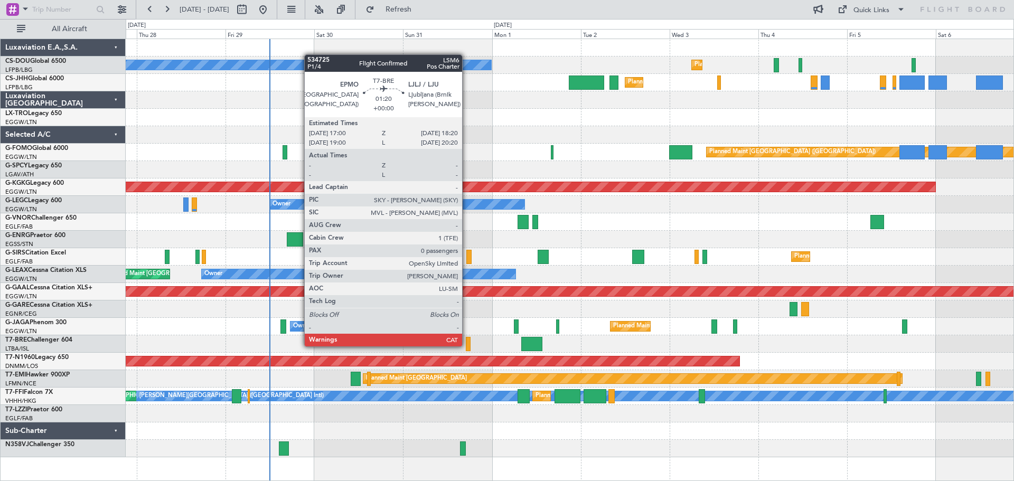
click at [467, 345] on div at bounding box center [468, 344] width 5 height 14
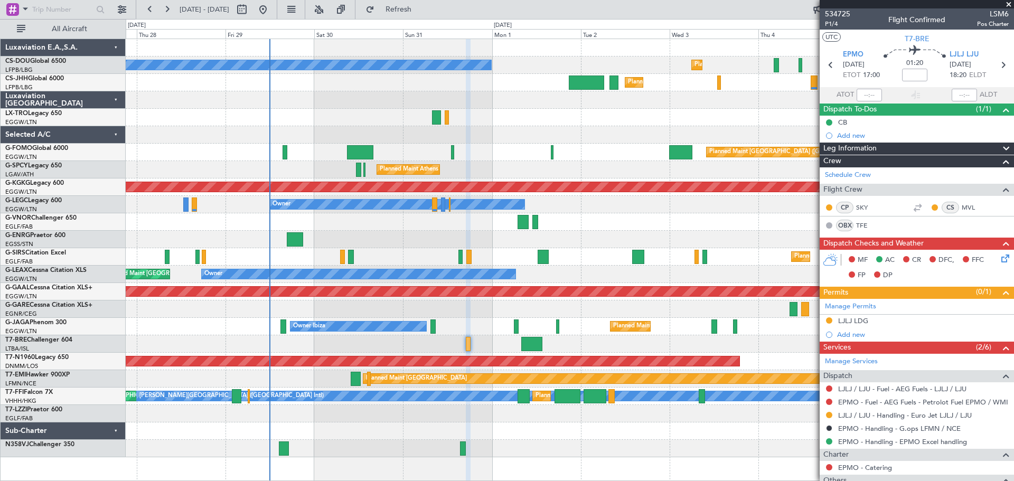
click at [1007, 4] on span at bounding box center [1008, 5] width 11 height 10
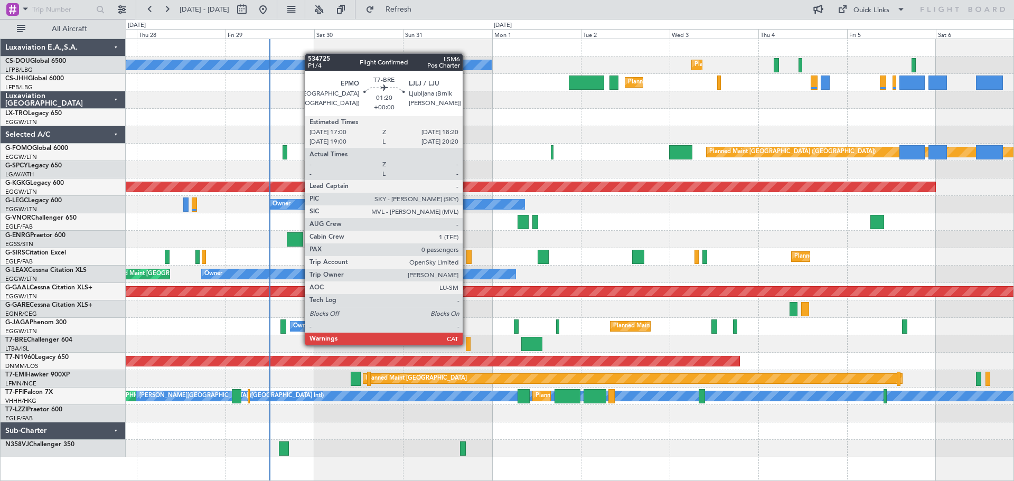
click at [467, 344] on div at bounding box center [468, 344] width 5 height 14
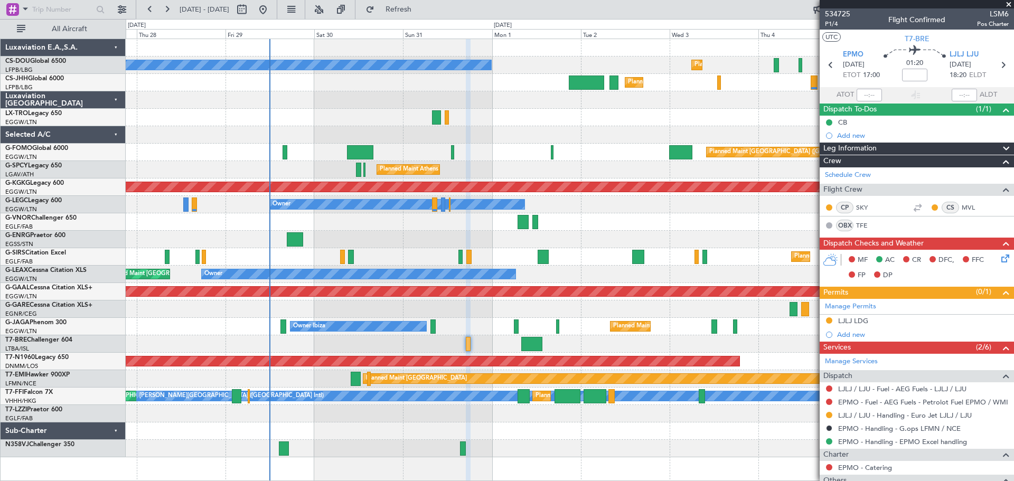
click at [1007, 4] on span at bounding box center [1008, 5] width 11 height 10
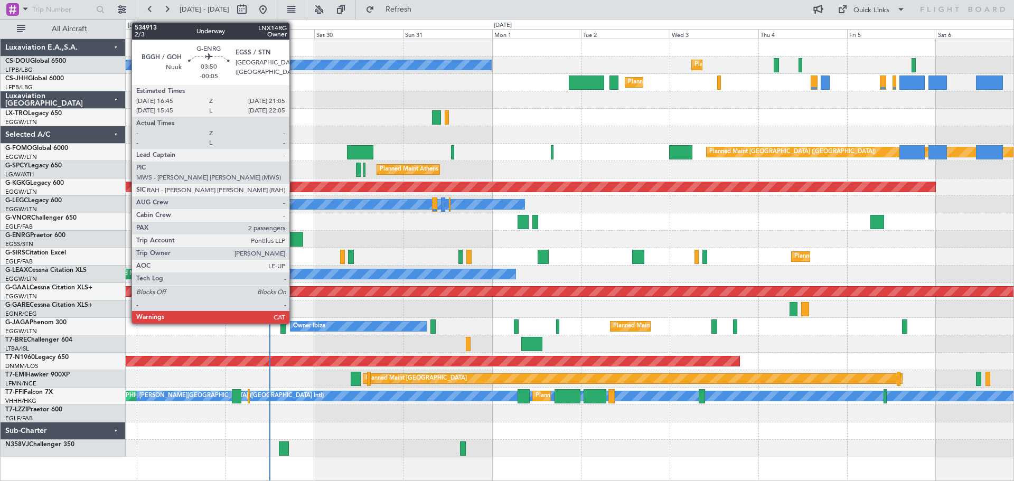
click at [294, 238] on div at bounding box center [295, 239] width 16 height 14
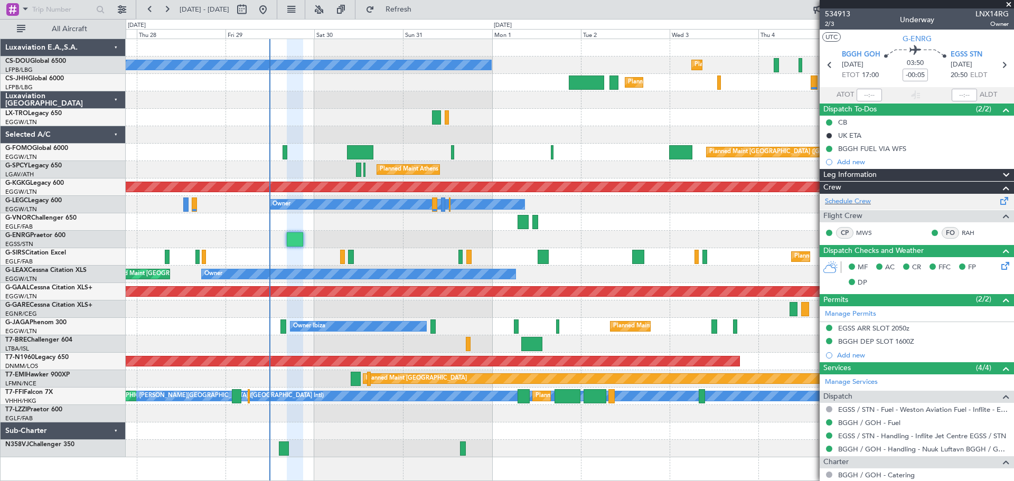
scroll to position [130, 0]
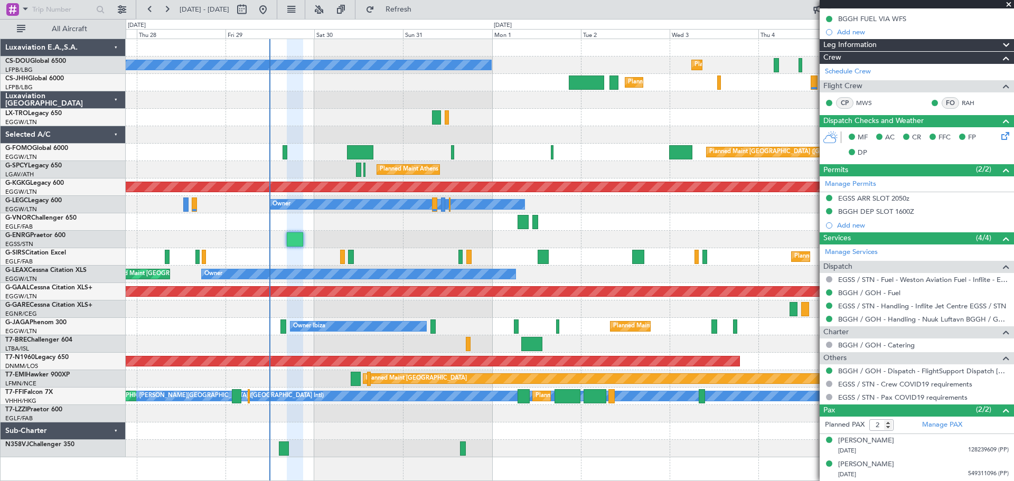
click at [1008, 4] on span at bounding box center [1008, 5] width 11 height 10
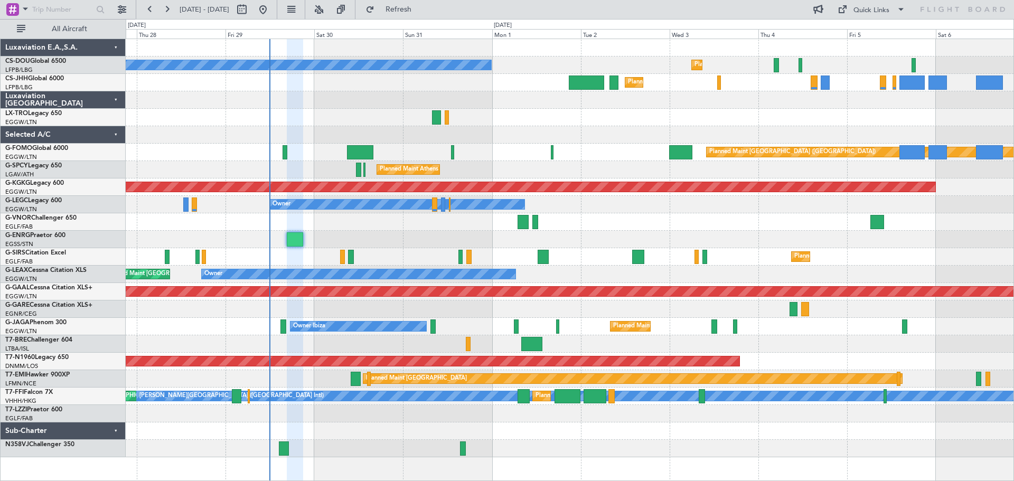
type input "0"
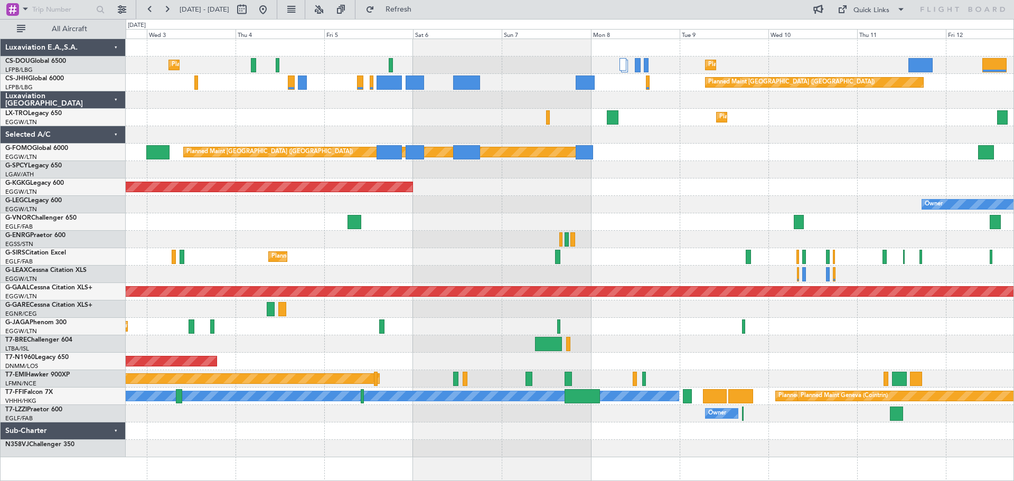
click at [401, 202] on div "Owner Owner" at bounding box center [569, 204] width 887 height 17
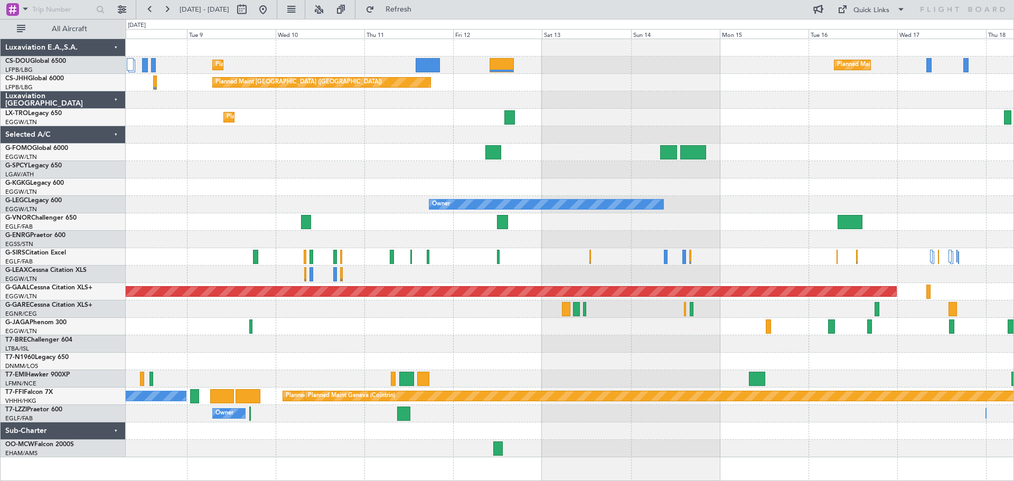
click at [333, 190] on div "AOG Maint [GEOGRAPHIC_DATA] (Ataturk)" at bounding box center [569, 186] width 887 height 17
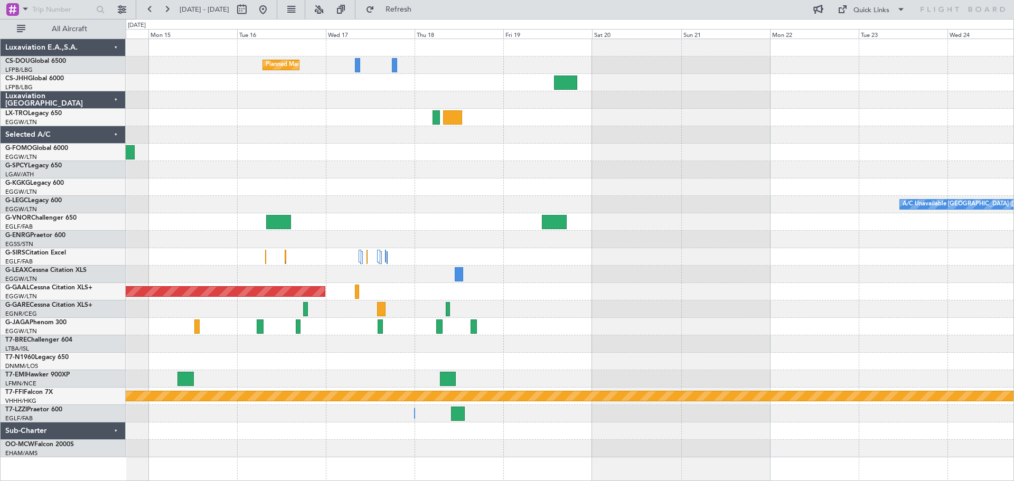
click at [288, 192] on div at bounding box center [569, 186] width 887 height 17
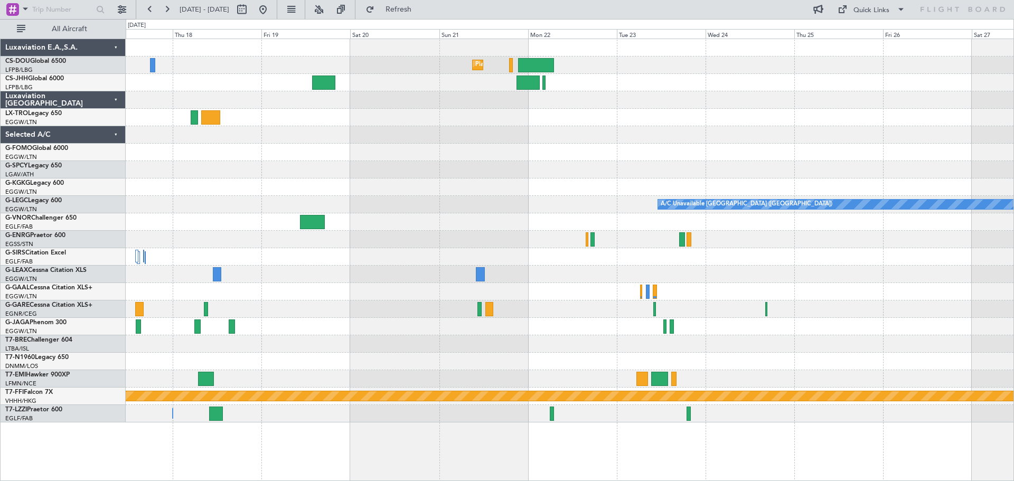
click at [511, 186] on div at bounding box center [569, 186] width 887 height 17
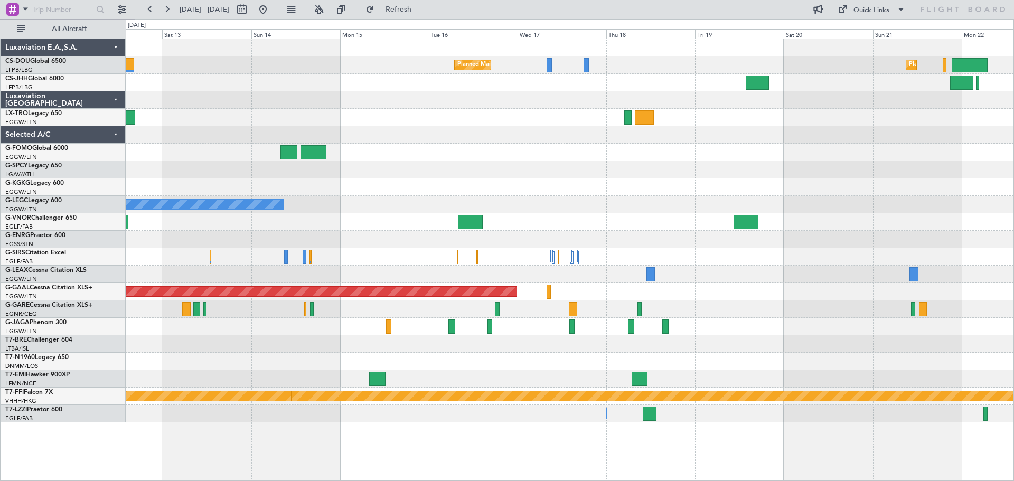
click at [664, 173] on div "Planned Maint [GEOGRAPHIC_DATA] ([GEOGRAPHIC_DATA]) Planned Maint [GEOGRAPHIC_D…" at bounding box center [569, 230] width 887 height 383
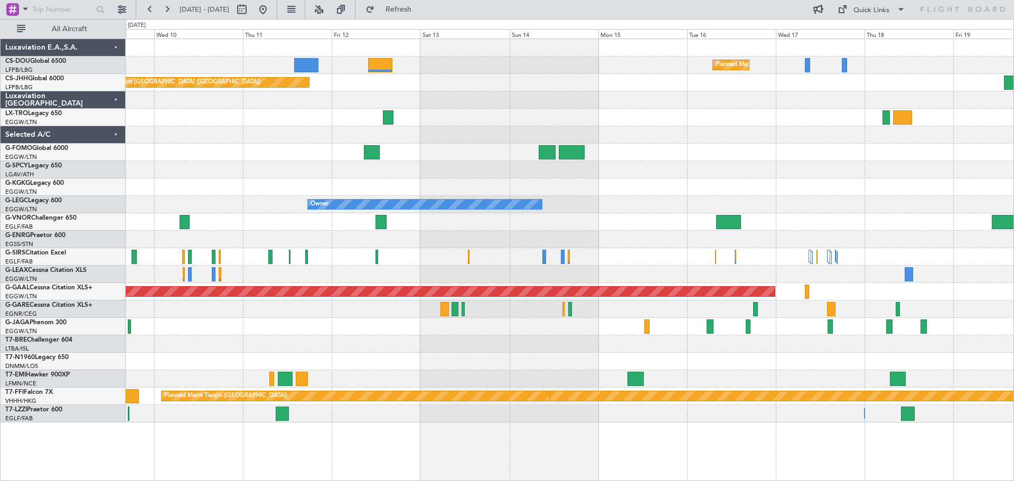
click at [664, 173] on div "Planned Maint [GEOGRAPHIC_DATA] ([GEOGRAPHIC_DATA]) Planned Maint [GEOGRAPHIC_D…" at bounding box center [569, 230] width 887 height 383
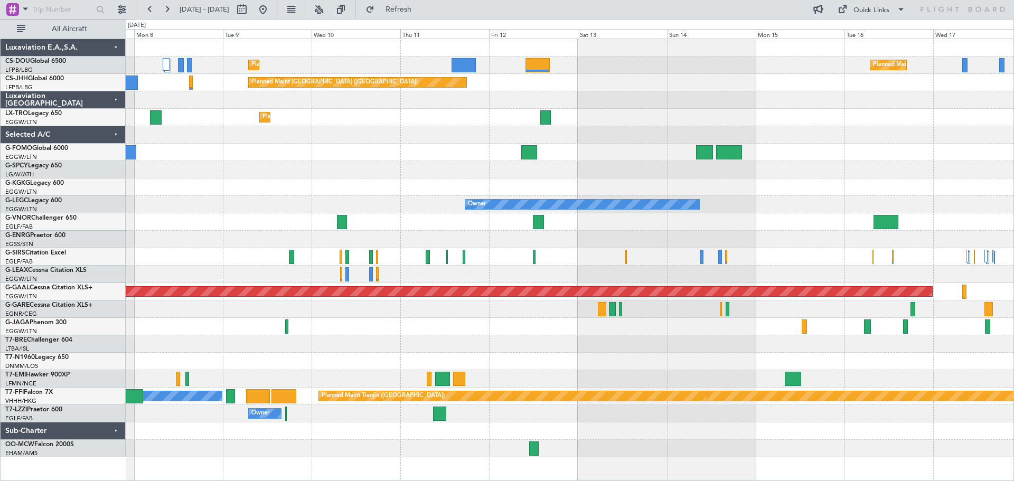
click at [579, 246] on div at bounding box center [569, 239] width 887 height 17
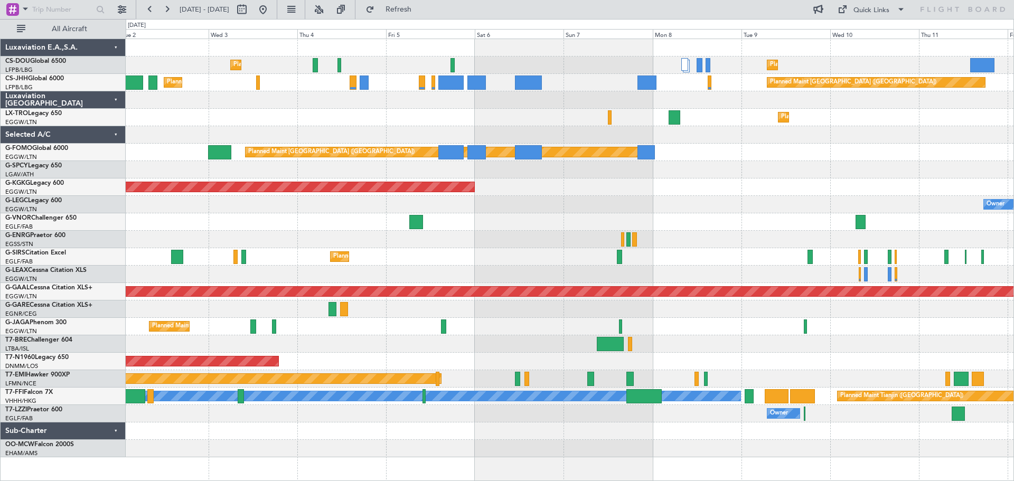
click at [770, 244] on div "Planned Maint [GEOGRAPHIC_DATA] ([GEOGRAPHIC_DATA]) Planned Maint [GEOGRAPHIC_D…" at bounding box center [569, 248] width 887 height 418
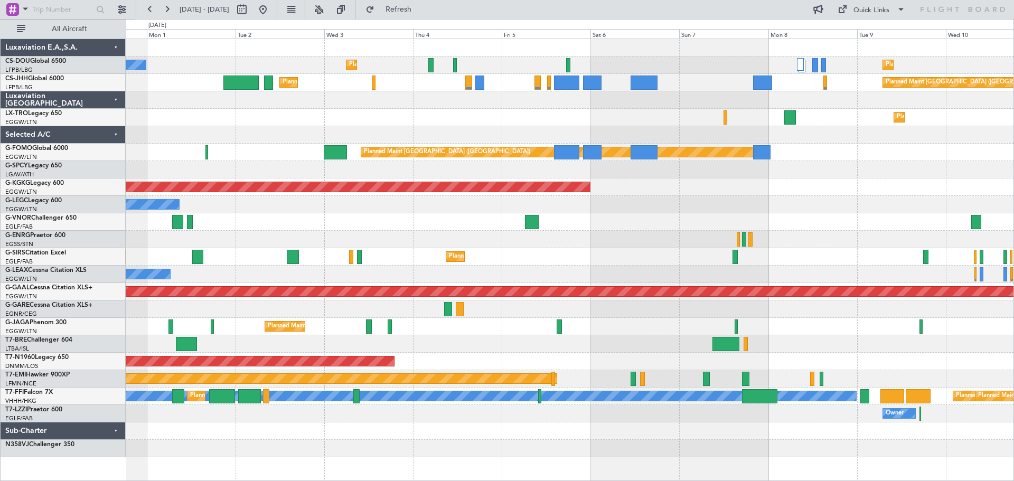
click at [480, 133] on div at bounding box center [569, 134] width 887 height 17
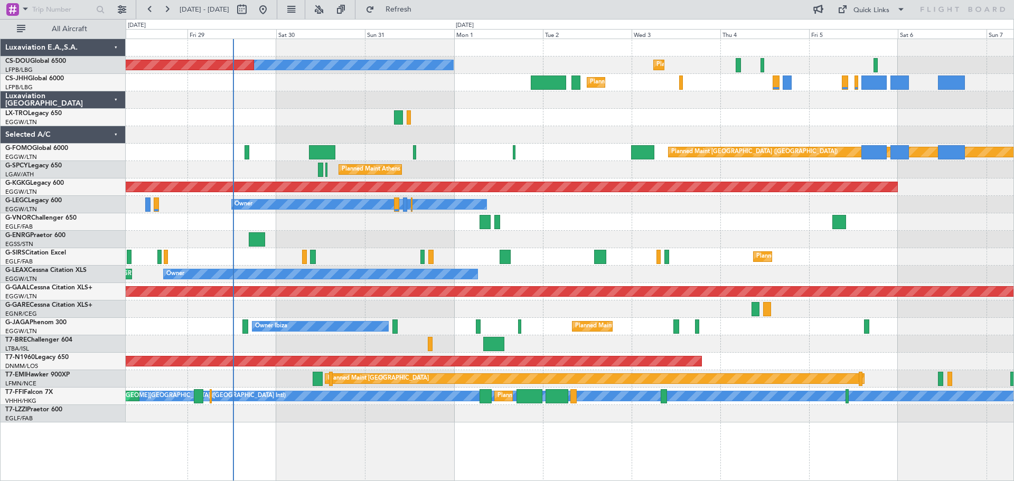
click at [570, 129] on div at bounding box center [569, 134] width 887 height 17
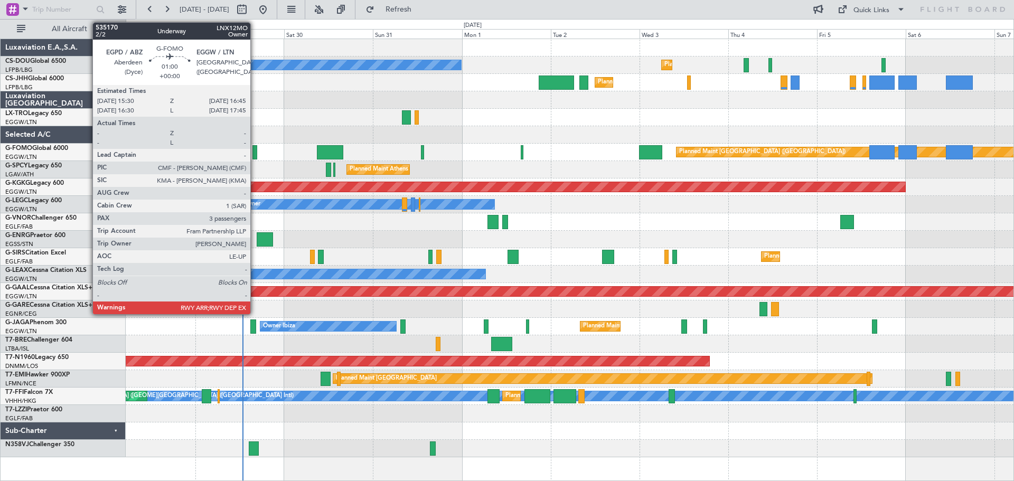
click at [255, 152] on div at bounding box center [254, 152] width 5 height 14
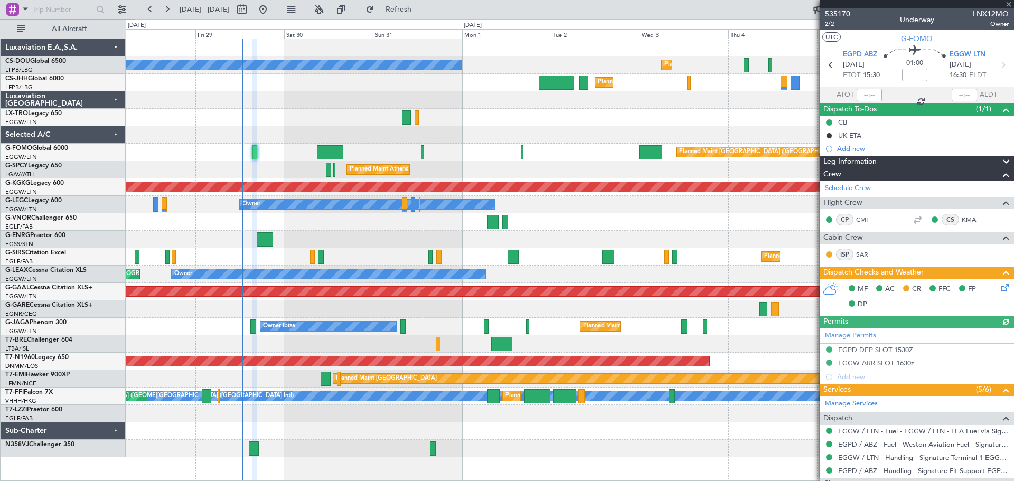
scroll to position [185, 0]
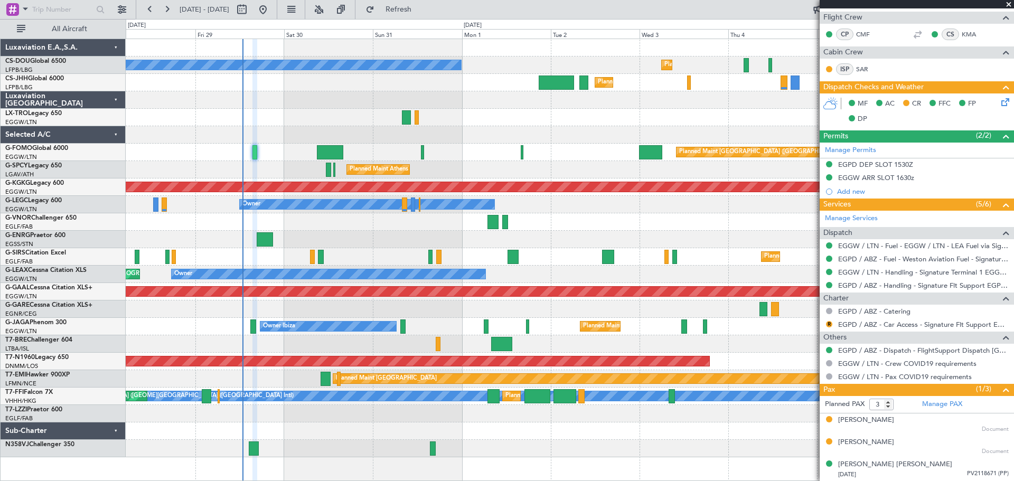
click at [1007, 2] on span at bounding box center [1008, 5] width 11 height 10
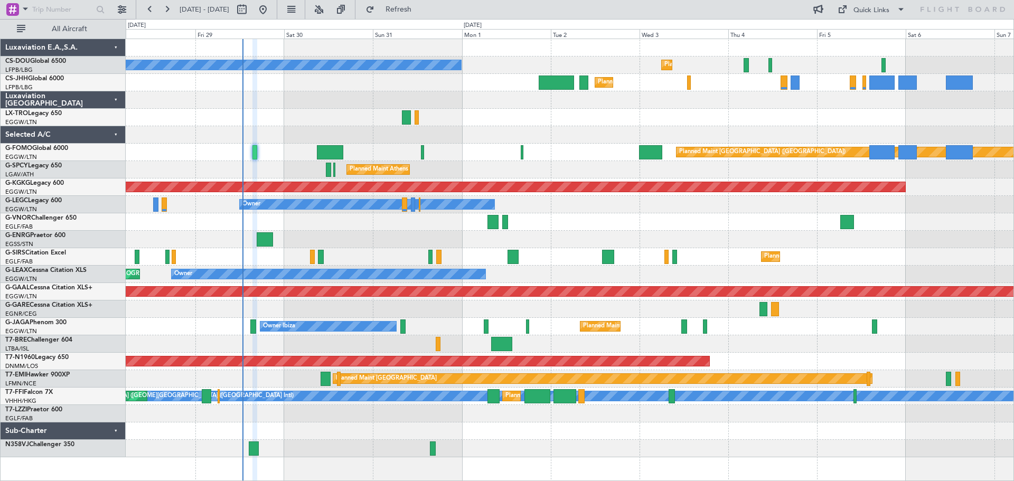
type input "0"
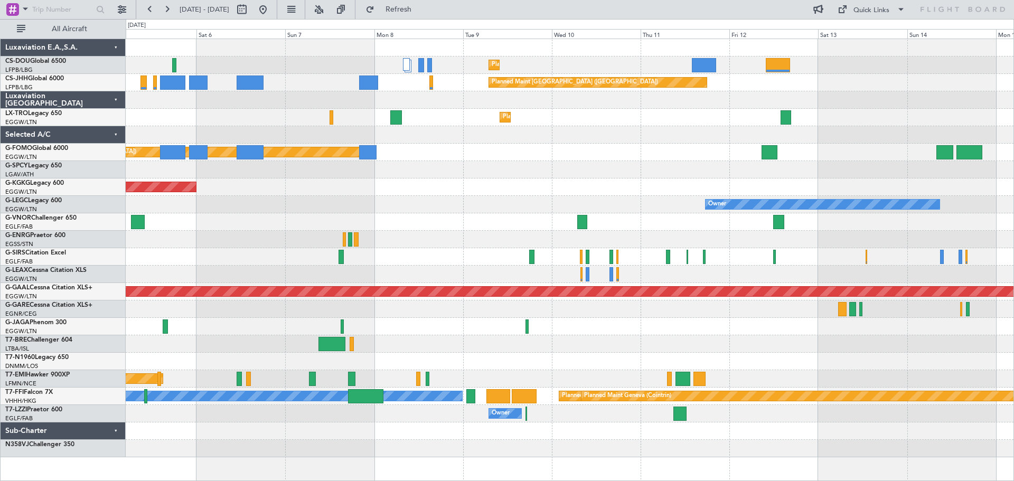
click at [262, 168] on div "Planned Maint [GEOGRAPHIC_DATA] ([GEOGRAPHIC_DATA]) Planned Maint [GEOGRAPHIC_D…" at bounding box center [569, 248] width 887 height 418
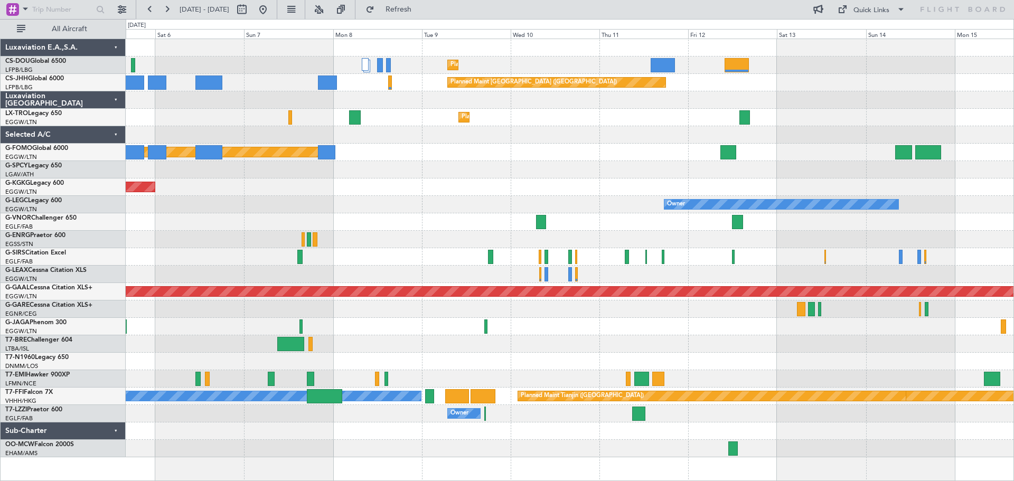
click at [545, 152] on div "Planned Maint [GEOGRAPHIC_DATA] ([GEOGRAPHIC_DATA]) Planned Maint [GEOGRAPHIC_D…" at bounding box center [569, 248] width 887 height 418
click at [545, 152] on div "Planned Maint [GEOGRAPHIC_DATA] ([GEOGRAPHIC_DATA])" at bounding box center [569, 152] width 887 height 17
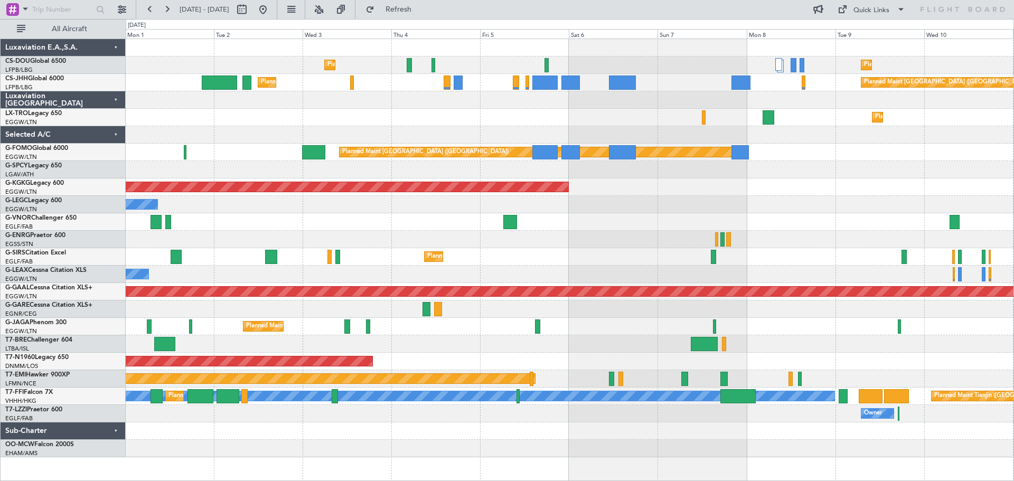
click at [871, 166] on div "Planned Maint [GEOGRAPHIC_DATA] ([GEOGRAPHIC_DATA]) Planned Maint [GEOGRAPHIC_D…" at bounding box center [569, 248] width 887 height 418
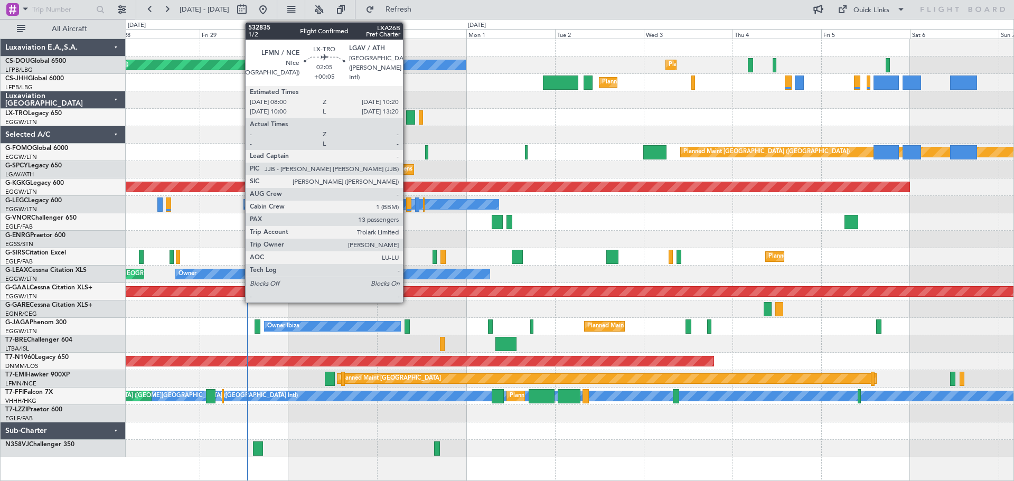
click at [408, 119] on div at bounding box center [410, 117] width 9 height 14
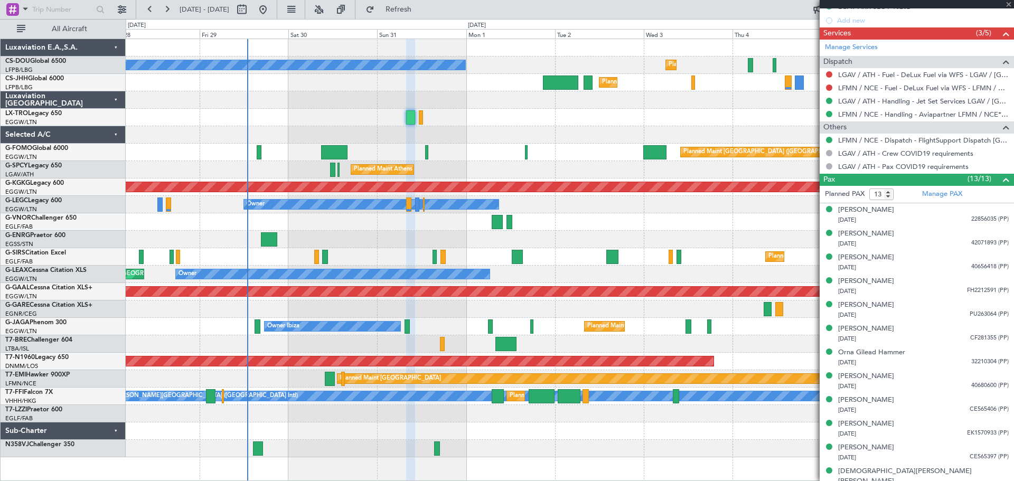
scroll to position [400, 0]
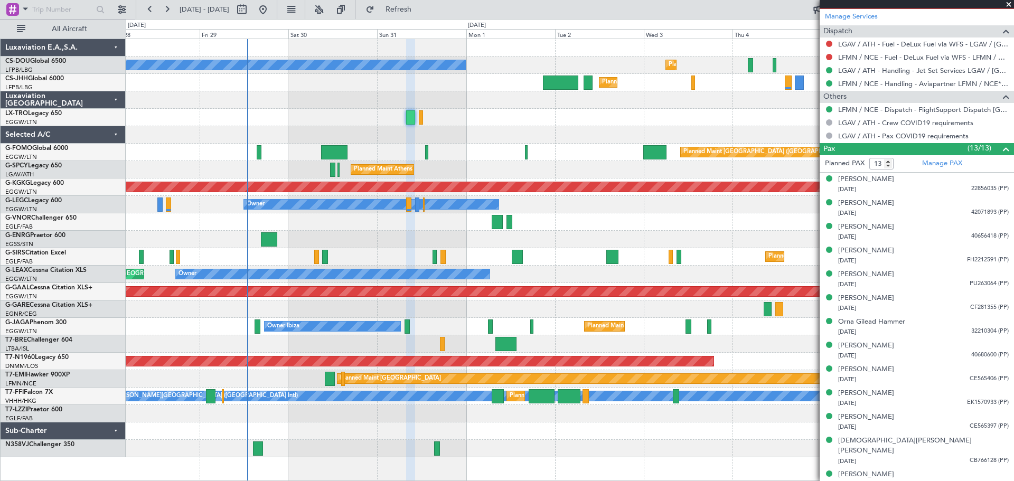
click at [1006, 4] on span at bounding box center [1008, 5] width 11 height 10
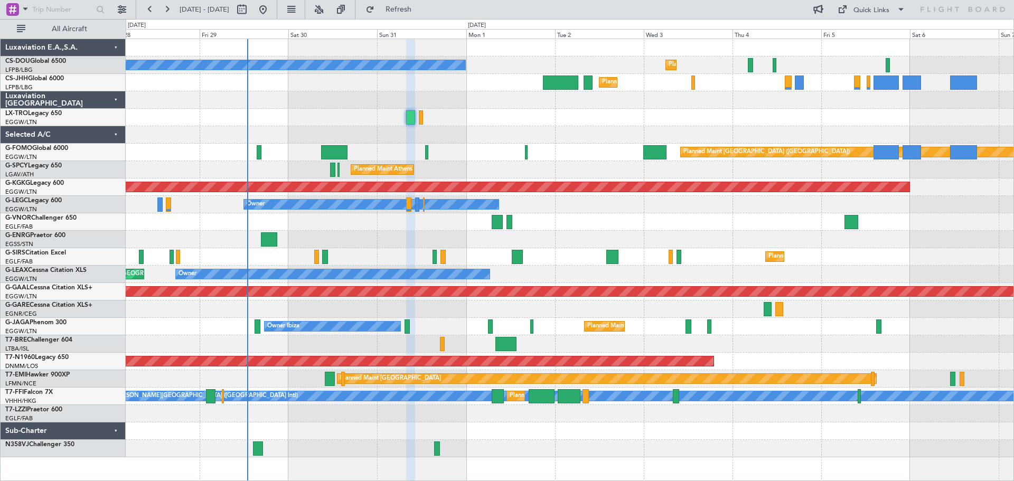
type input "0"
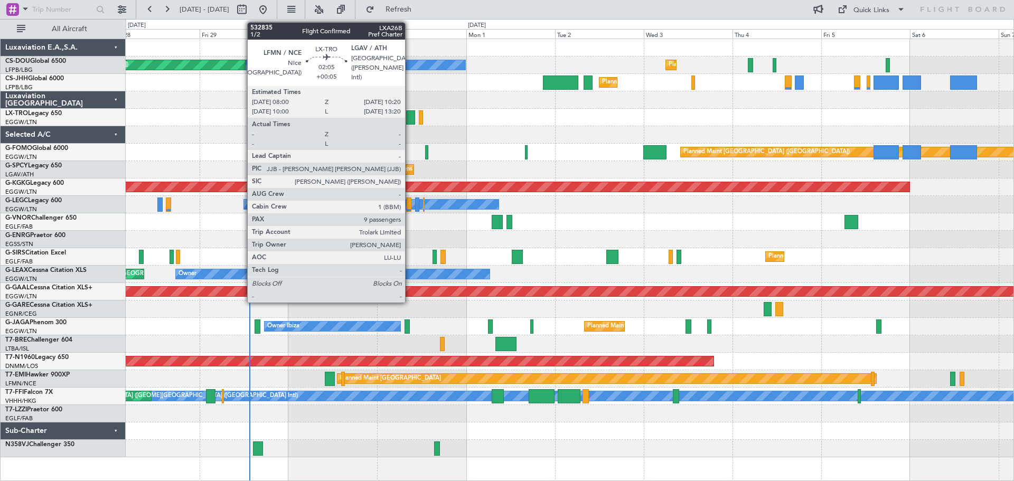
click at [410, 119] on div at bounding box center [410, 117] width 9 height 14
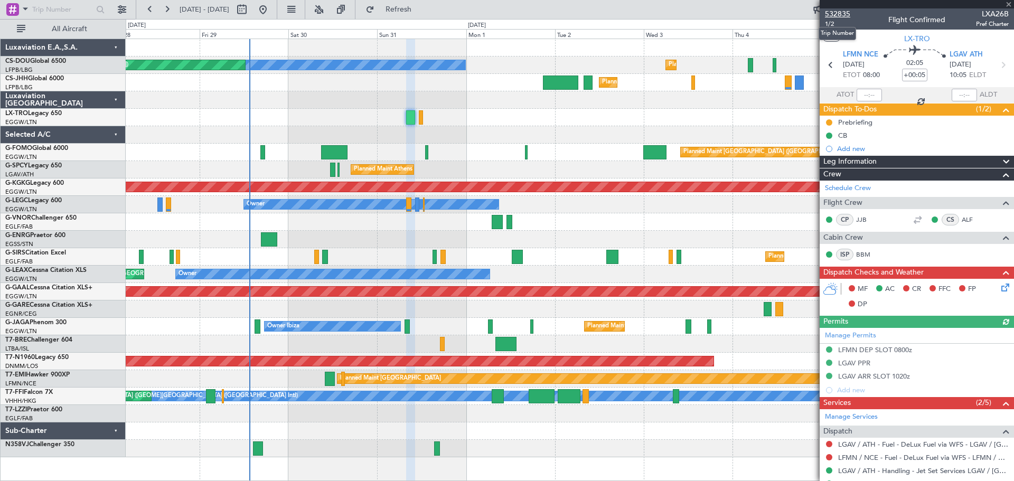
click at [840, 14] on span "532835" at bounding box center [837, 13] width 25 height 11
click at [1008, 3] on span at bounding box center [1008, 5] width 11 height 10
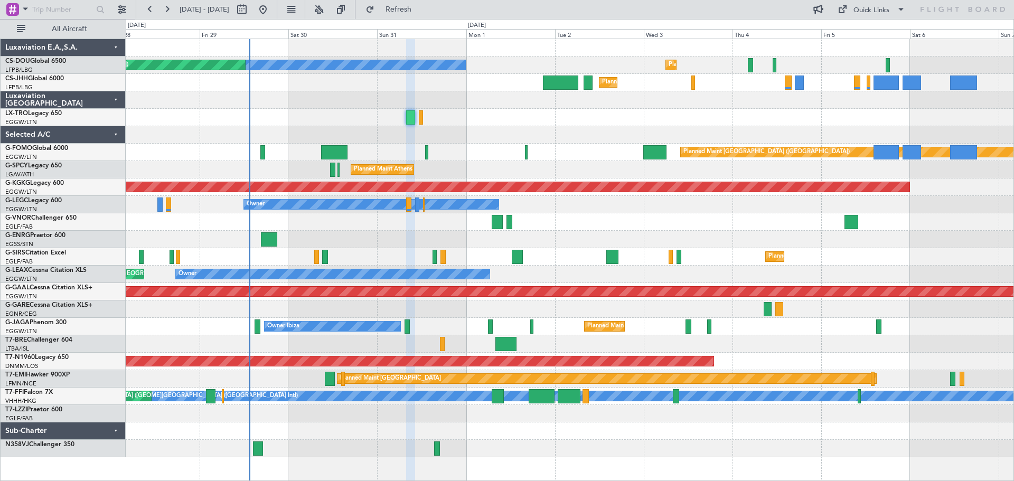
type input "0"
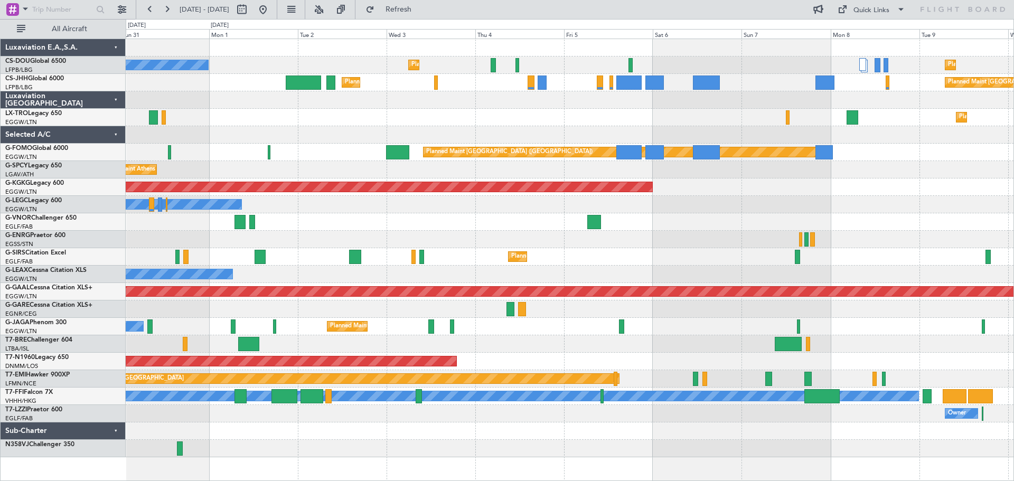
click at [689, 101] on div at bounding box center [569, 99] width 887 height 17
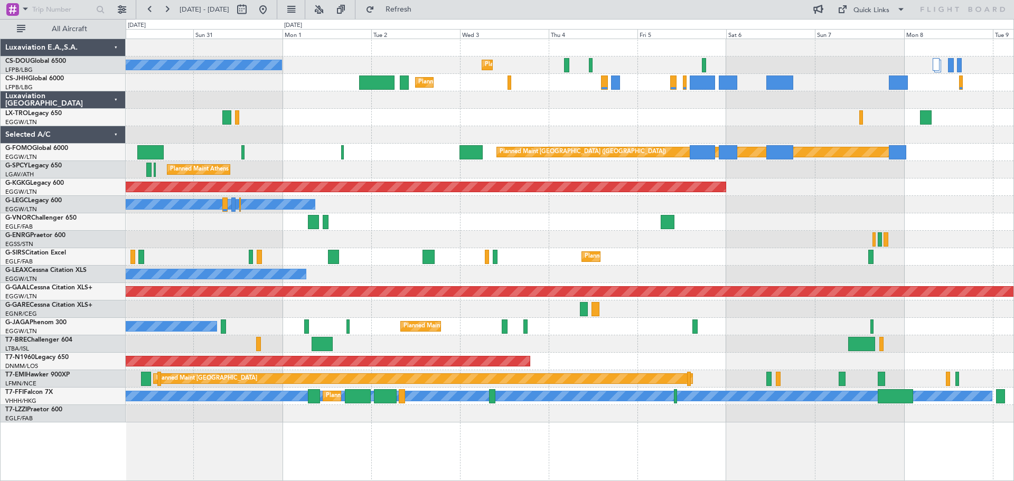
click at [552, 111] on div "Planned Maint Dusseldorf" at bounding box center [569, 117] width 887 height 17
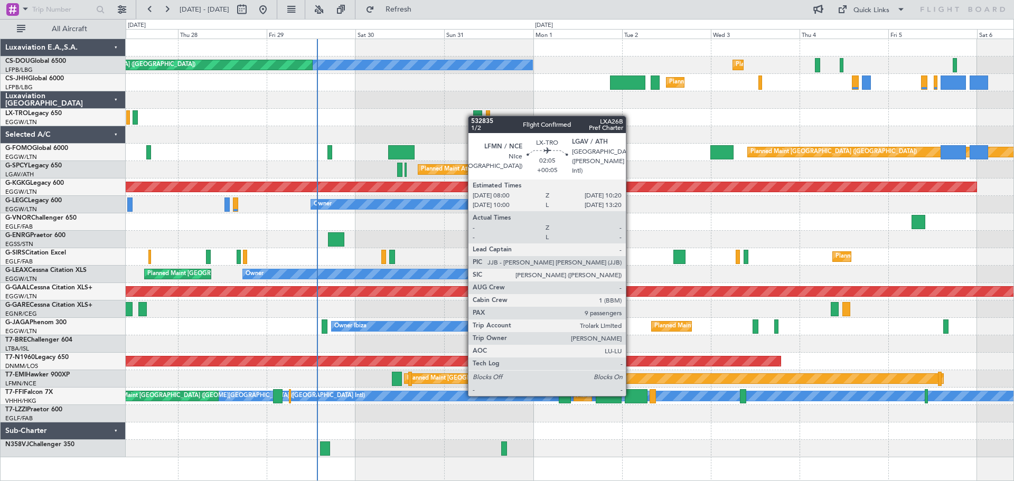
click at [474, 116] on div at bounding box center [477, 117] width 9 height 14
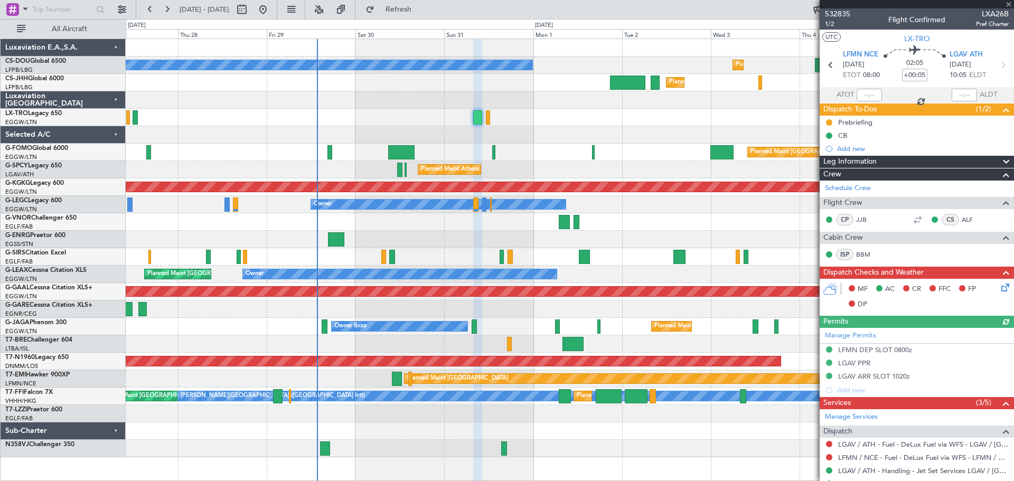
click at [1008, 5] on div at bounding box center [916, 4] width 194 height 8
click at [1008, 4] on div at bounding box center [916, 4] width 194 height 8
click at [1007, 5] on span at bounding box center [1008, 5] width 11 height 10
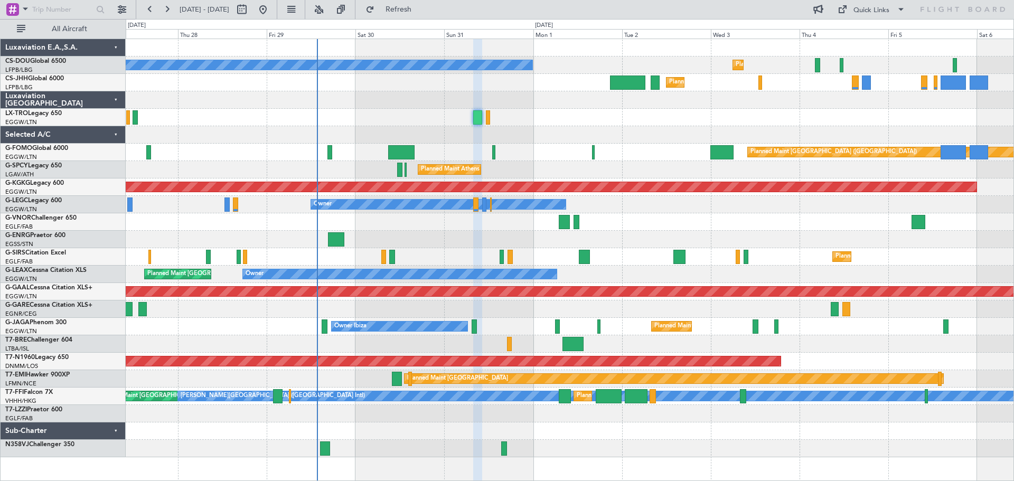
type input "0"
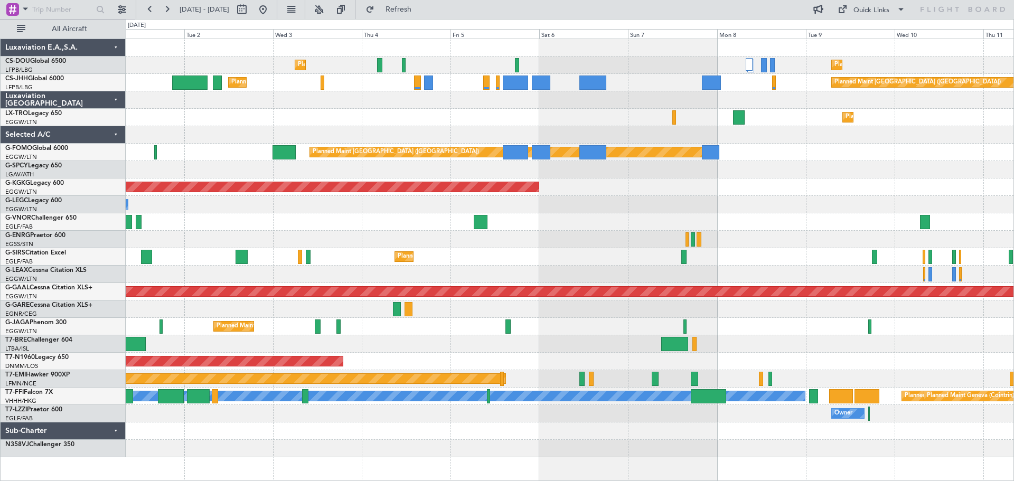
click at [472, 128] on div "Planned Maint [GEOGRAPHIC_DATA] ([GEOGRAPHIC_DATA]) Planned Maint [GEOGRAPHIC_D…" at bounding box center [569, 248] width 887 height 418
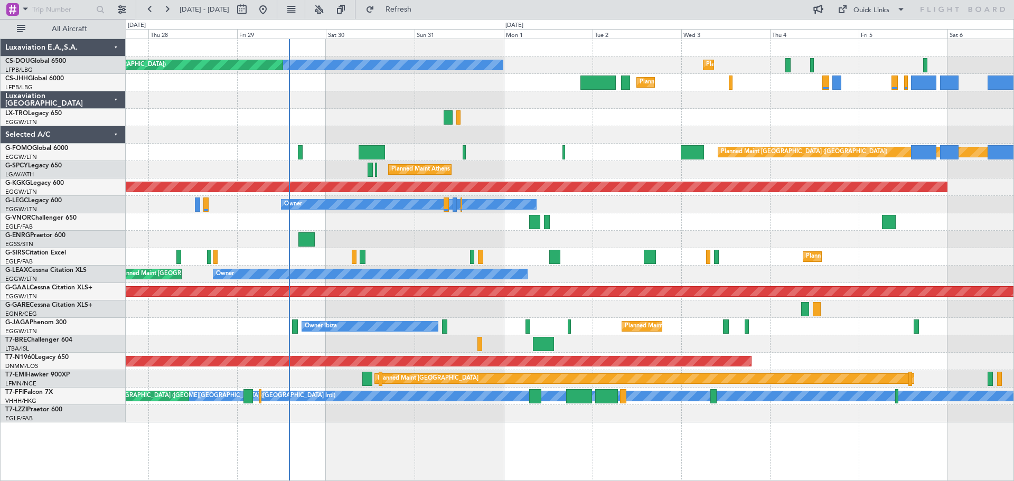
click at [742, 127] on div "Planned Maint [GEOGRAPHIC_DATA] ([GEOGRAPHIC_DATA]) No Crew Planned Maint [GEOG…" at bounding box center [569, 230] width 887 height 383
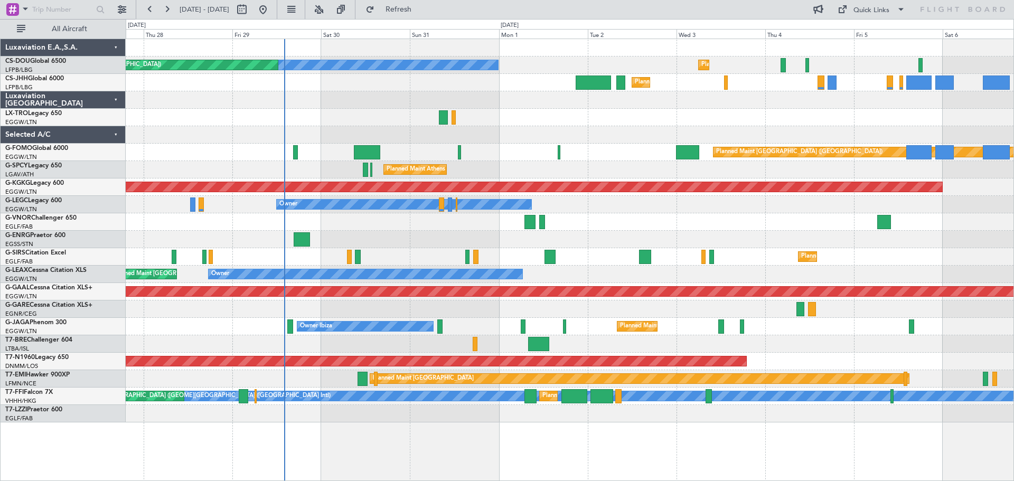
click at [755, 115] on div at bounding box center [569, 117] width 887 height 17
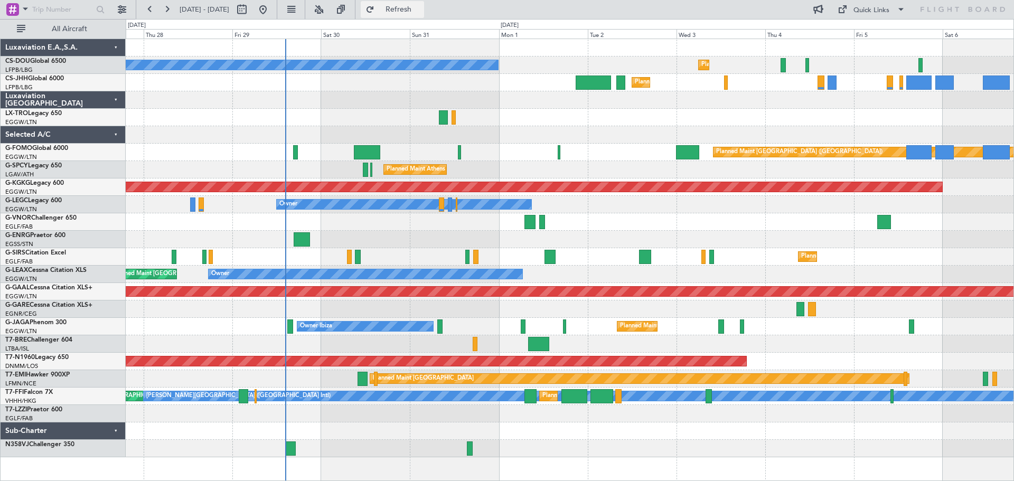
click at [421, 10] on span "Refresh" at bounding box center [398, 9] width 44 height 7
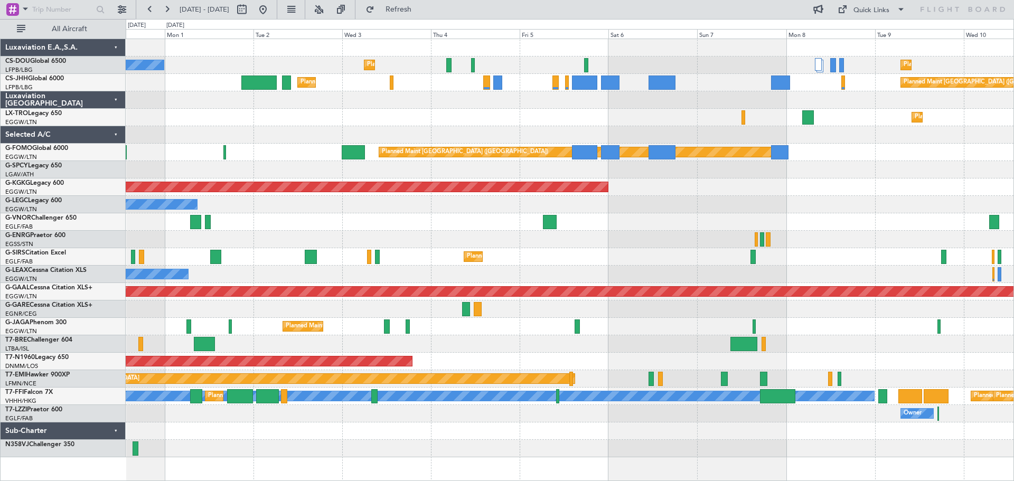
click at [417, 121] on div "Planned Maint Dusseldorf" at bounding box center [569, 117] width 887 height 17
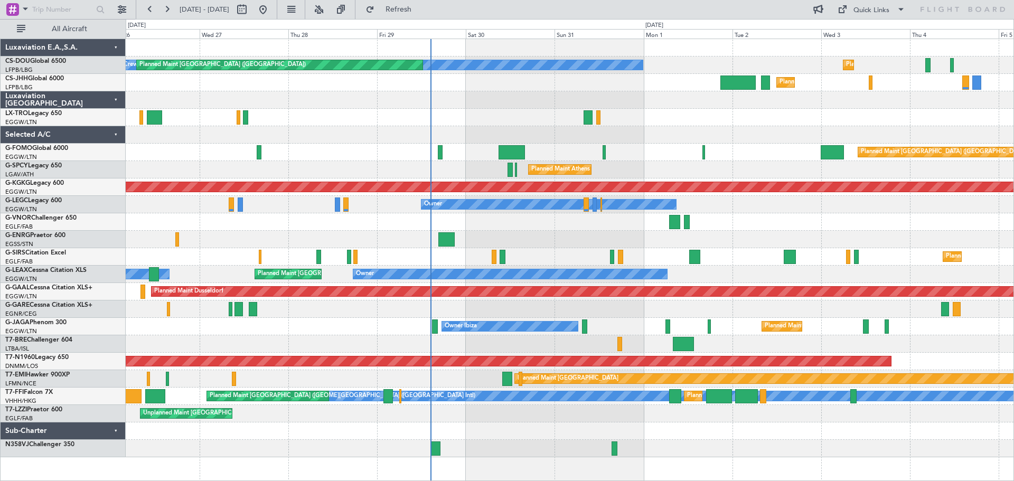
click at [806, 134] on div "No Crew Planned Maint [GEOGRAPHIC_DATA] ([GEOGRAPHIC_DATA]) Planned Maint [GEOG…" at bounding box center [569, 248] width 887 height 418
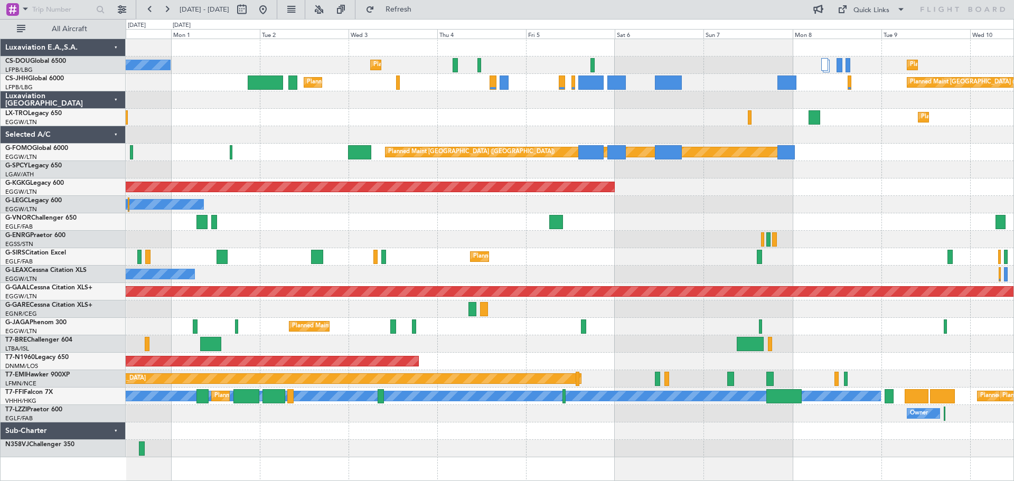
click at [363, 109] on div "Planned Maint Dusseldorf" at bounding box center [569, 117] width 887 height 17
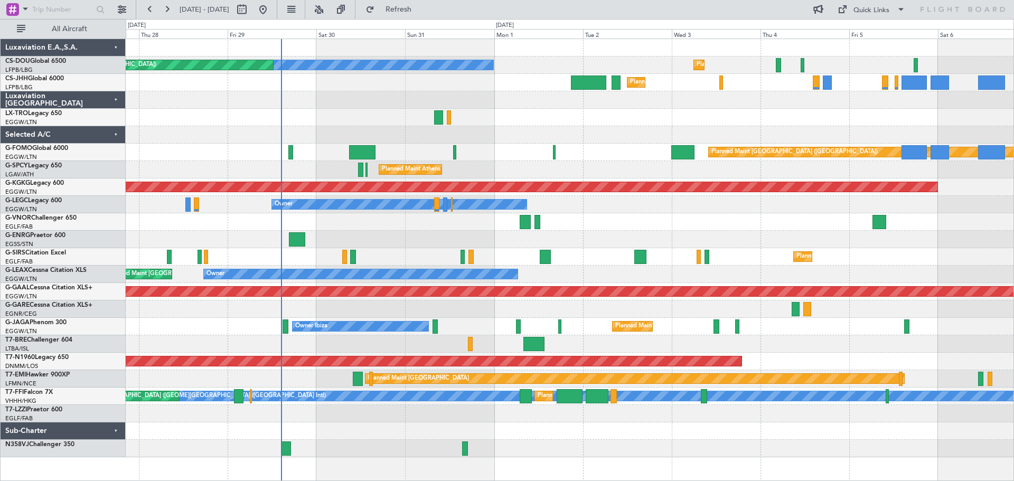
click at [613, 128] on div "No Crew Planned Maint [GEOGRAPHIC_DATA] ([GEOGRAPHIC_DATA]) Planned Maint [GEOG…" at bounding box center [569, 248] width 887 height 418
